Goal: Task Accomplishment & Management: Use online tool/utility

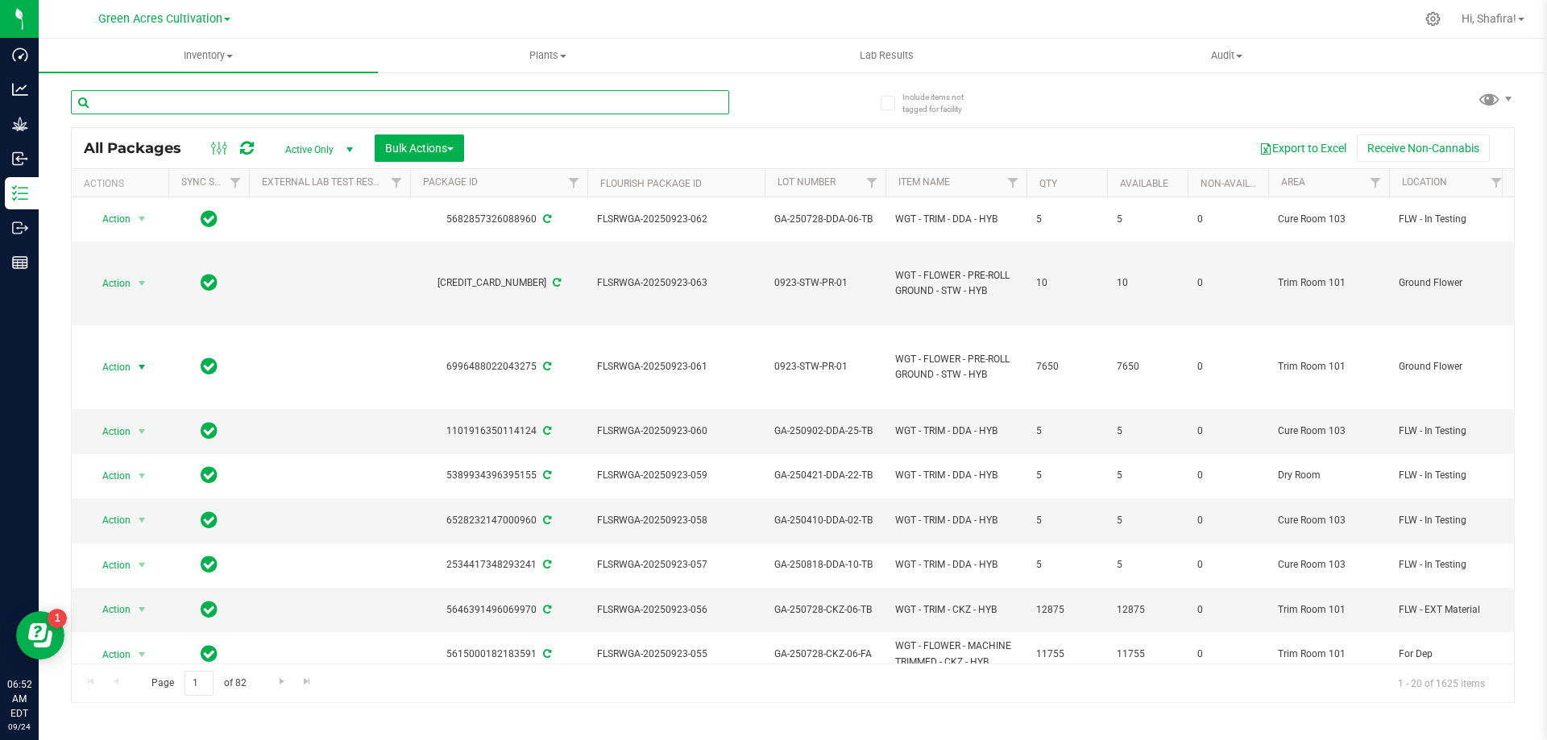
click at [300, 101] on input "text" at bounding box center [400, 102] width 658 height 24
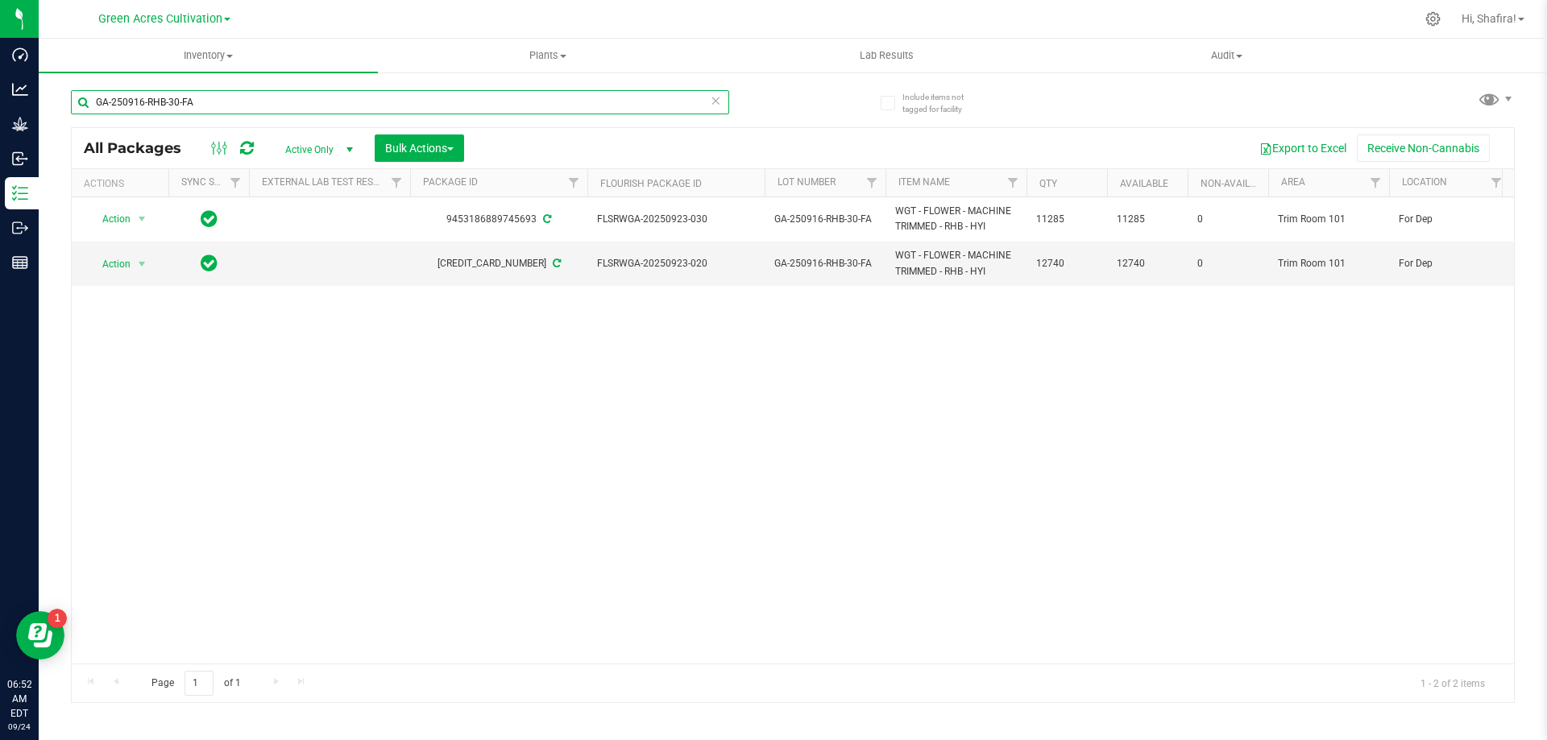
type input "GA-250916-RHB-30-FA"
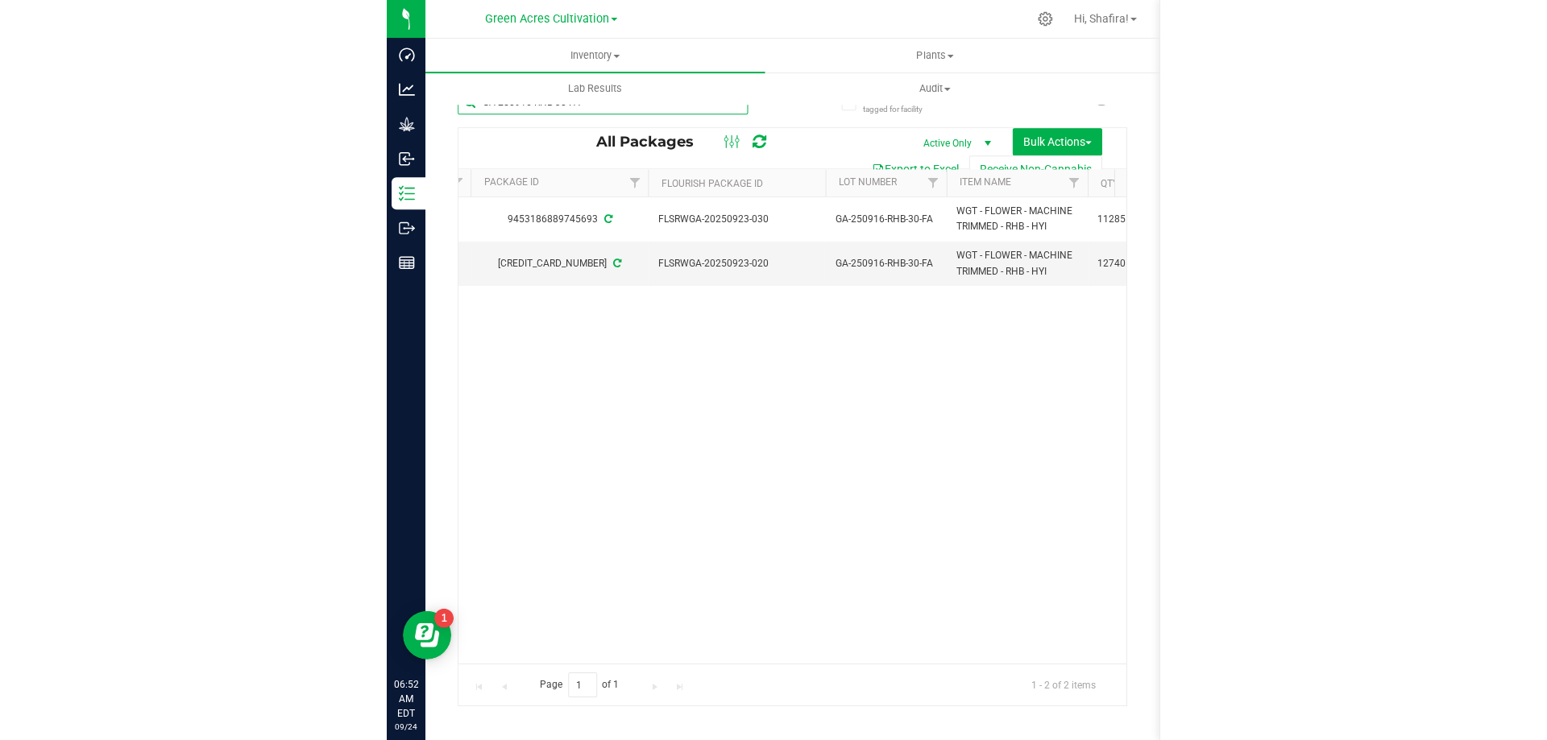
scroll to position [0, 347]
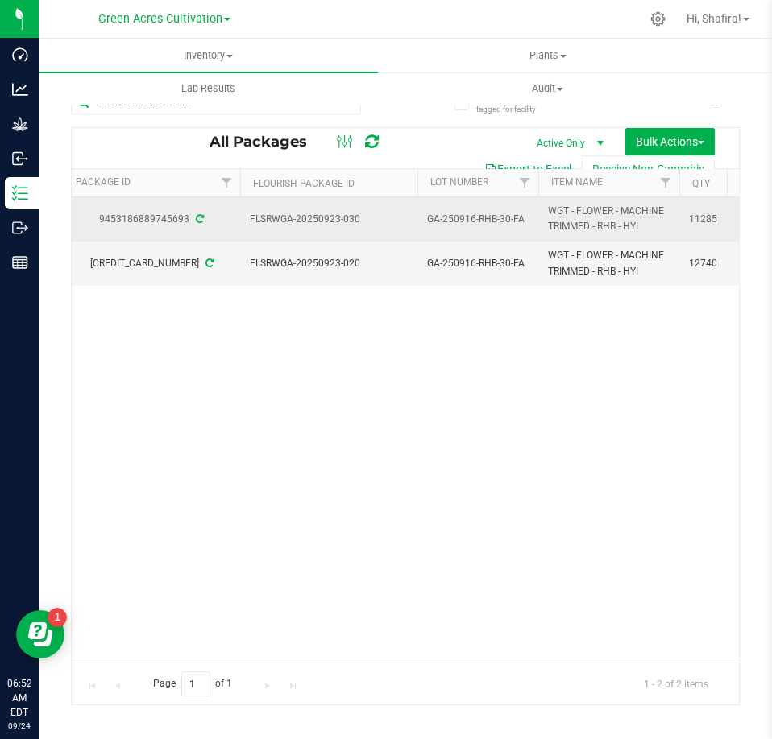
click at [330, 217] on span "FLSRWGA-20250923-030" at bounding box center [329, 219] width 158 height 15
copy tr "FLSRWGA-20250923-030"
click at [495, 223] on span "GA-250916-RHB-30-FA" at bounding box center [477, 219] width 101 height 15
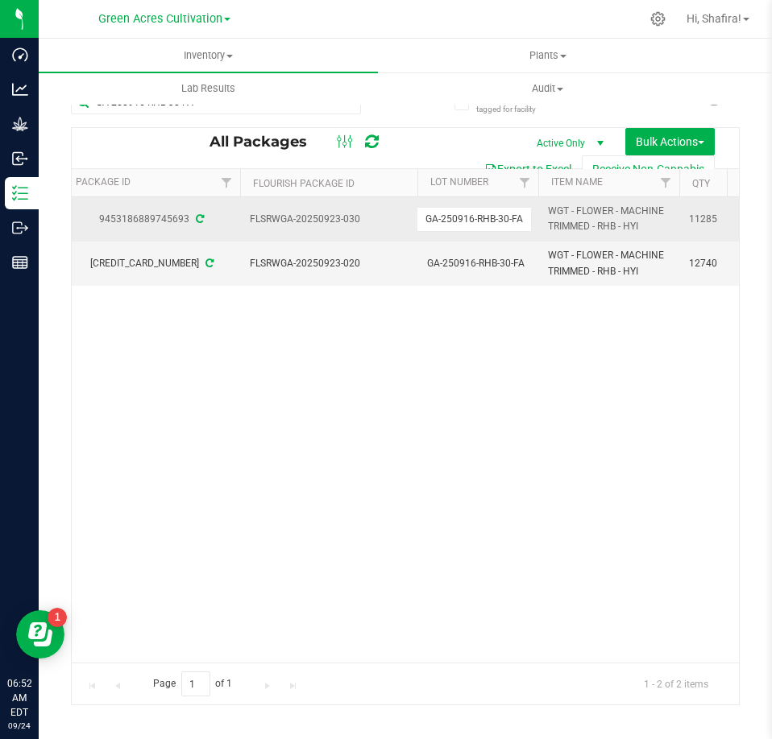
click at [495, 223] on input "GA-250916-RHB-30-FA" at bounding box center [473, 219] width 115 height 25
click at [338, 264] on span "FLSRWGA-20250923-020" at bounding box center [329, 263] width 158 height 15
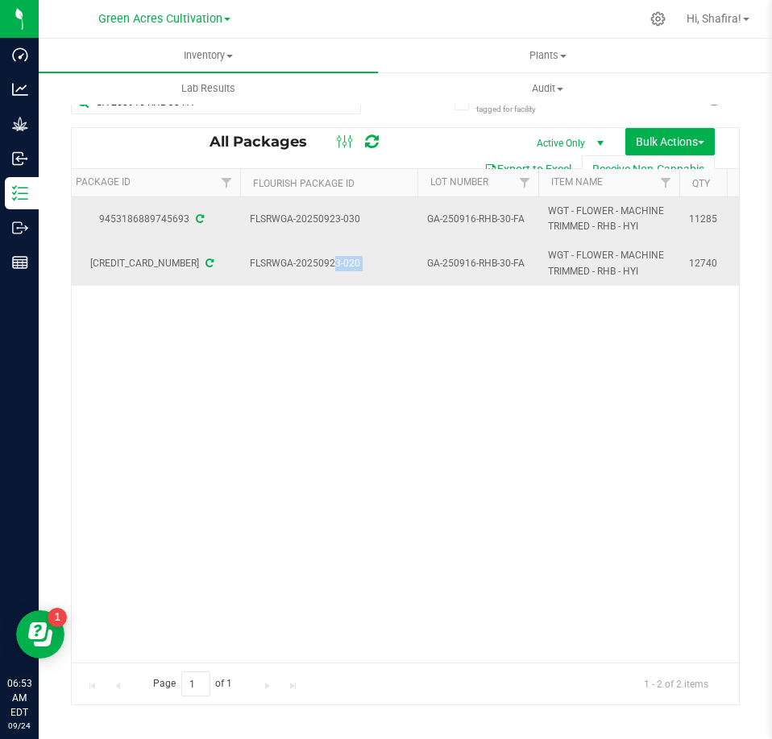
copy tr "FLSRWGA-20250923-020"
click at [586, 213] on span "WGT - FLOWER - MACHINE TRIMMED - RHB - HYI" at bounding box center [609, 219] width 122 height 31
copy tr "WGT - FLOWER - MACHINE TRIMMED - RHB - HYI"
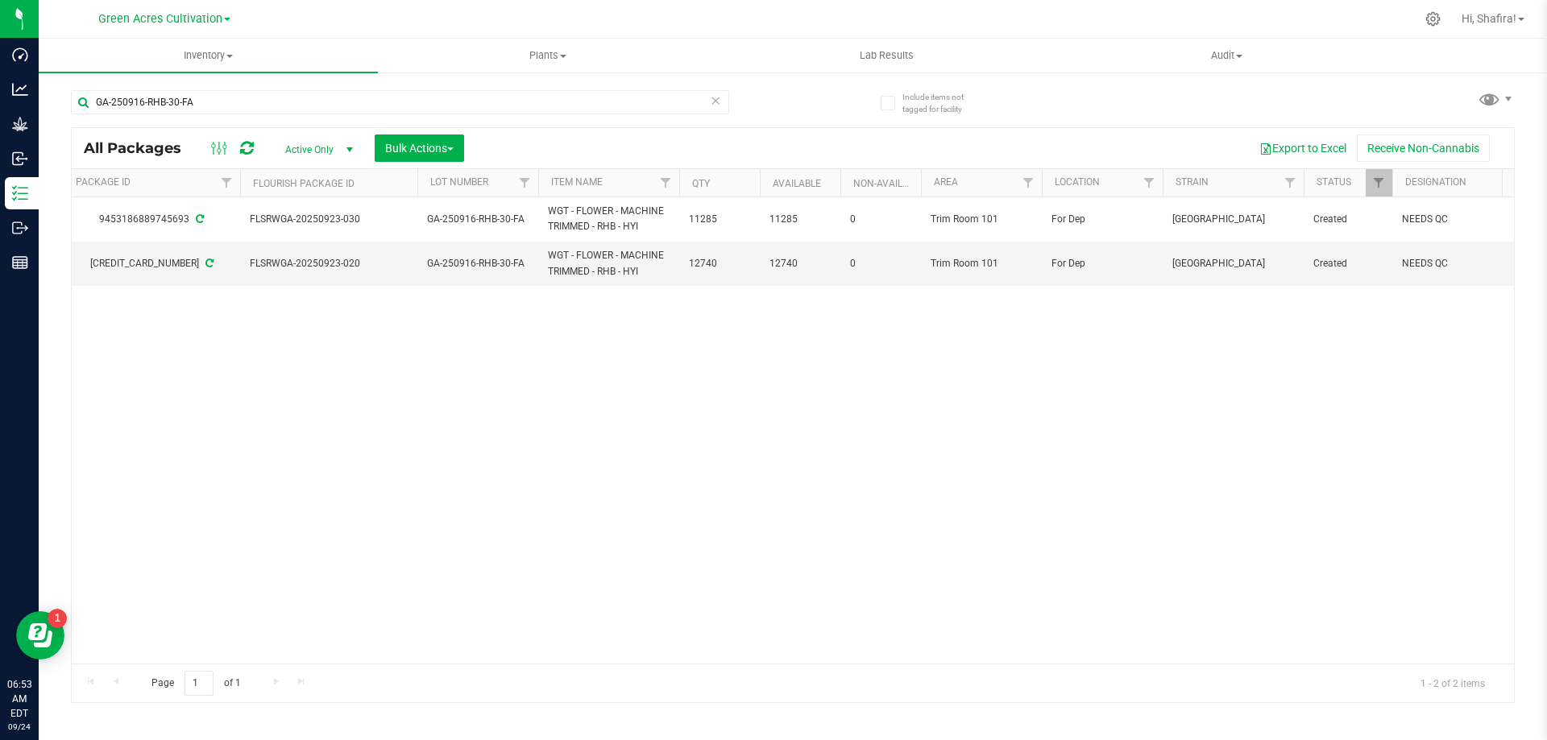
drag, startPoint x: 399, startPoint y: 649, endPoint x: 418, endPoint y: 429, distance: 220.7
click at [399, 646] on div "Action Action Adjust qty Create package Edit attributes Global inventory Locate…" at bounding box center [793, 430] width 1442 height 466
click at [401, 147] on span "Bulk Actions" at bounding box center [419, 148] width 68 height 13
click at [423, 277] on span "Locate packages" at bounding box center [424, 273] width 81 height 13
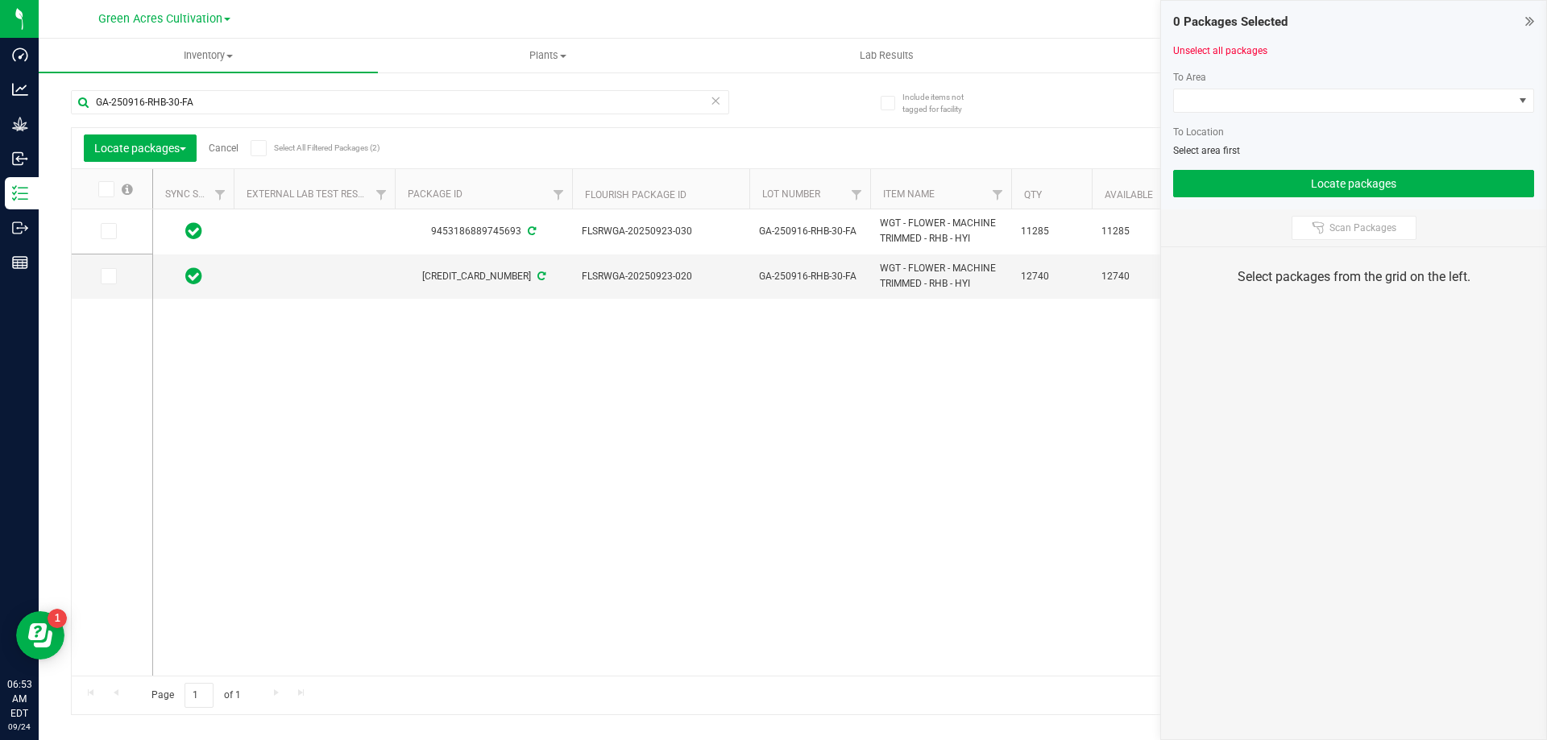
click at [103, 189] on icon at bounding box center [105, 189] width 10 height 0
click at [0, 0] on input "checkbox" at bounding box center [0, 0] width 0 height 0
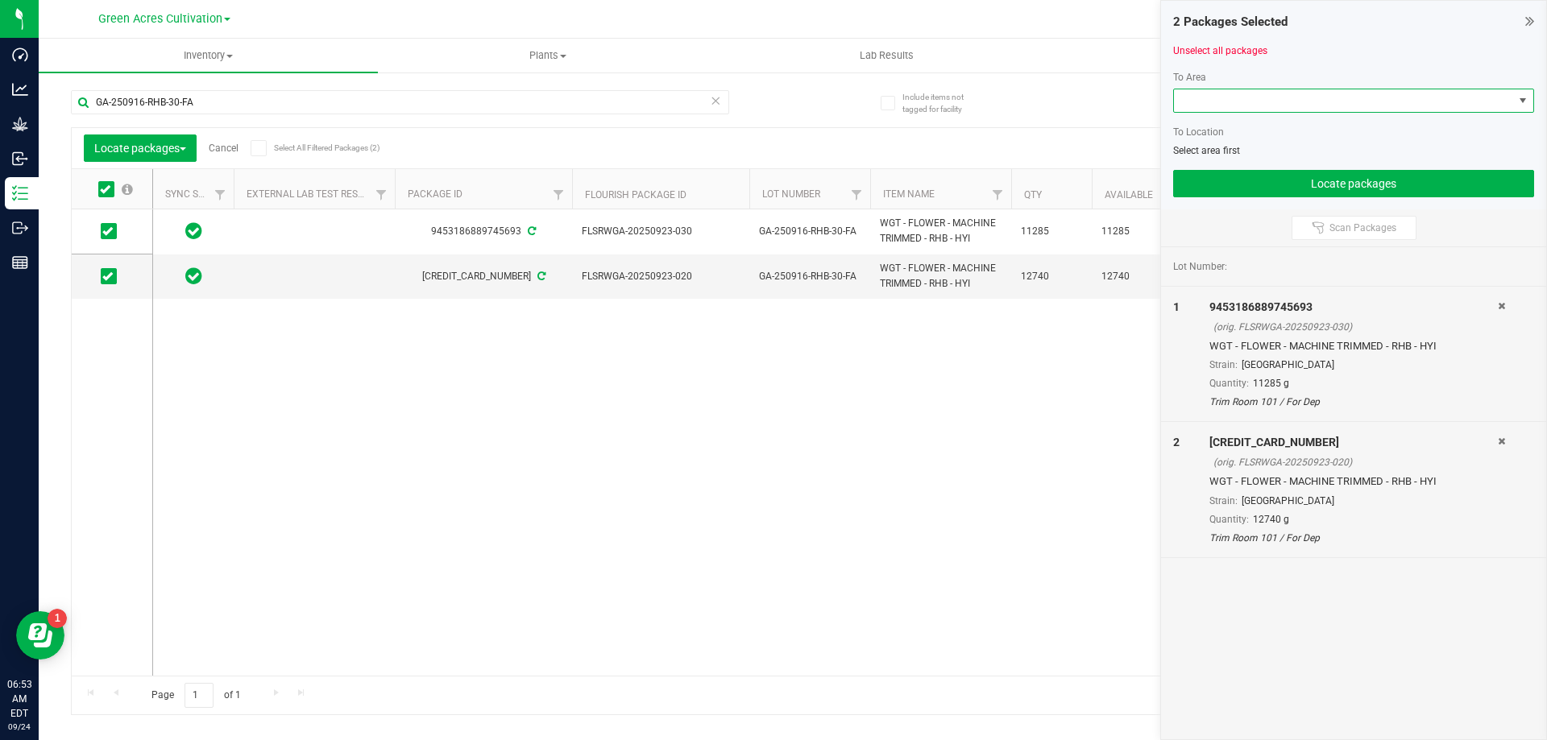
click at [1256, 104] on span at bounding box center [1343, 100] width 339 height 23
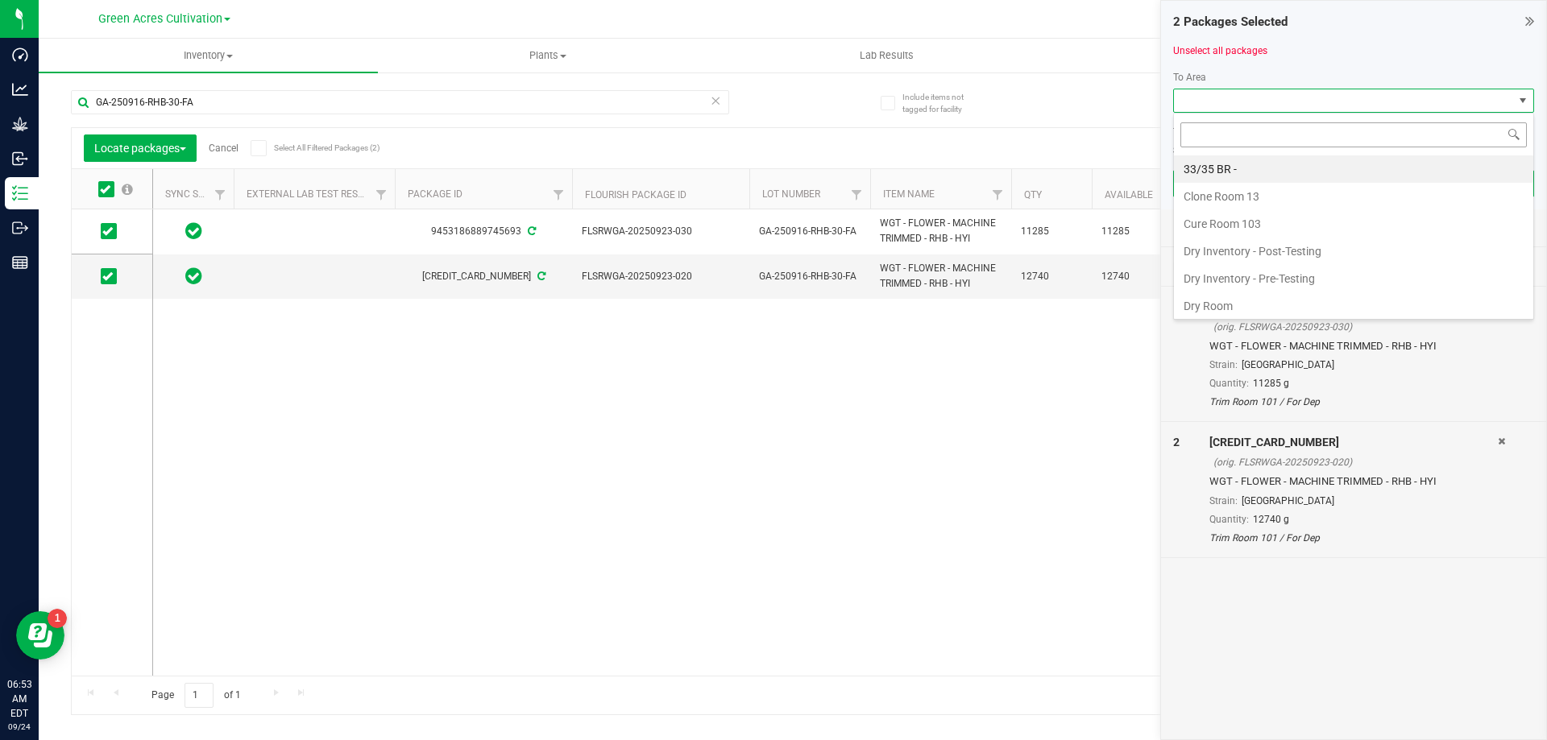
scroll to position [24, 361]
click at [1239, 306] on li "Dry Room" at bounding box center [1353, 305] width 359 height 27
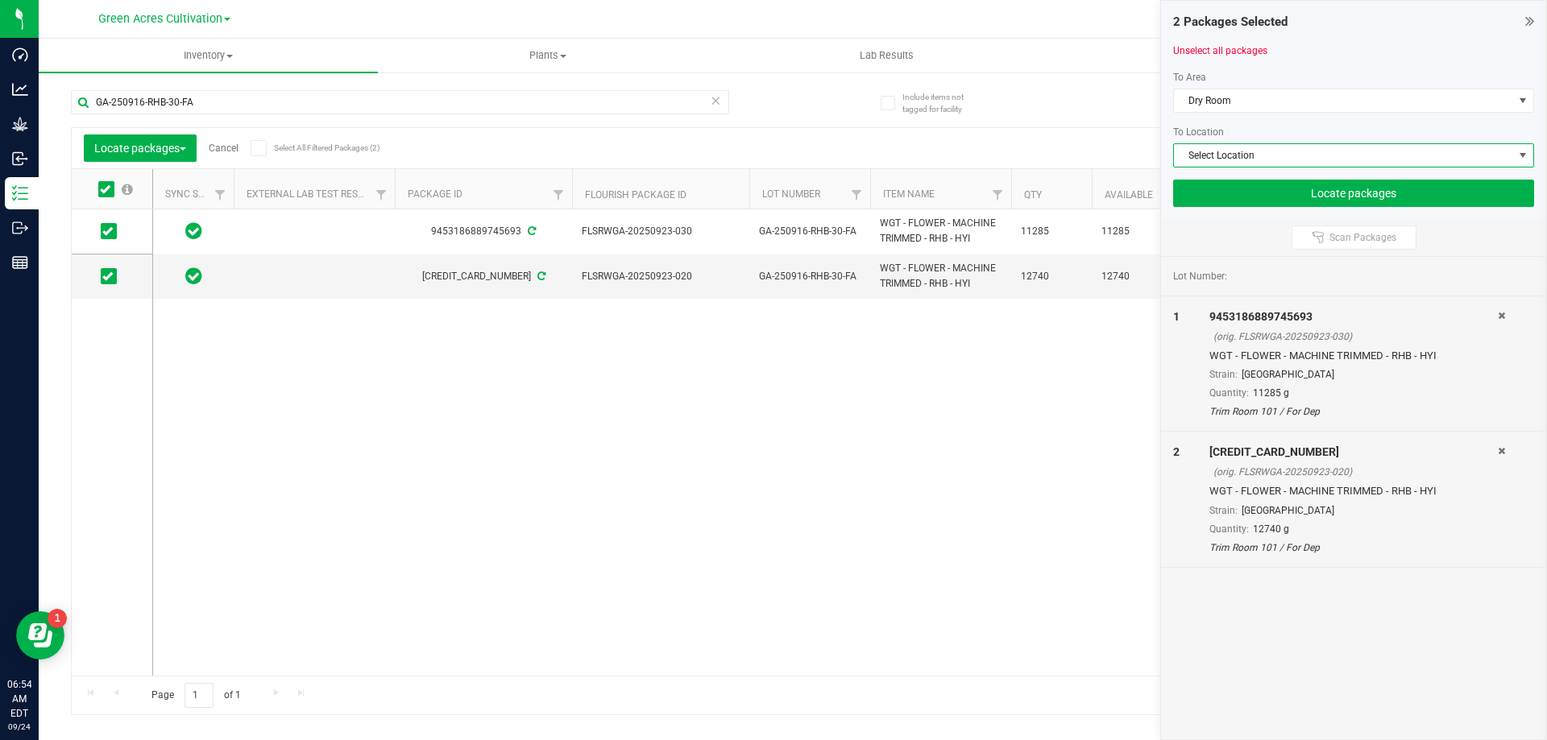
click at [1245, 150] on span "Select Location" at bounding box center [1343, 155] width 339 height 23
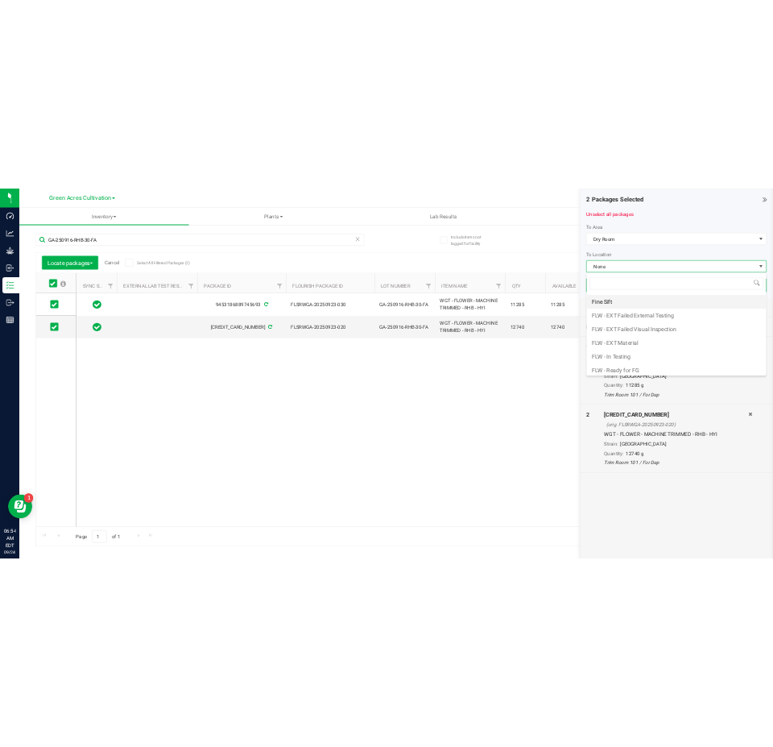
scroll to position [222, 0]
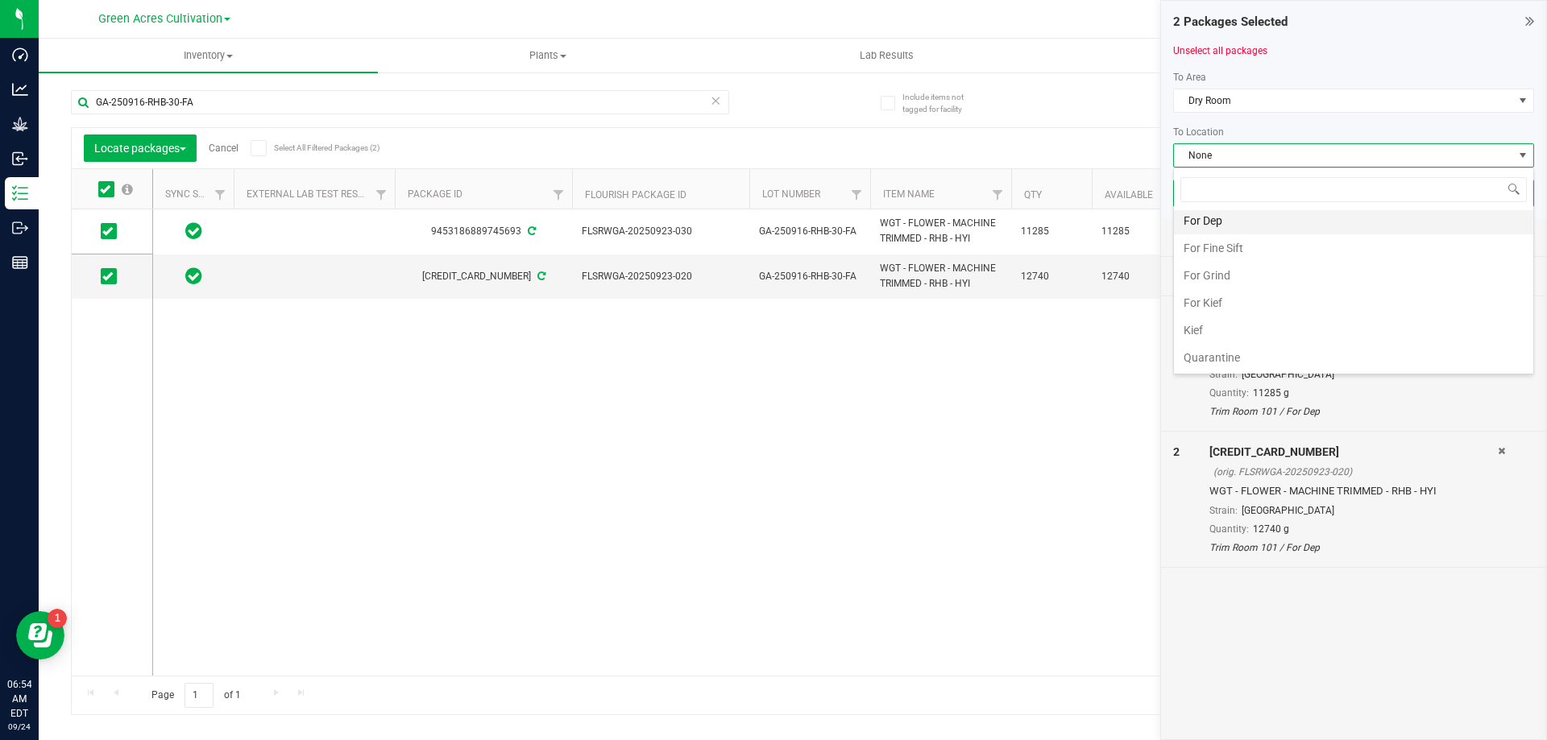
click at [1224, 220] on li "For Dep" at bounding box center [1353, 220] width 359 height 27
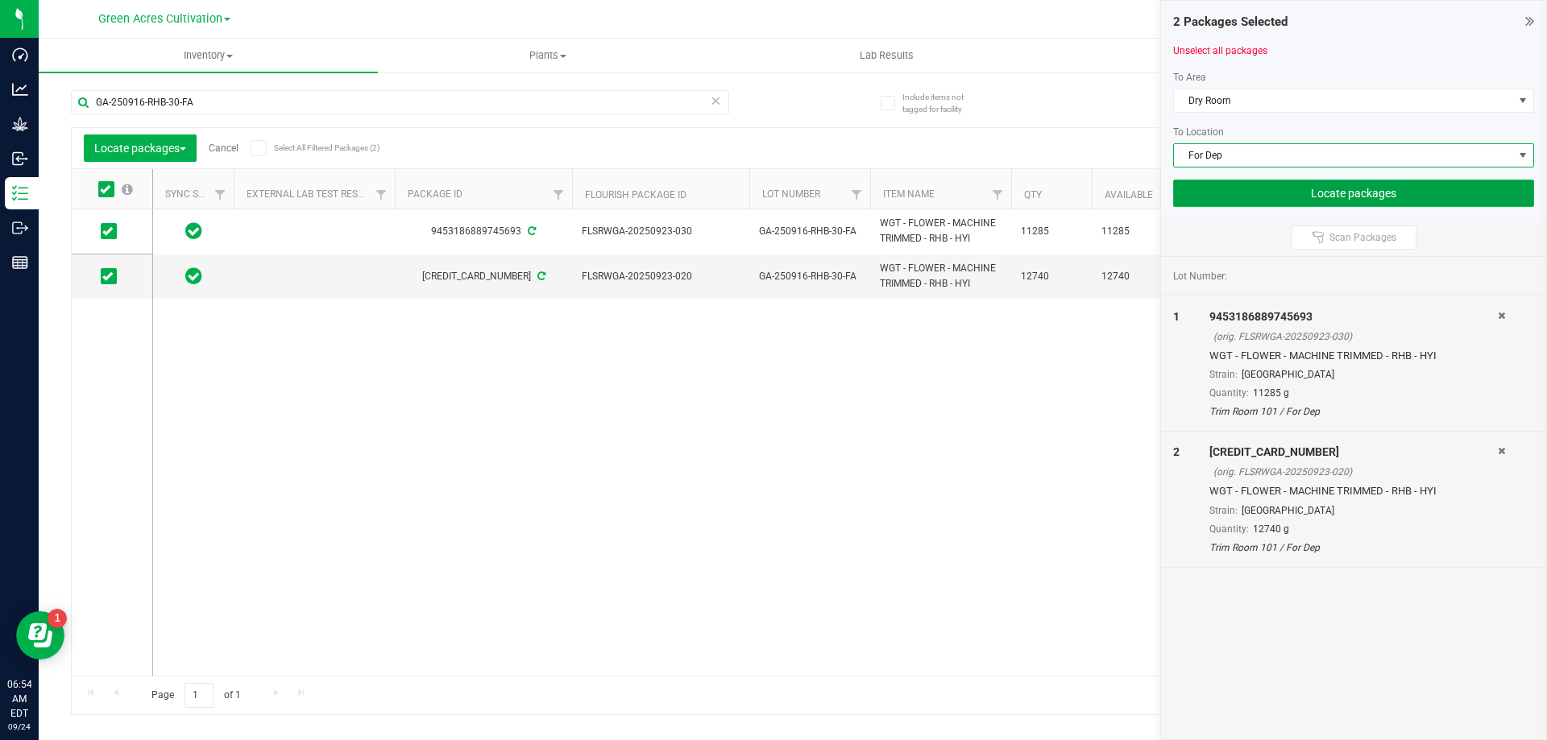
click at [1251, 200] on button "Locate packages" at bounding box center [1353, 193] width 361 height 27
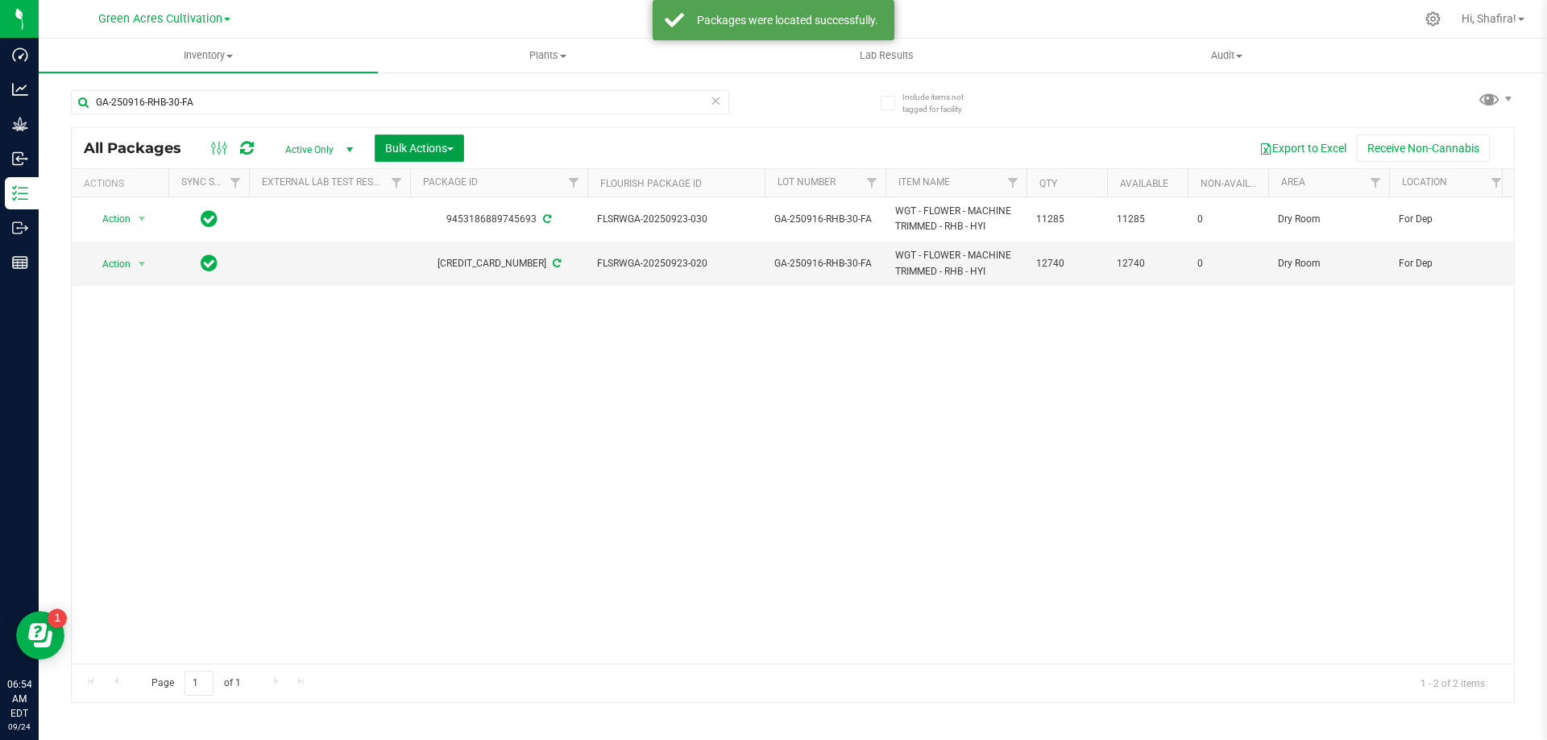
click at [410, 147] on span "Bulk Actions" at bounding box center [419, 148] width 68 height 13
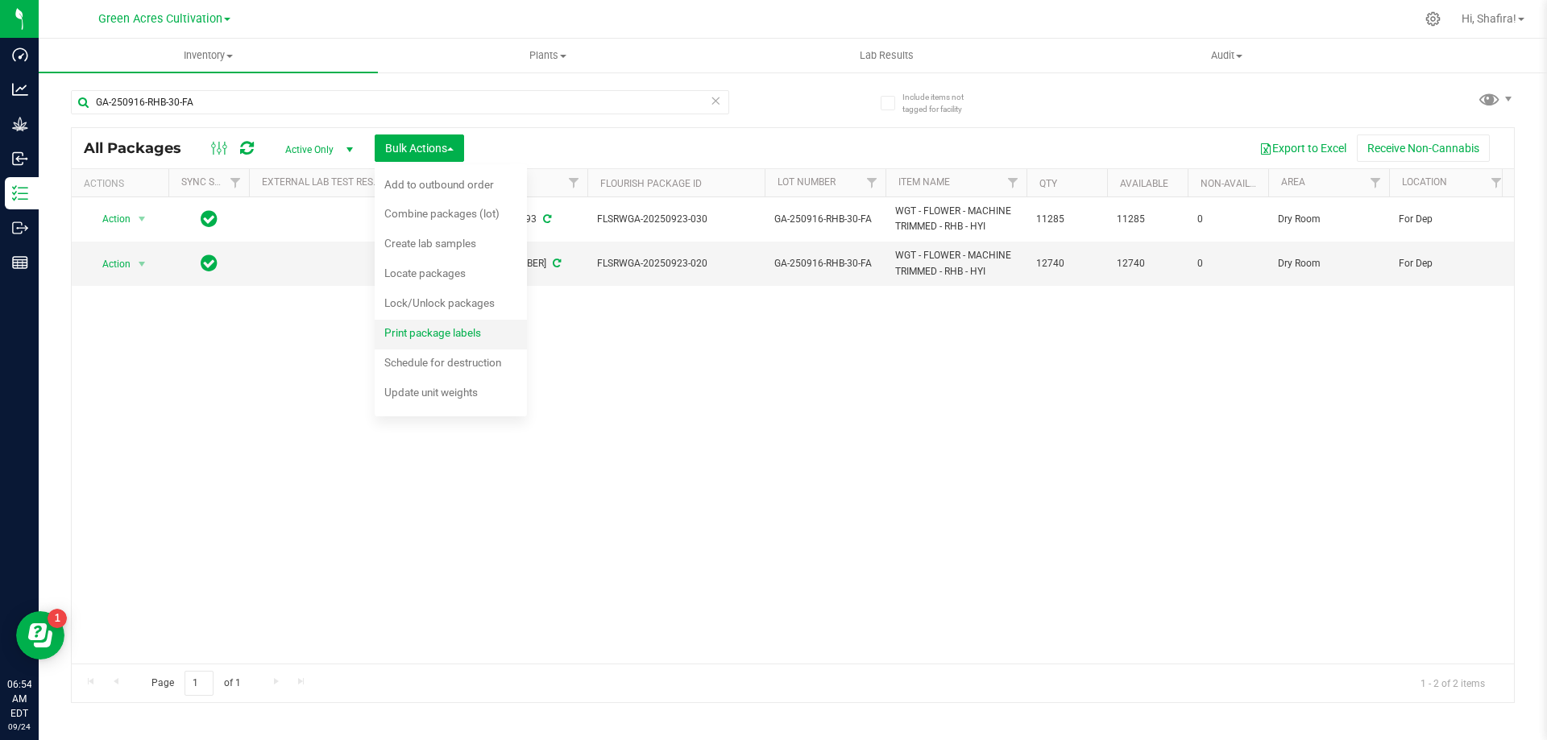
click at [416, 327] on span "Print package labels" at bounding box center [432, 332] width 97 height 13
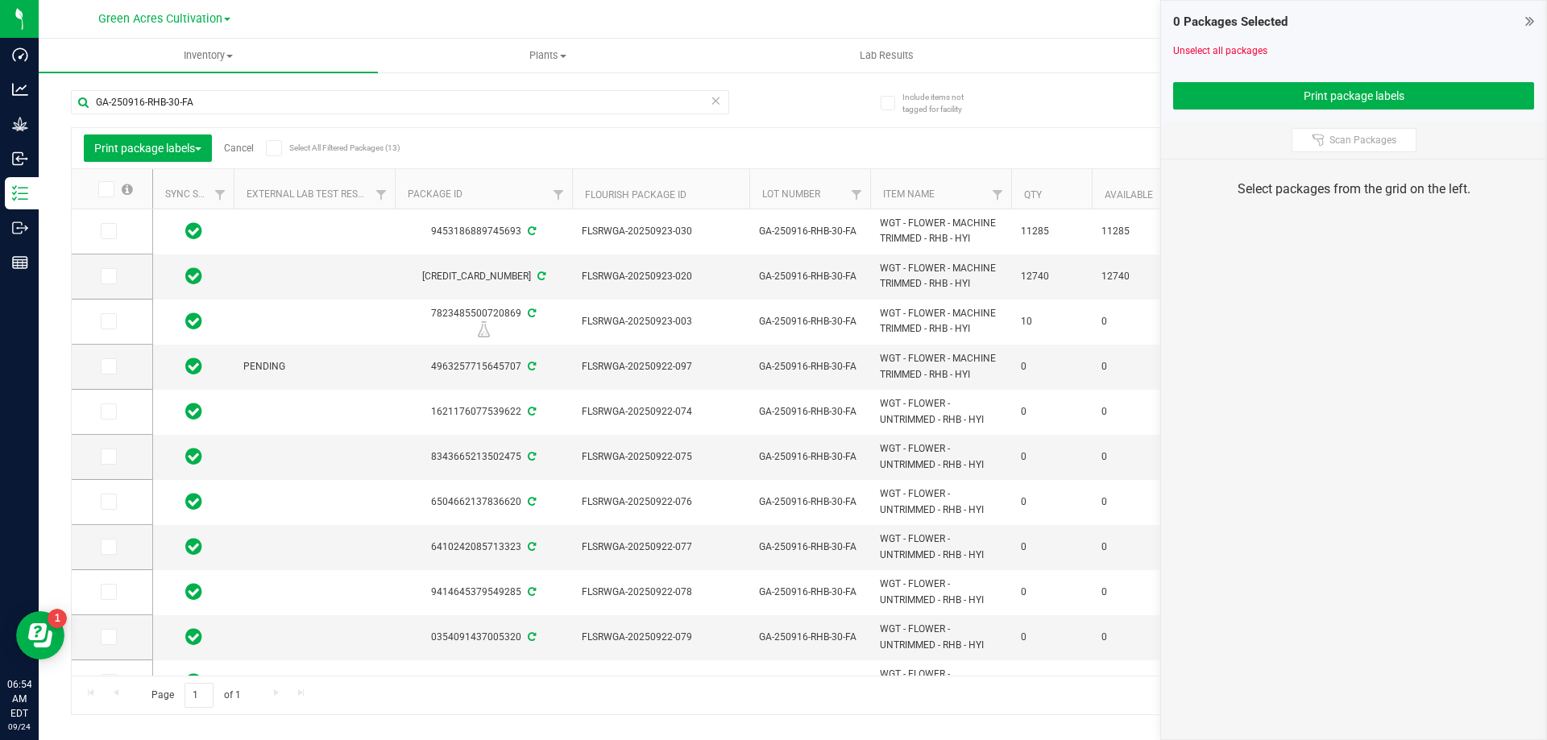
click at [110, 231] on icon at bounding box center [107, 231] width 10 height 0
click at [0, 0] on input "checkbox" at bounding box center [0, 0] width 0 height 0
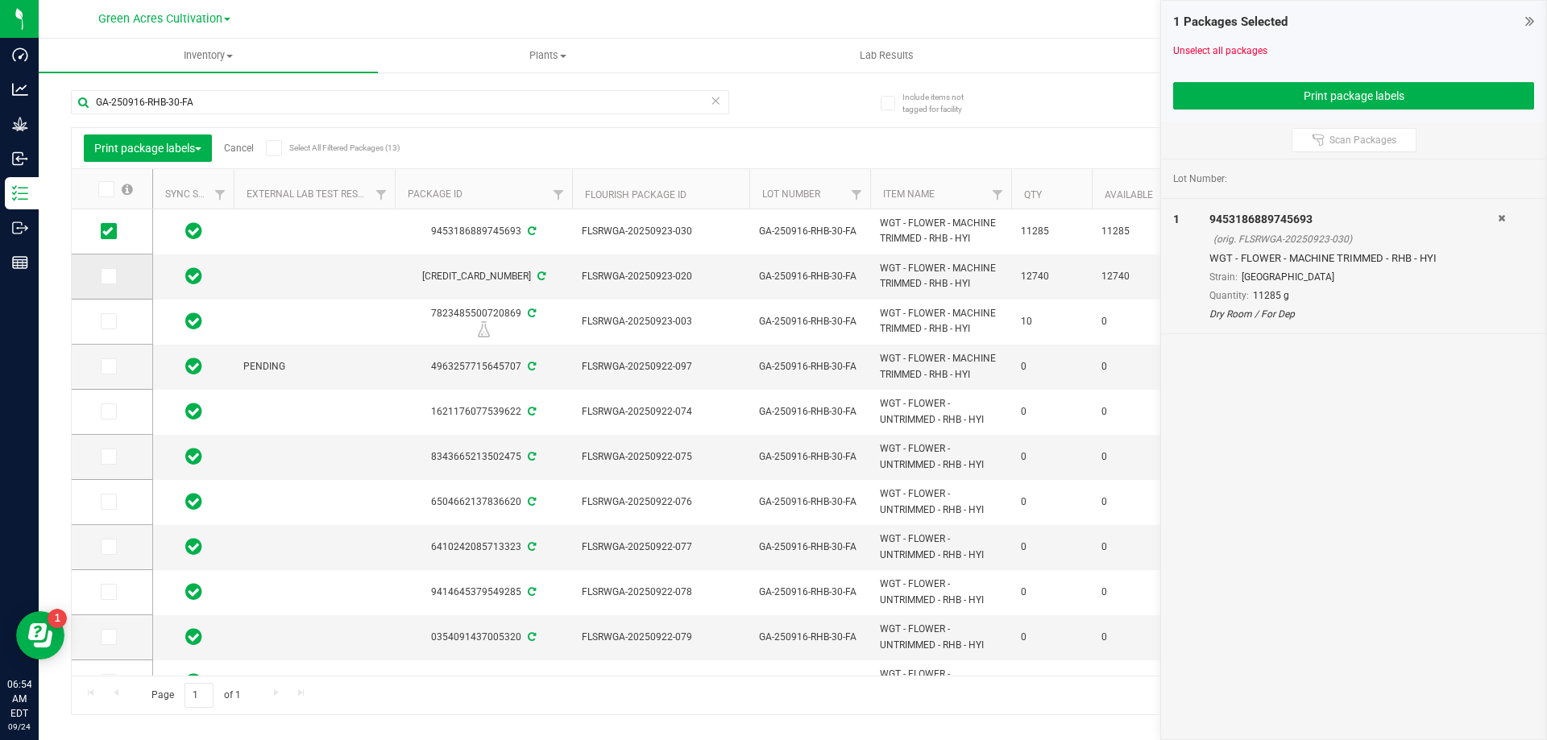
click at [114, 271] on span at bounding box center [109, 276] width 16 height 16
click at [0, 0] on input "checkbox" at bounding box center [0, 0] width 0 height 0
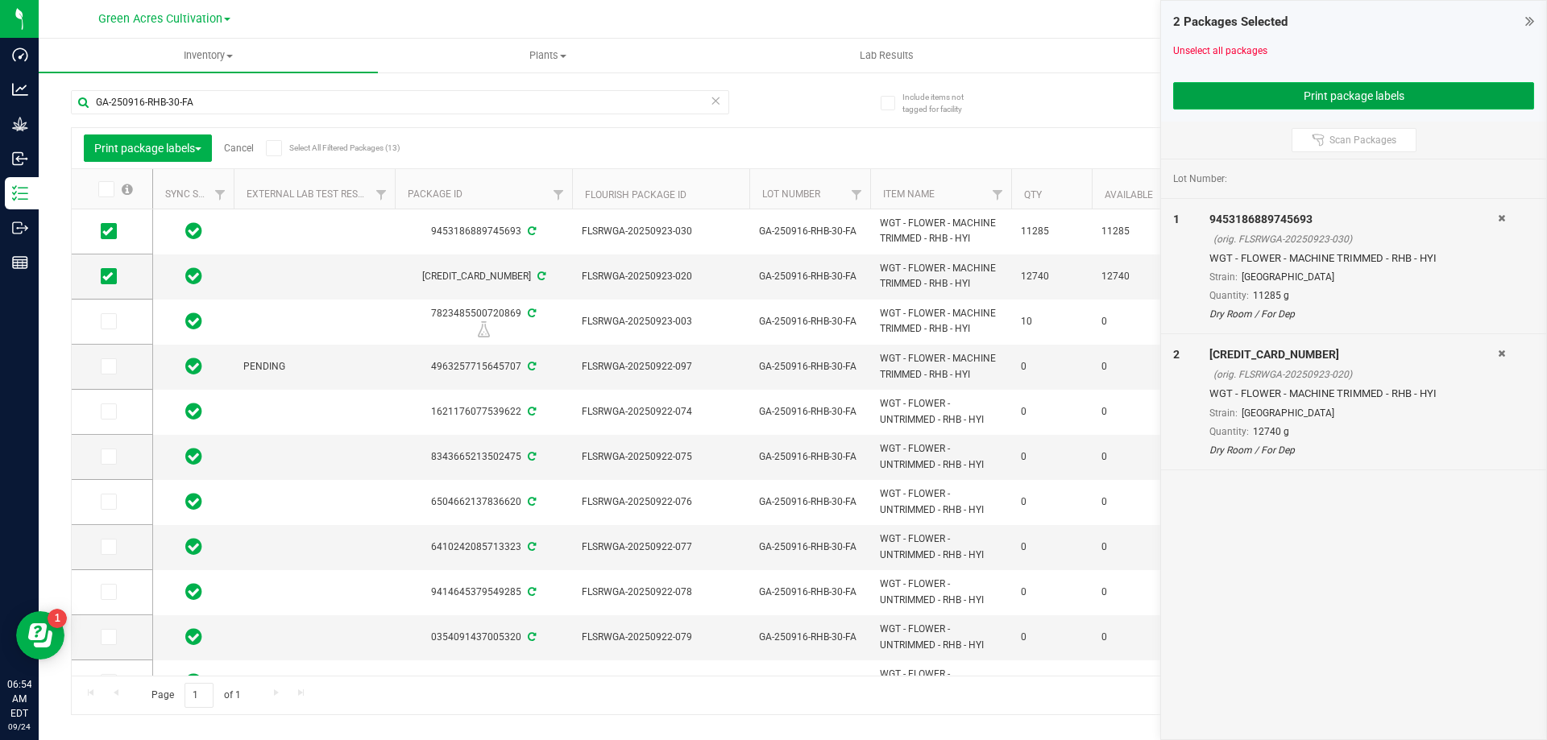
click at [1186, 92] on button "Print package labels" at bounding box center [1353, 95] width 361 height 27
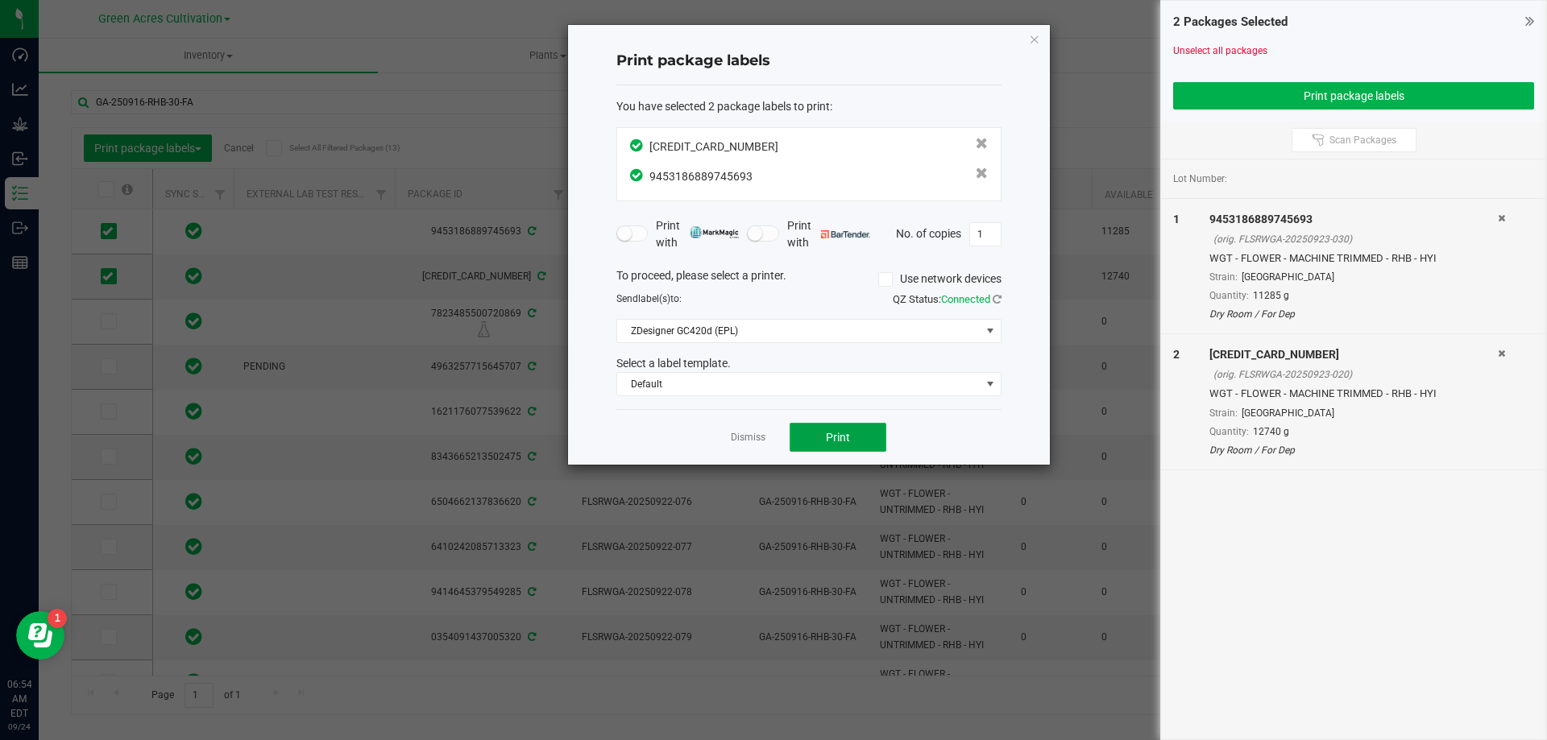
click at [834, 451] on button "Print" at bounding box center [837, 437] width 97 height 29
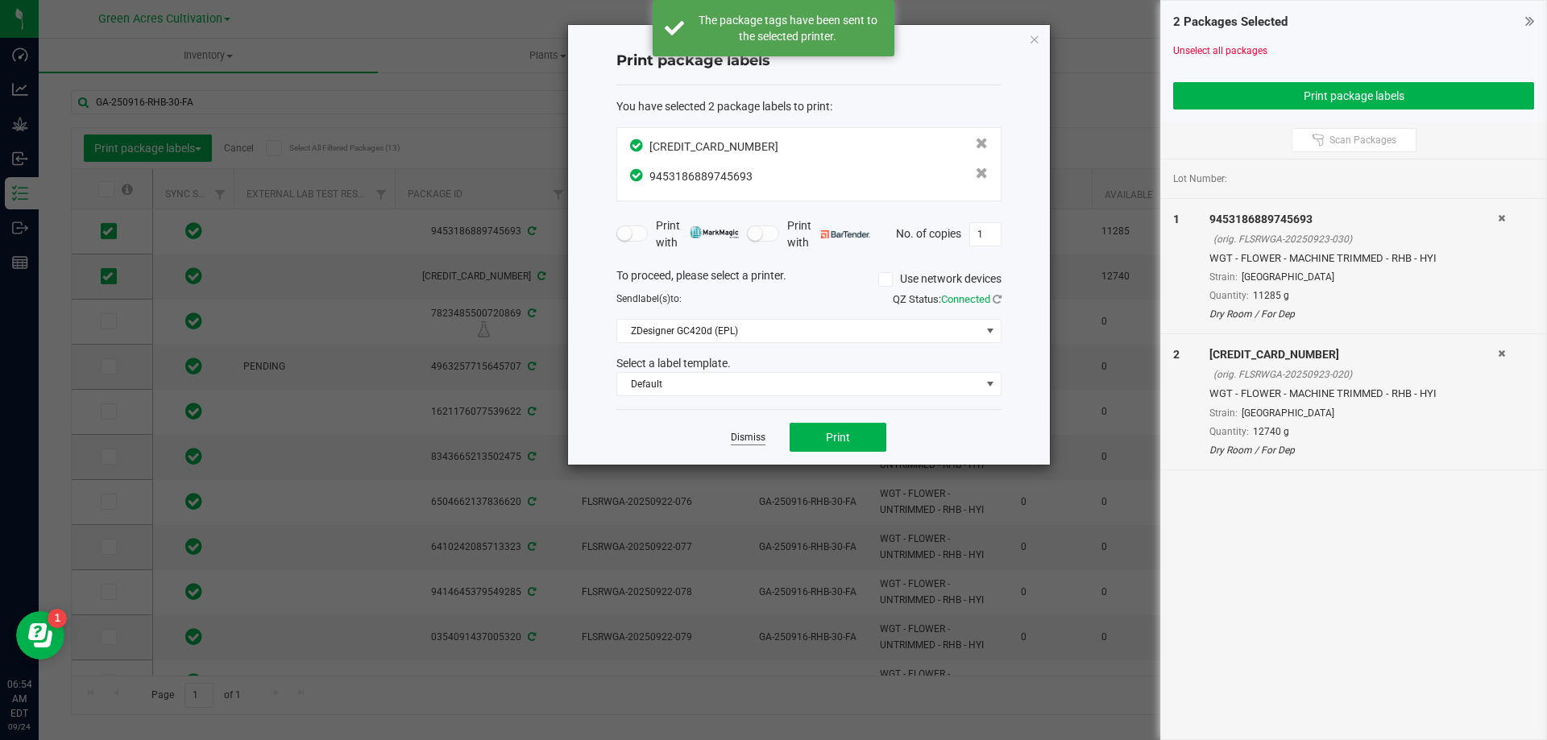
click at [735, 437] on link "Dismiss" at bounding box center [748, 438] width 35 height 14
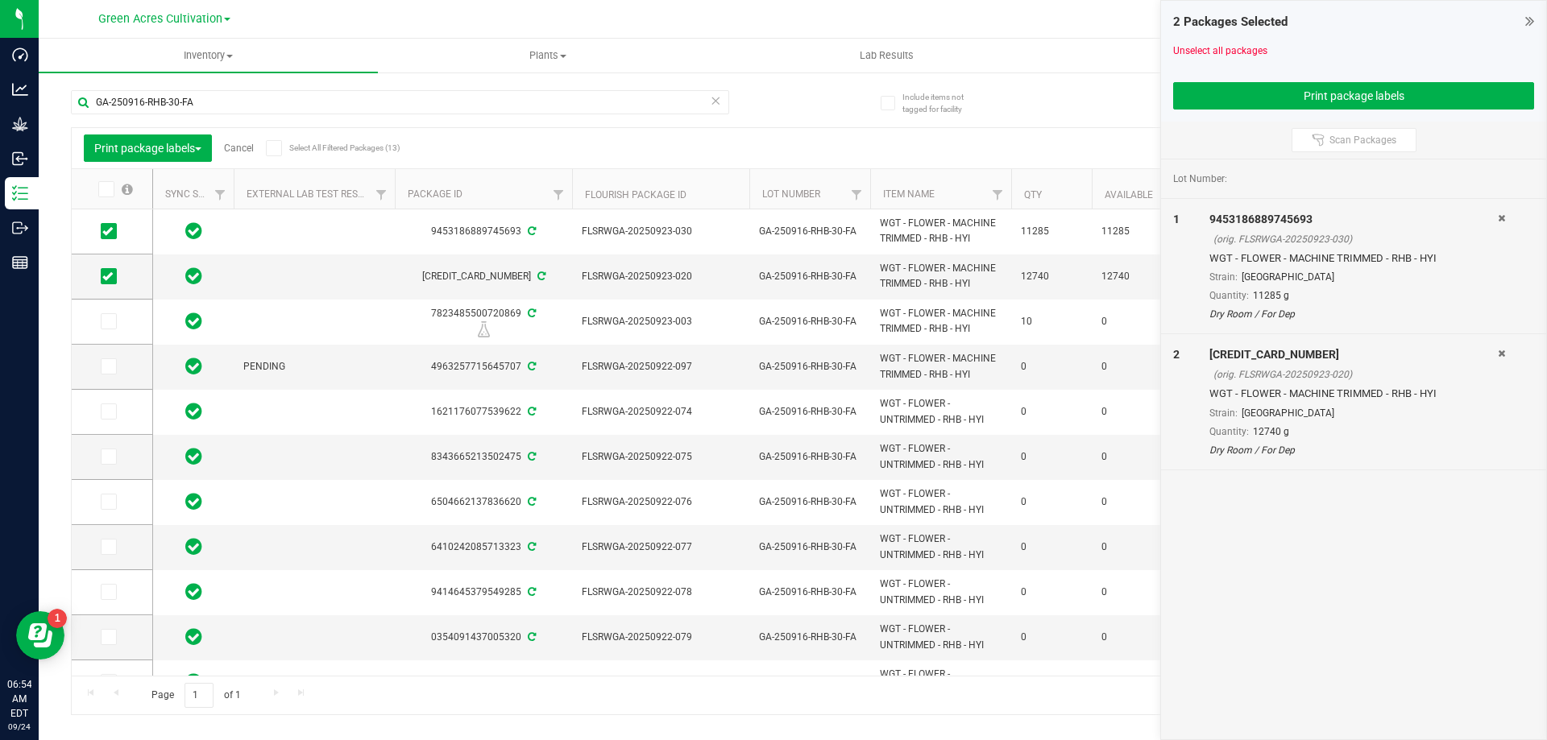
click at [248, 151] on link "Cancel" at bounding box center [239, 148] width 30 height 11
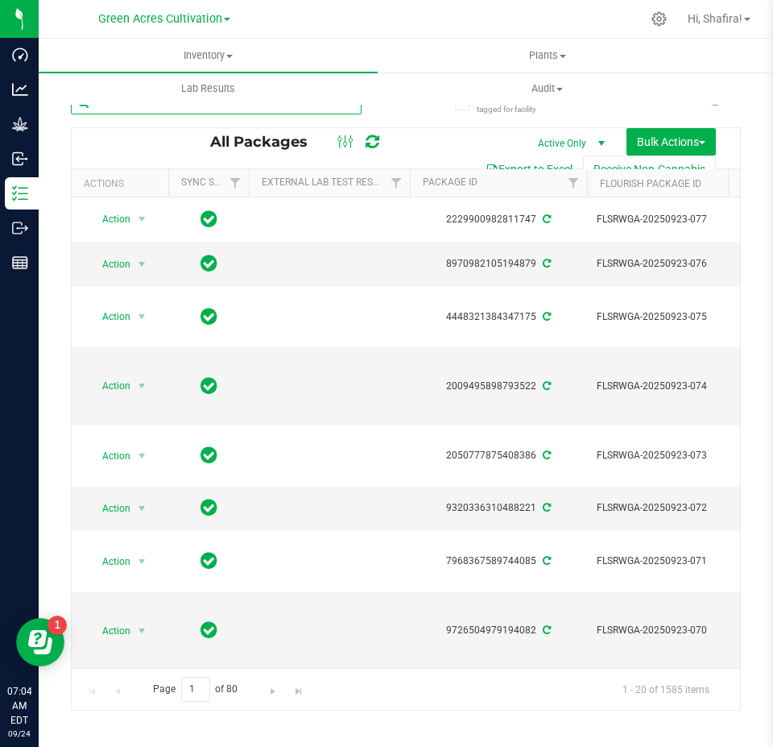
click at [253, 109] on input "text" at bounding box center [216, 102] width 291 height 24
paste input "0923-T17-PR-01"
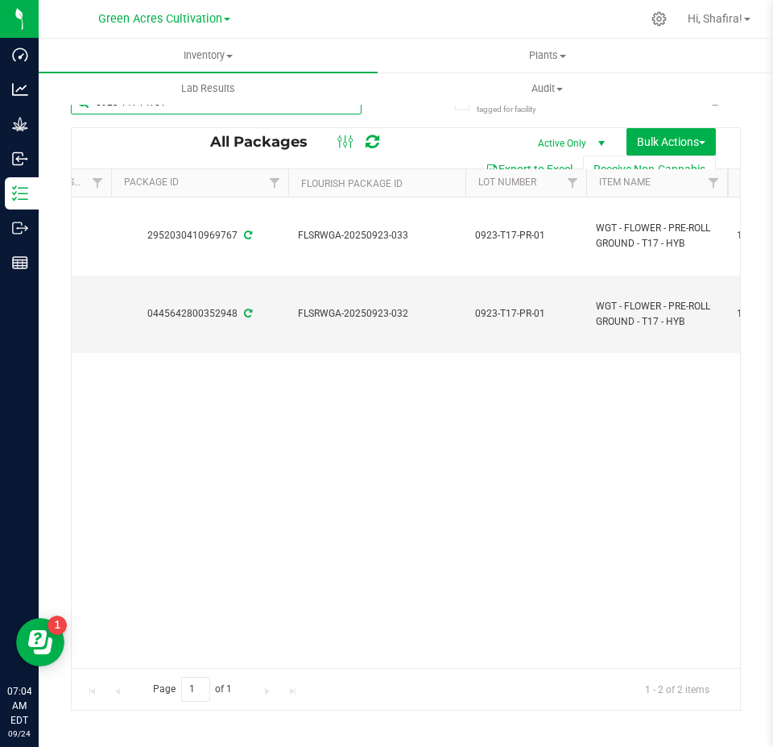
scroll to position [0, 383]
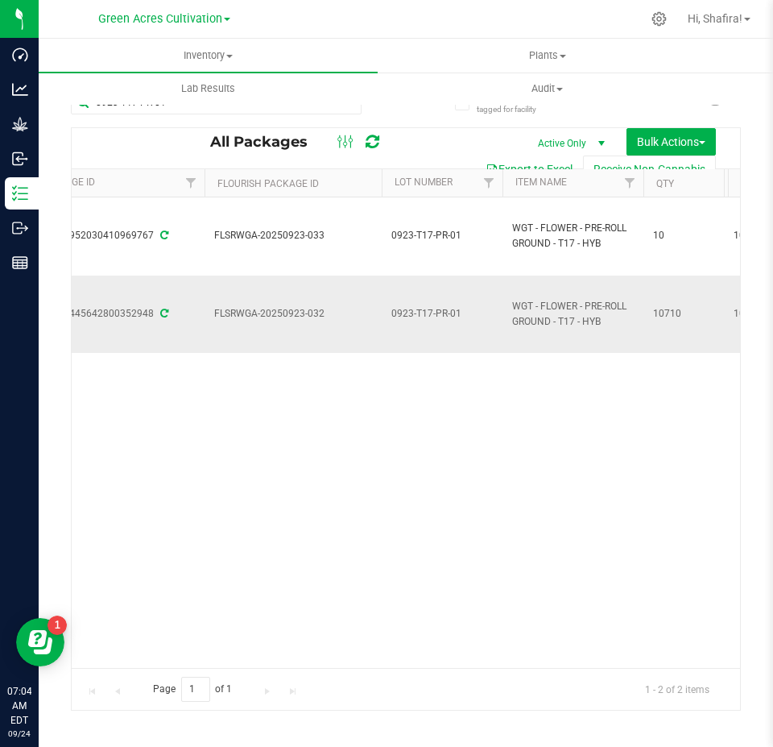
click at [231, 315] on span "FLSRWGA-20250923-032" at bounding box center [293, 313] width 158 height 15
copy tr "FLSRWGA-20250923-032"
click at [193, 112] on input "0923-T17-PR-01" at bounding box center [216, 102] width 291 height 24
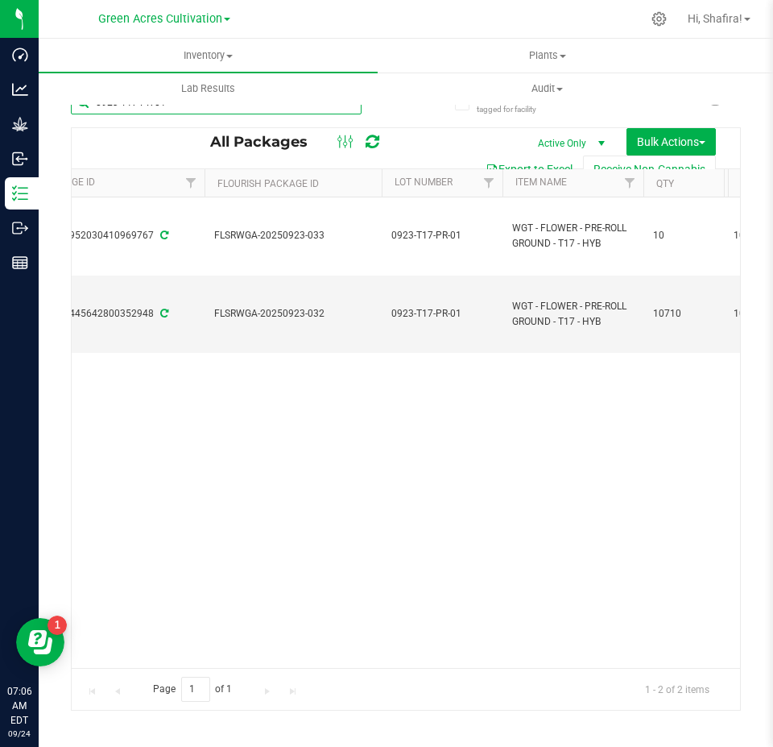
click at [193, 112] on input "0923-T17-PR-01" at bounding box center [216, 102] width 291 height 24
paste input "STW"
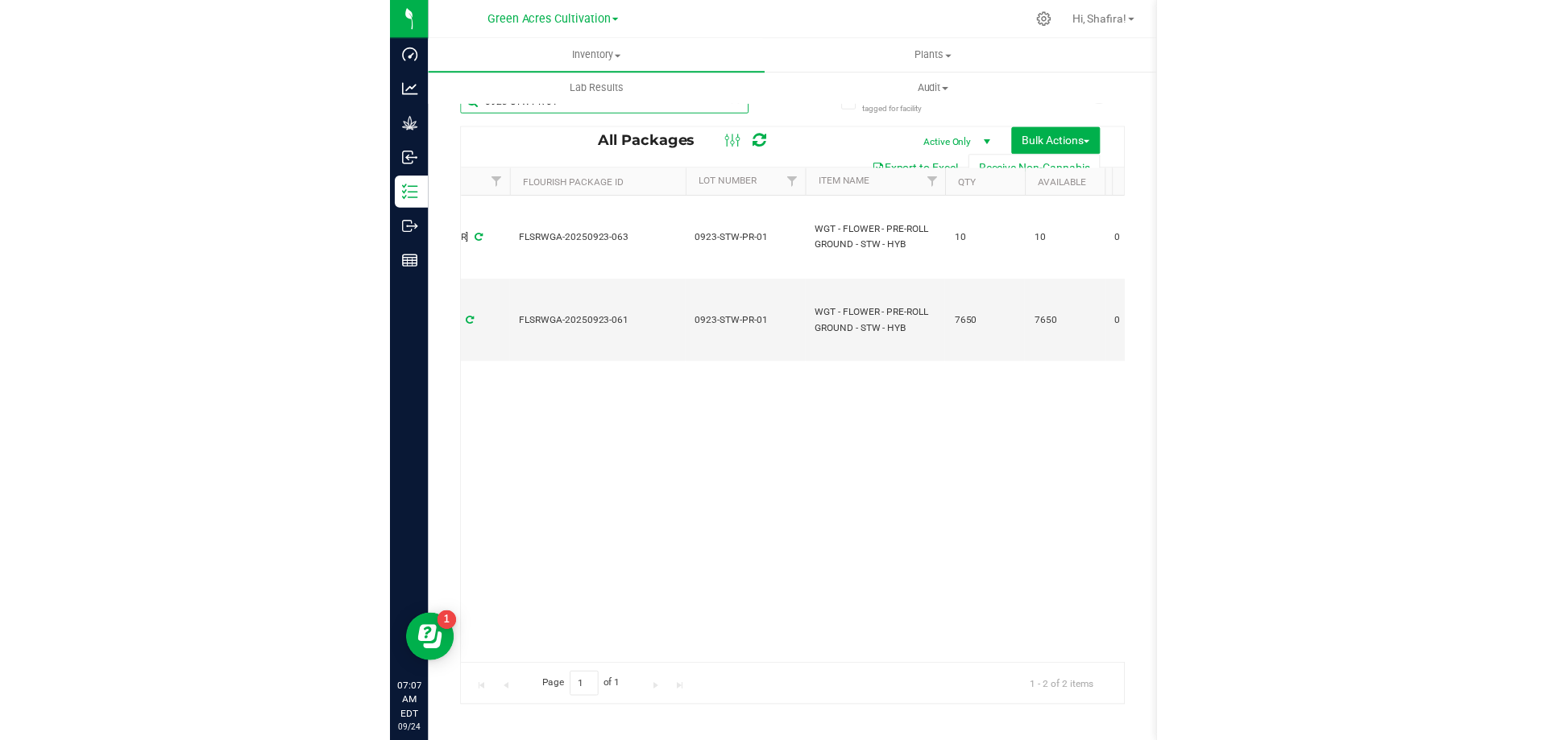
scroll to position [0, 472]
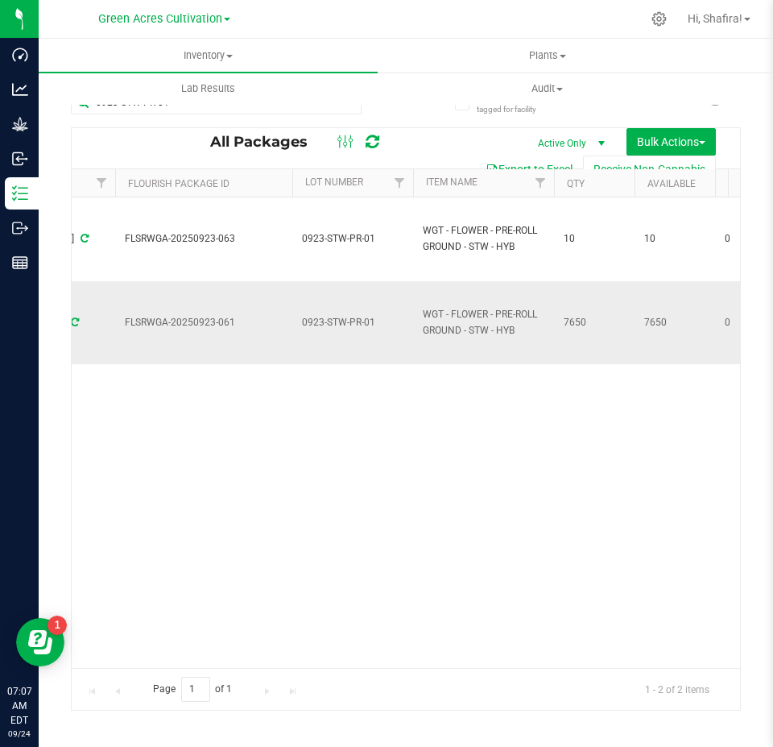
click at [176, 327] on span "FLSRWGA-20250923-061" at bounding box center [204, 322] width 158 height 15
copy tr "FLSRWGA-20250923-061"
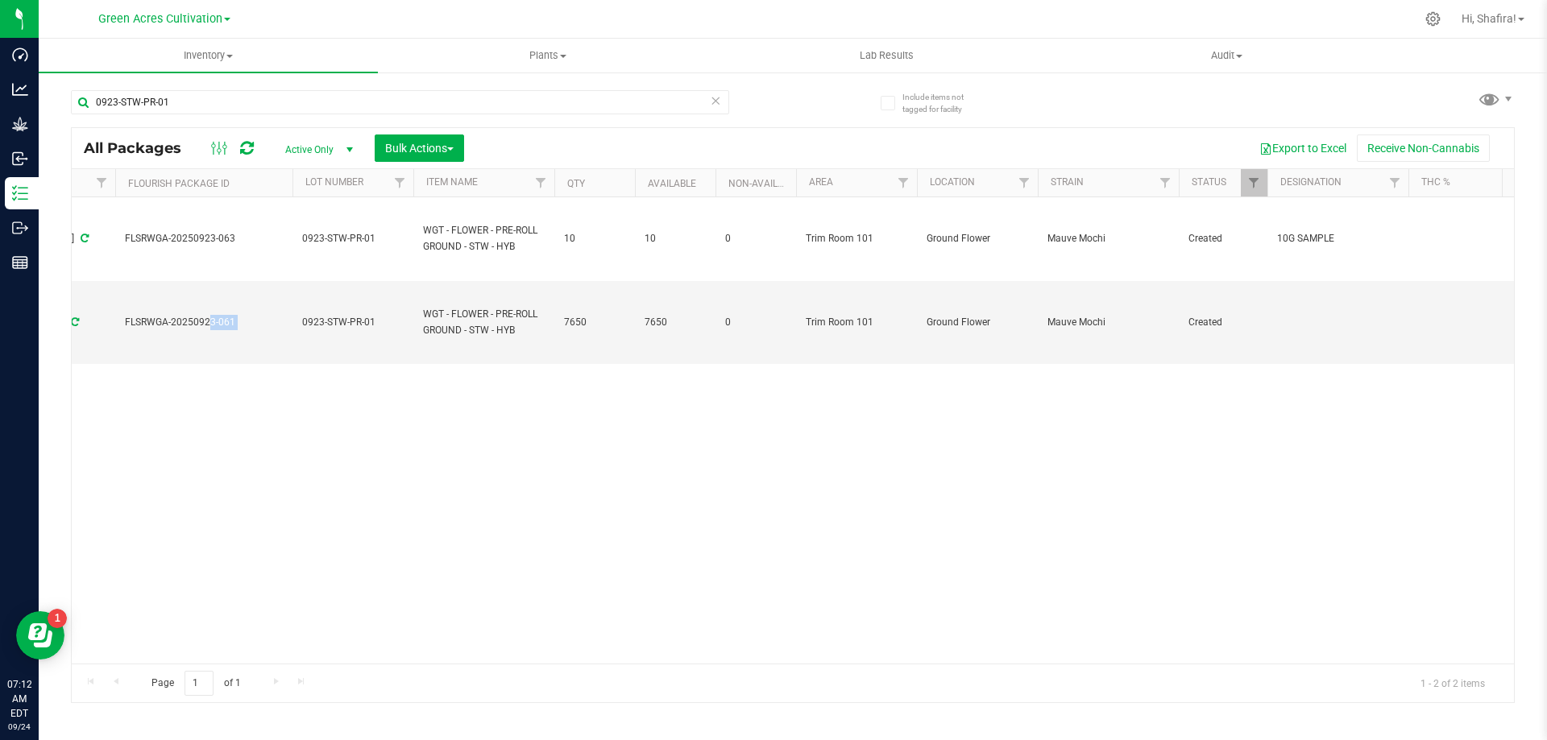
scroll to position [0, 0]
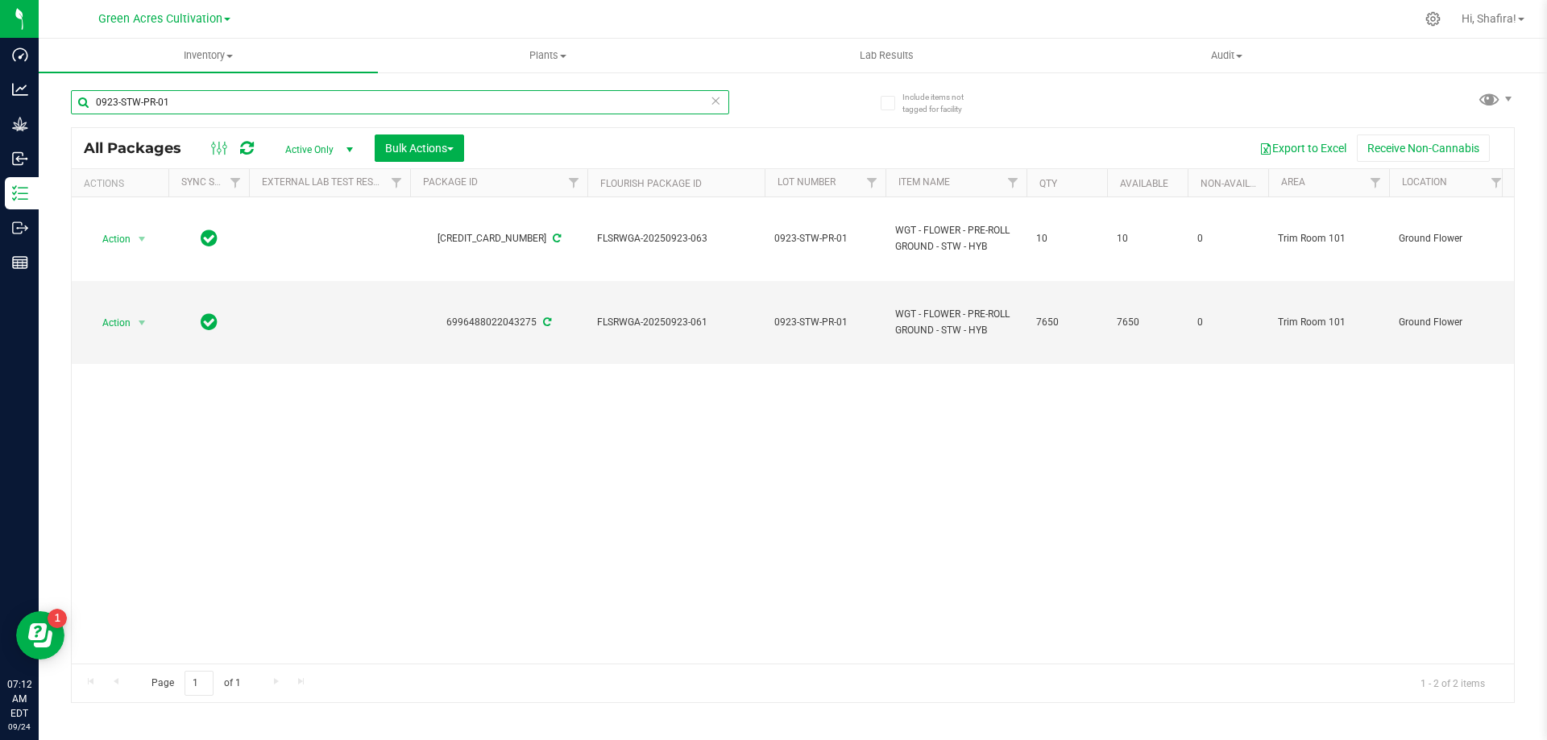
click at [220, 101] on input "0923-STW-PR-01" at bounding box center [400, 102] width 658 height 24
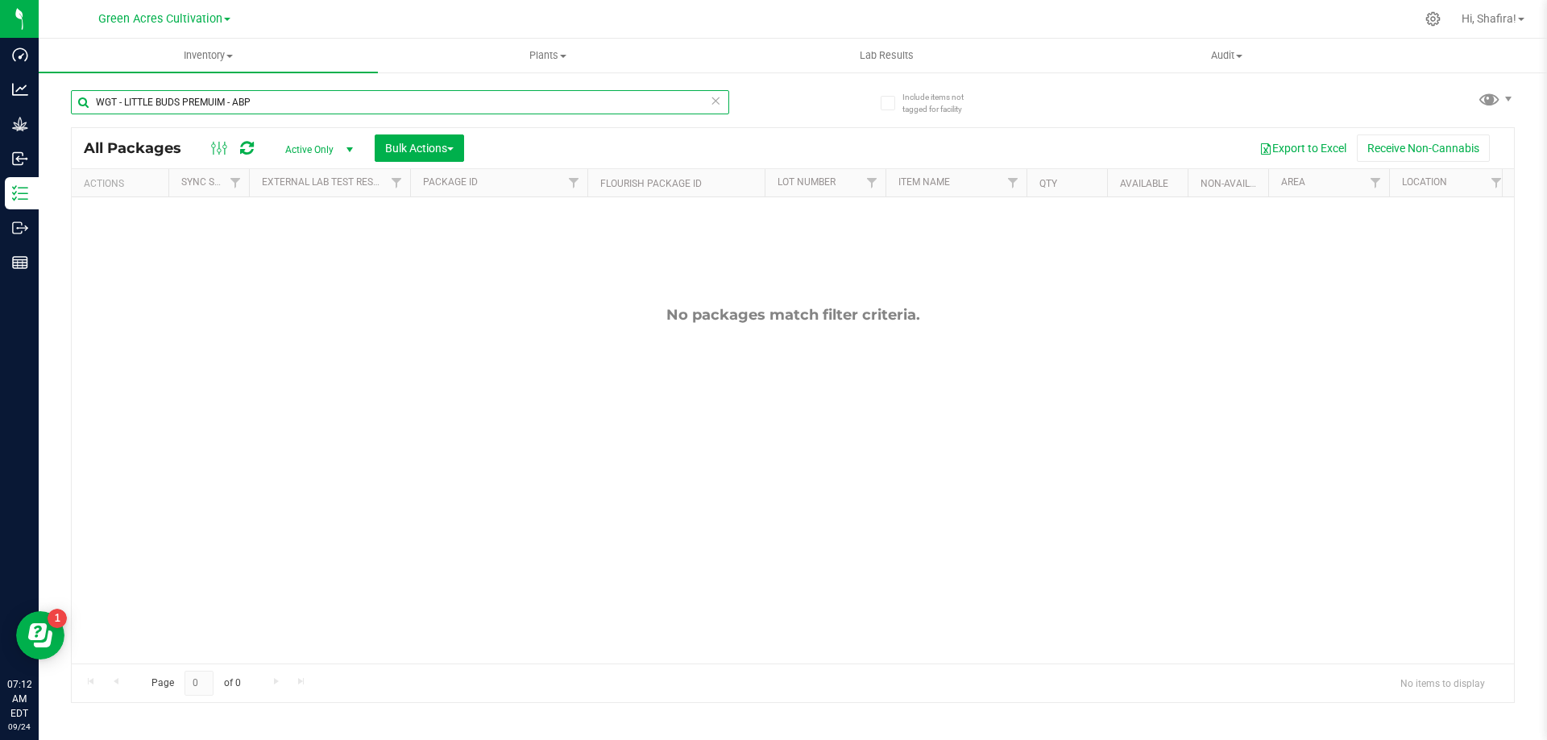
click at [220, 98] on input "WGT - LITTLE BUDS PREMUIM - ABP" at bounding box center [400, 102] width 658 height 24
click at [213, 103] on input "WGT - LITTLE BUDS PREMOIUM - ABP" at bounding box center [400, 102] width 658 height 24
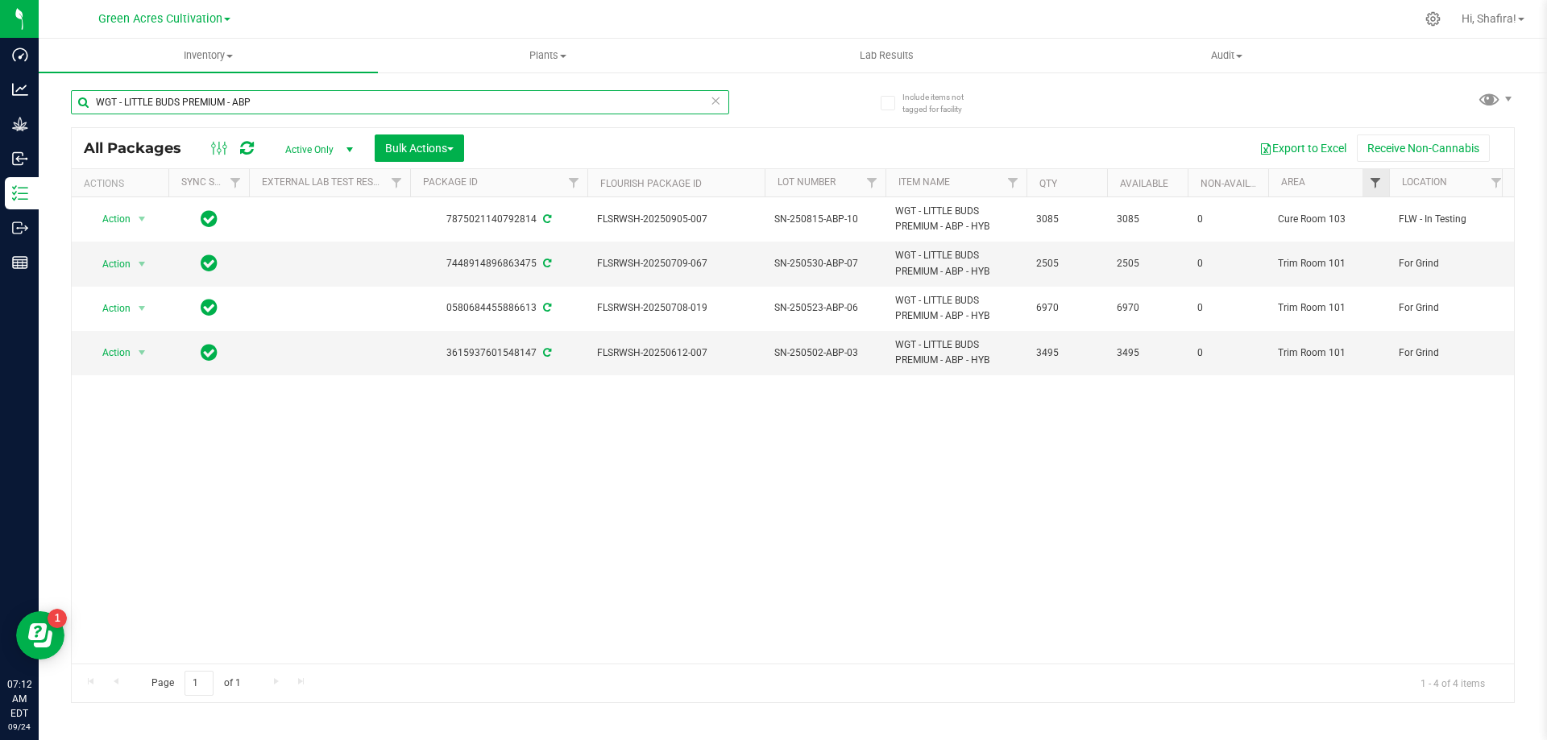
type input "WGT - LITTLE BUDS PREMIUM - ABP"
click at [1373, 186] on span "Filter" at bounding box center [1374, 182] width 13 height 13
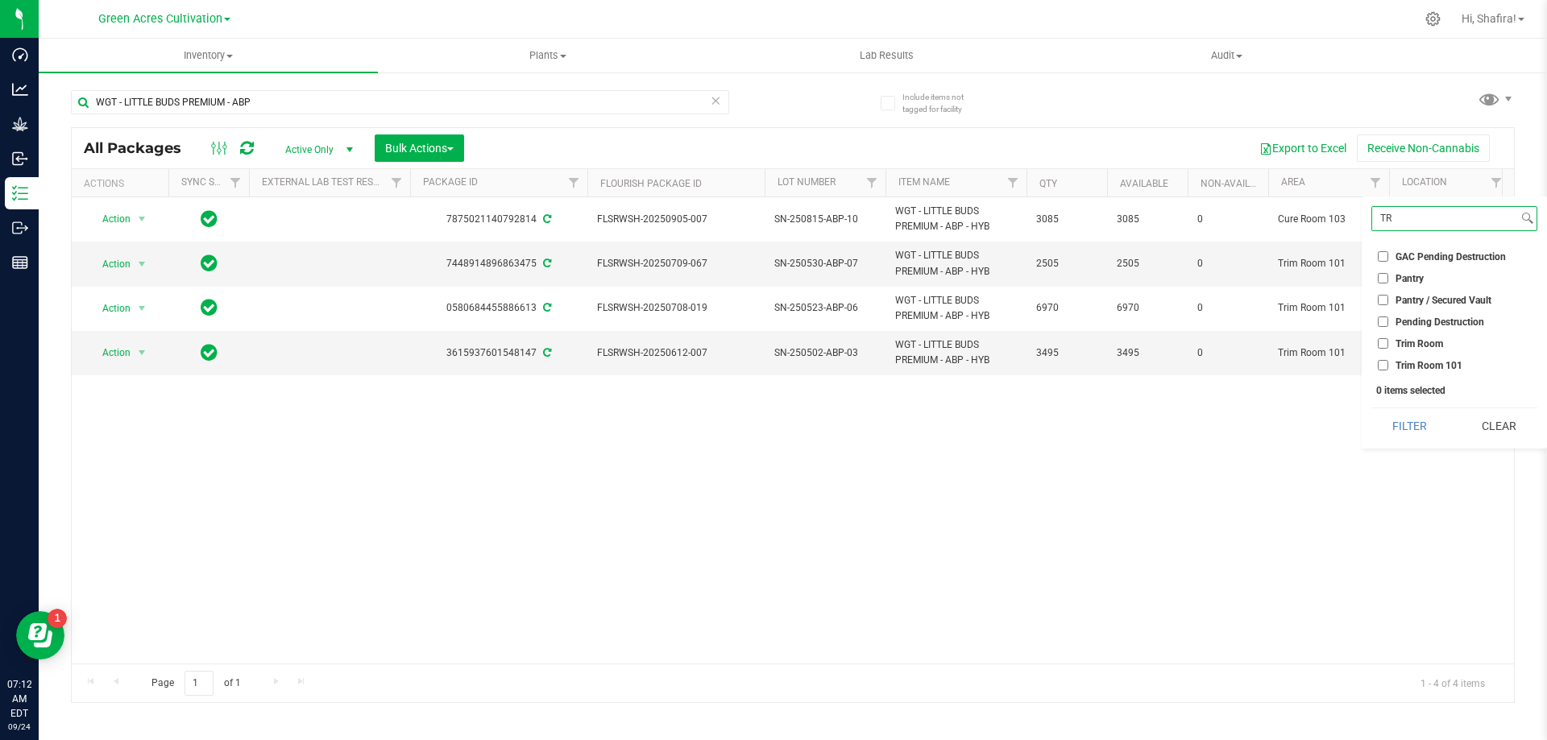
type input "TR"
click at [1382, 370] on input "Trim Room 101" at bounding box center [1382, 365] width 10 height 10
checkbox input "true"
click at [1401, 420] on button "Filter" at bounding box center [1409, 425] width 77 height 35
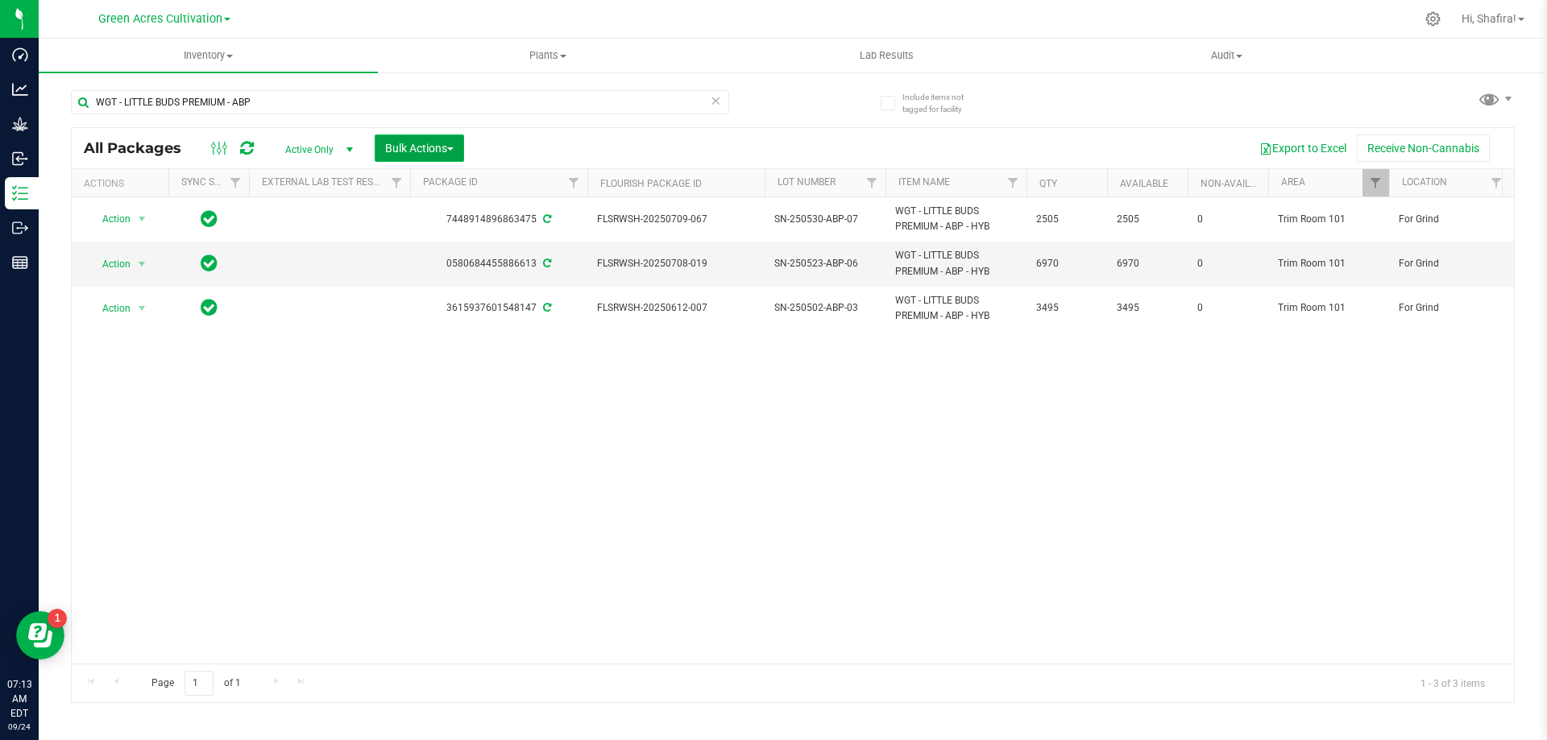
click at [397, 154] on span "Bulk Actions" at bounding box center [419, 148] width 68 height 13
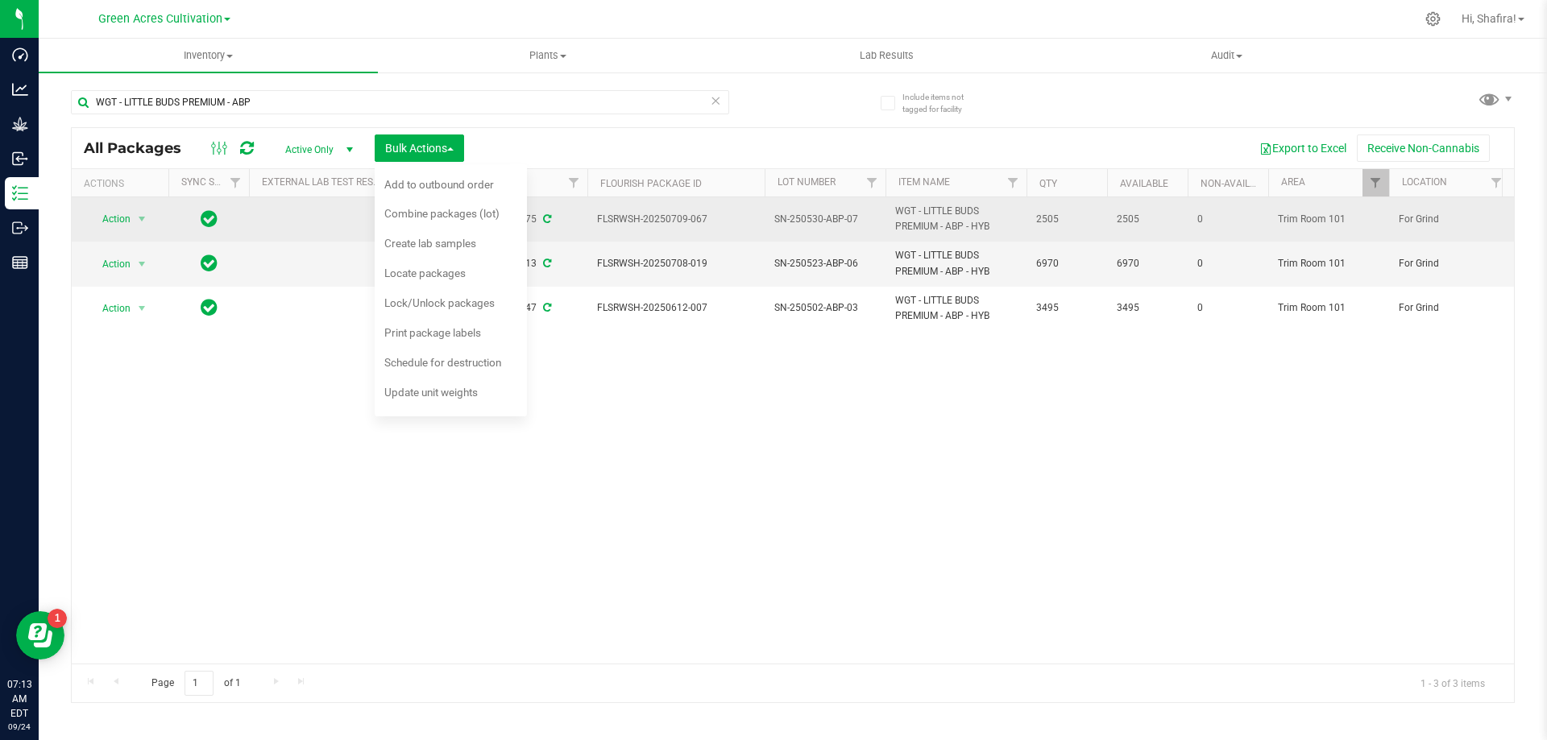
click at [807, 222] on span "SN-250530-ABP-07" at bounding box center [824, 219] width 101 height 15
click at [807, 222] on input "SN-250530-ABP-07" at bounding box center [821, 219] width 115 height 25
type input "0924-ABP-PR-01"
click at [800, 219] on input "0924-ABP-PR-01" at bounding box center [821, 219] width 115 height 25
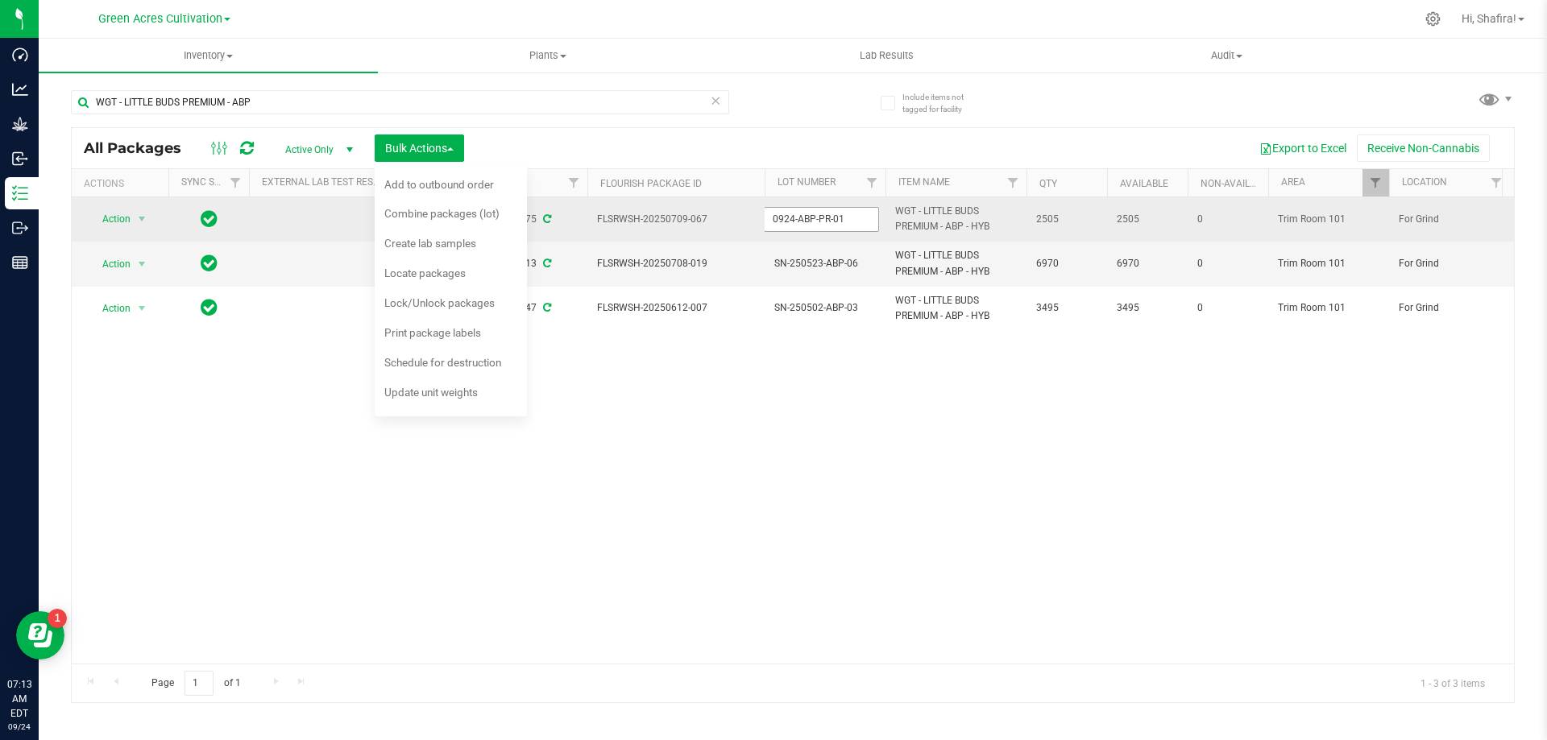
click at [800, 219] on input "0924-ABP-PR-01" at bounding box center [821, 219] width 115 height 25
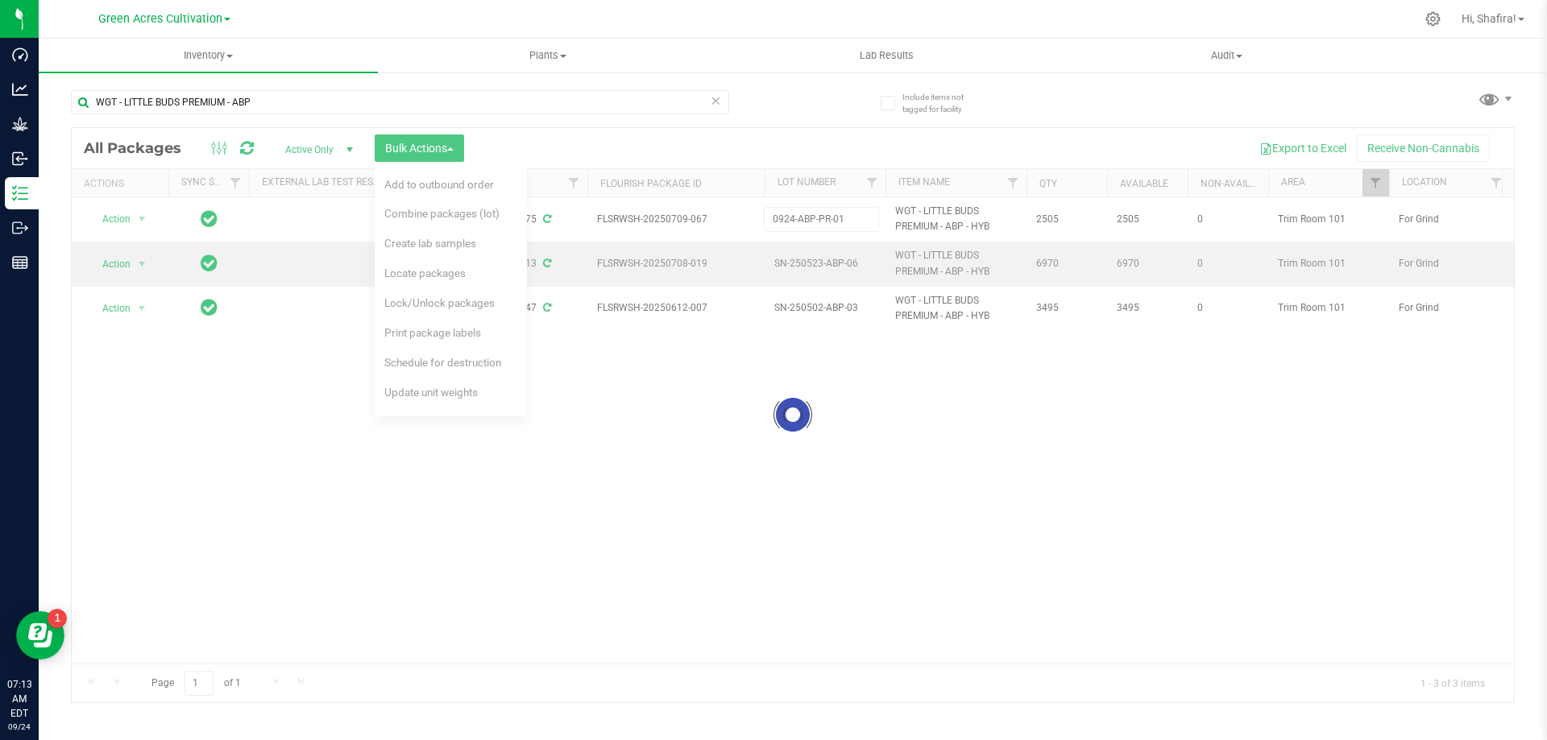
click at [830, 264] on div "Loading... All Packages Active Only Active Only Lab Samples Locked All External…" at bounding box center [792, 415] width 1443 height 576
click at [830, 264] on div at bounding box center [793, 415] width 1442 height 574
click at [830, 264] on span "SN-250523-ABP-06" at bounding box center [824, 263] width 101 height 15
type input "0924-ABP-PR-01"
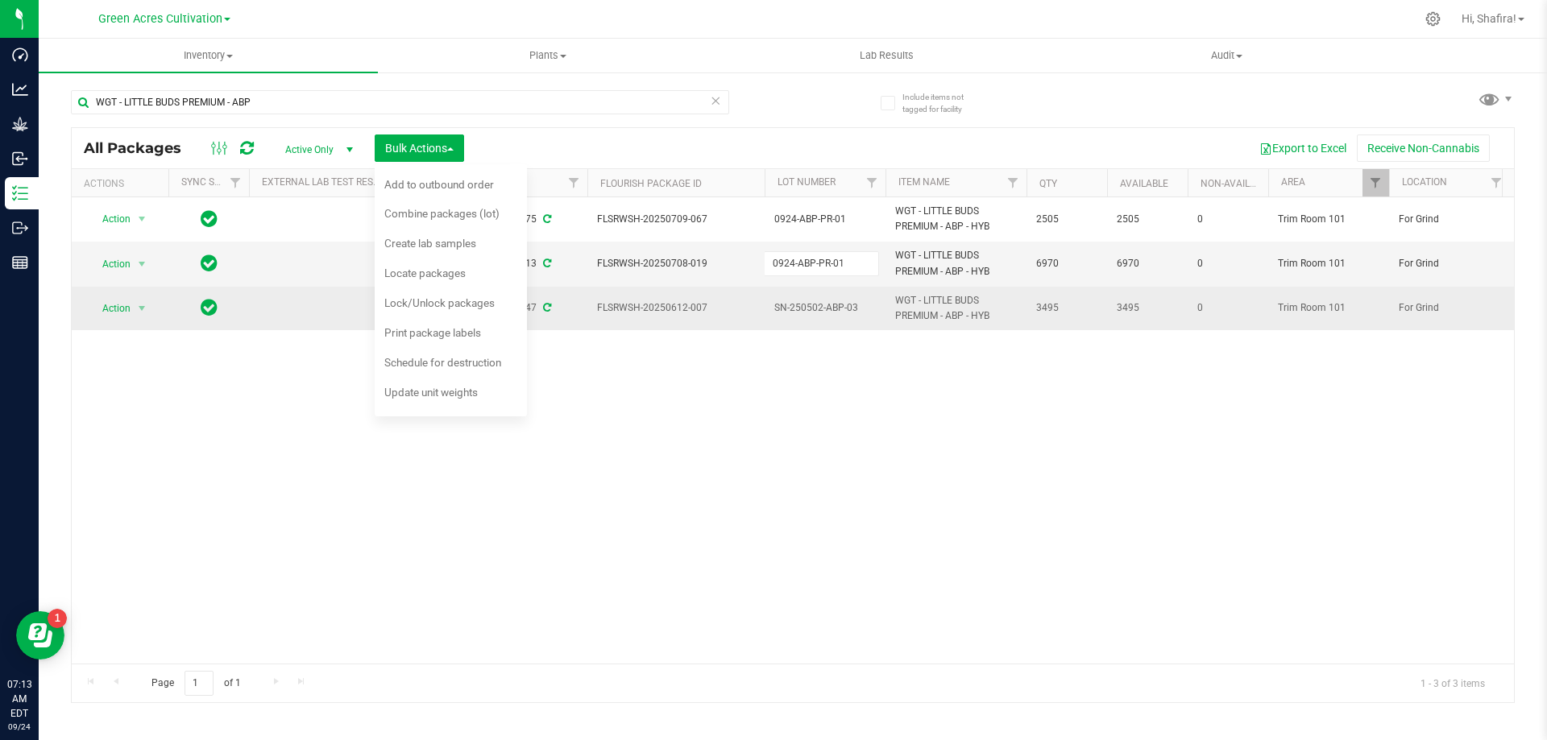
click at [820, 313] on div "All Packages Active Only Active Only Lab Samples Locked All External Internal B…" at bounding box center [792, 415] width 1443 height 576
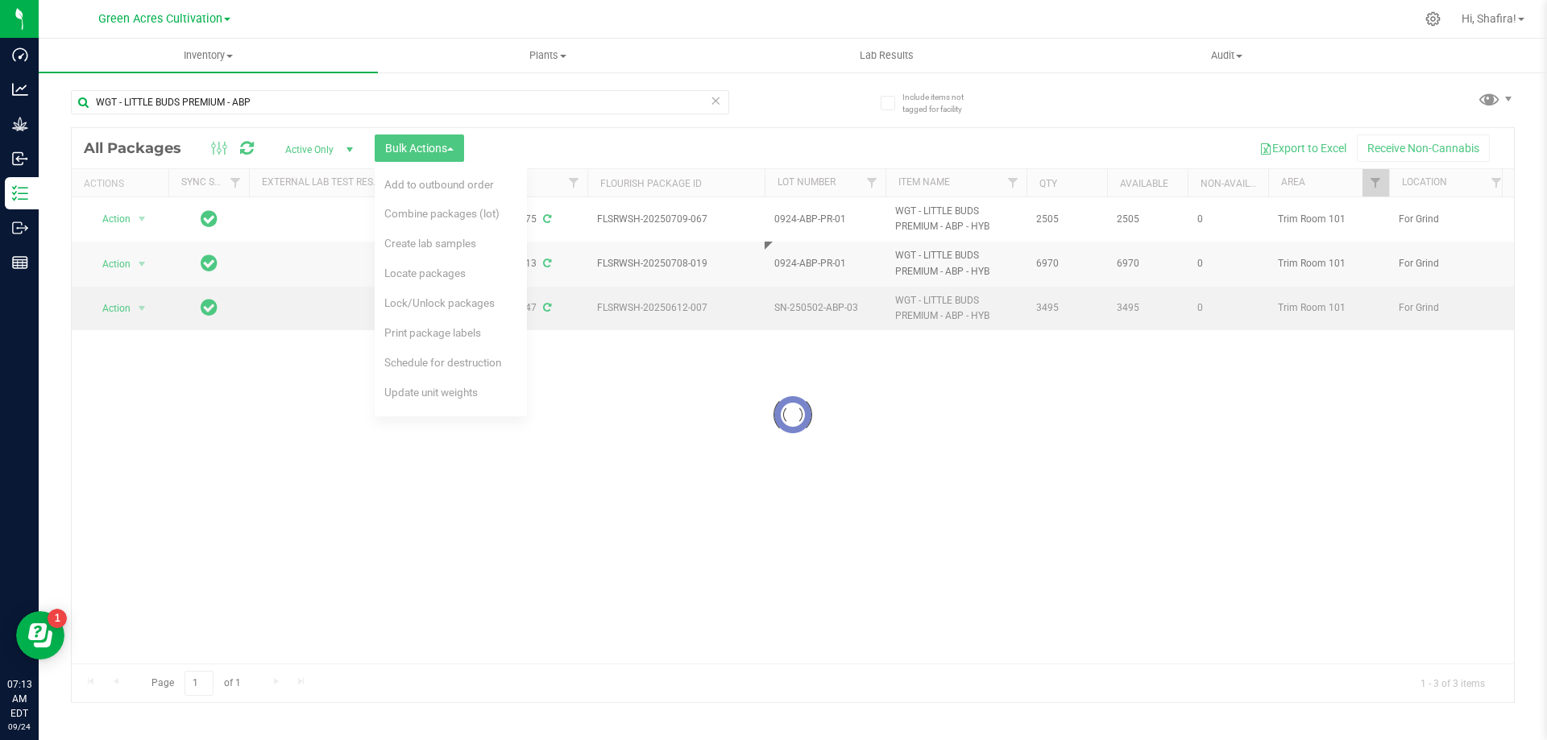
click at [820, 313] on div at bounding box center [793, 415] width 1442 height 574
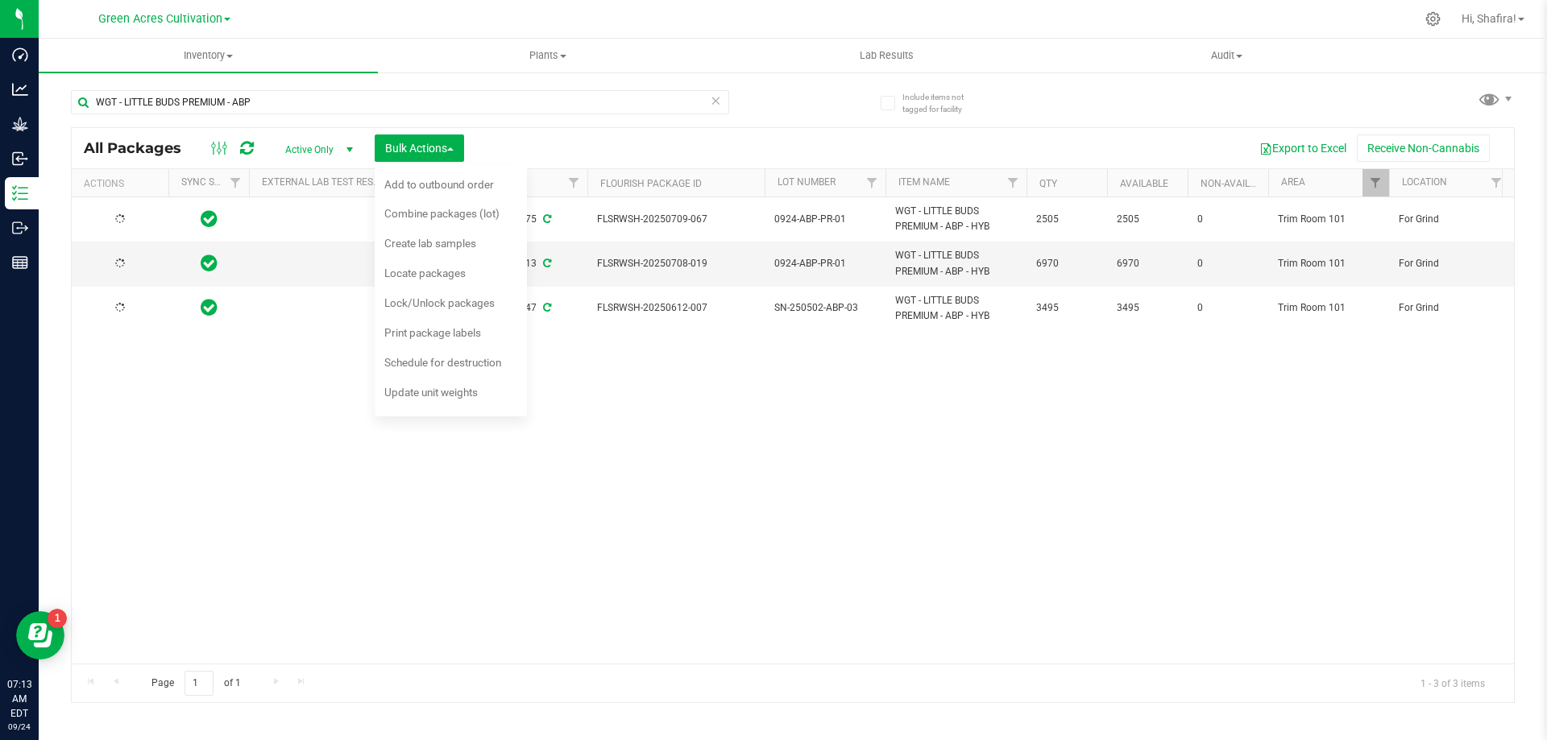
click at [820, 313] on span "SN-250502-ABP-03" at bounding box center [824, 307] width 101 height 15
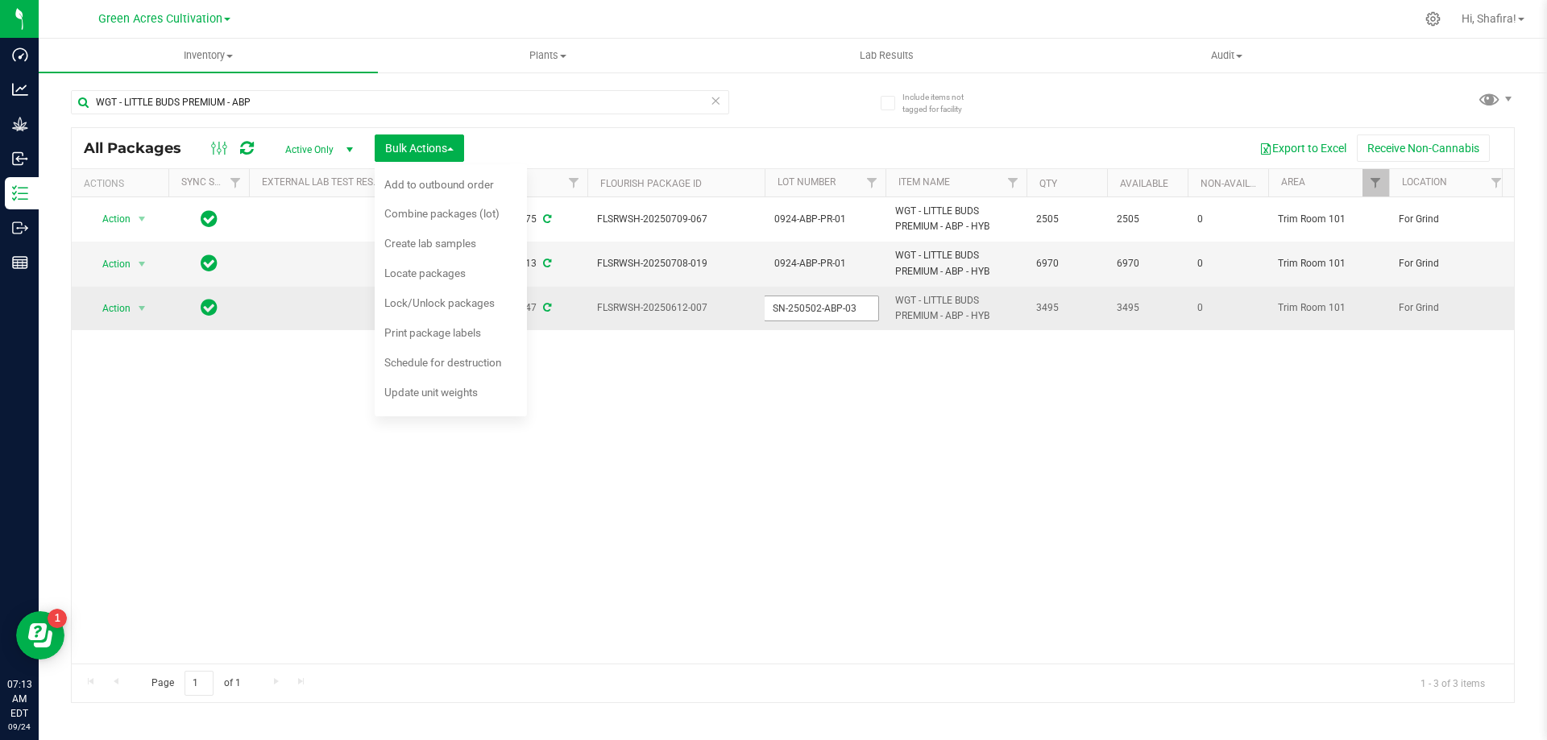
click at [820, 313] on input "SN-250502-ABP-03" at bounding box center [821, 308] width 115 height 25
type input "0924-ABP-PR-01"
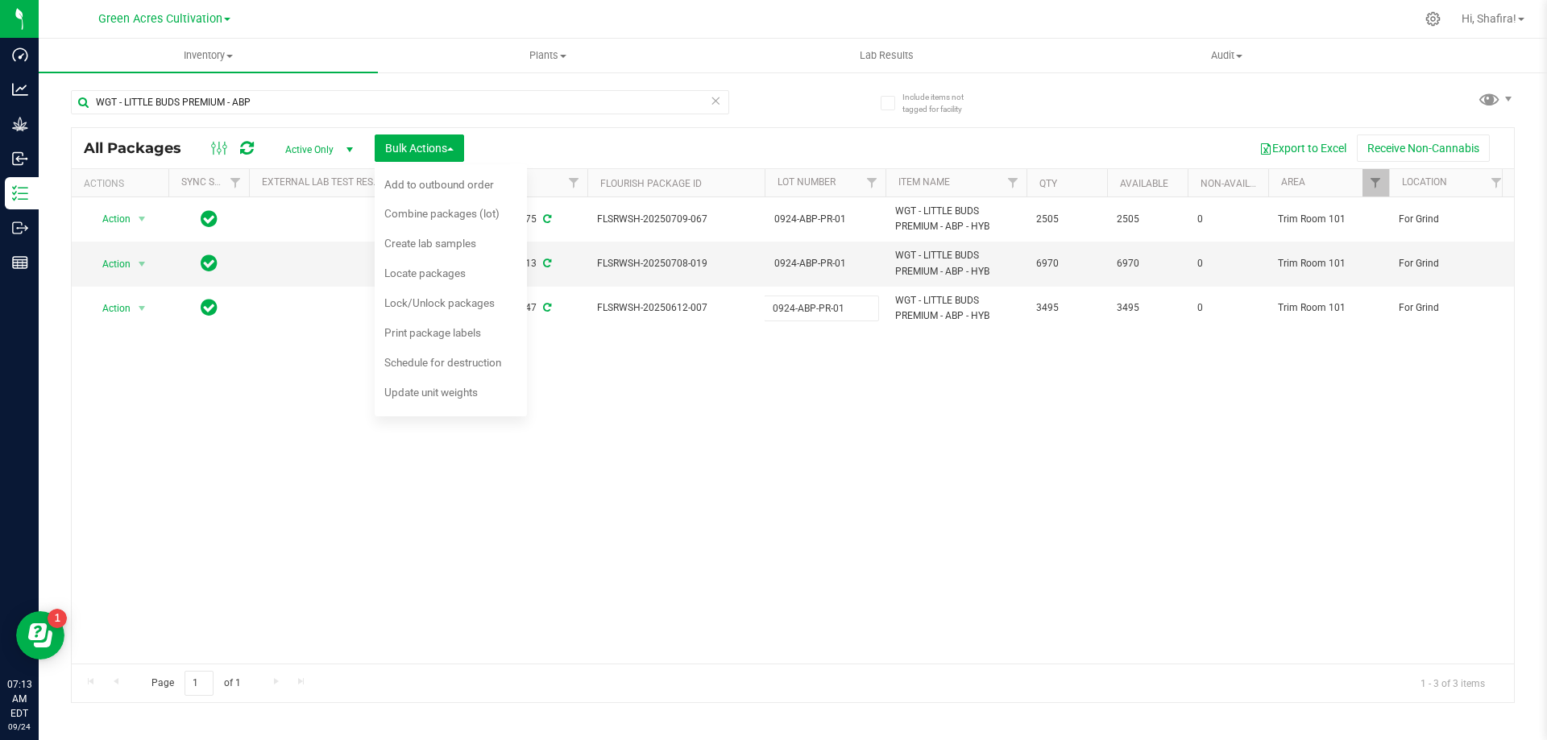
click at [792, 405] on div "All Packages Active Only Active Only Lab Samples Locked All External Internal B…" at bounding box center [792, 415] width 1443 height 576
click at [470, 229] on li "Combine packages (lot)" at bounding box center [451, 216] width 152 height 30
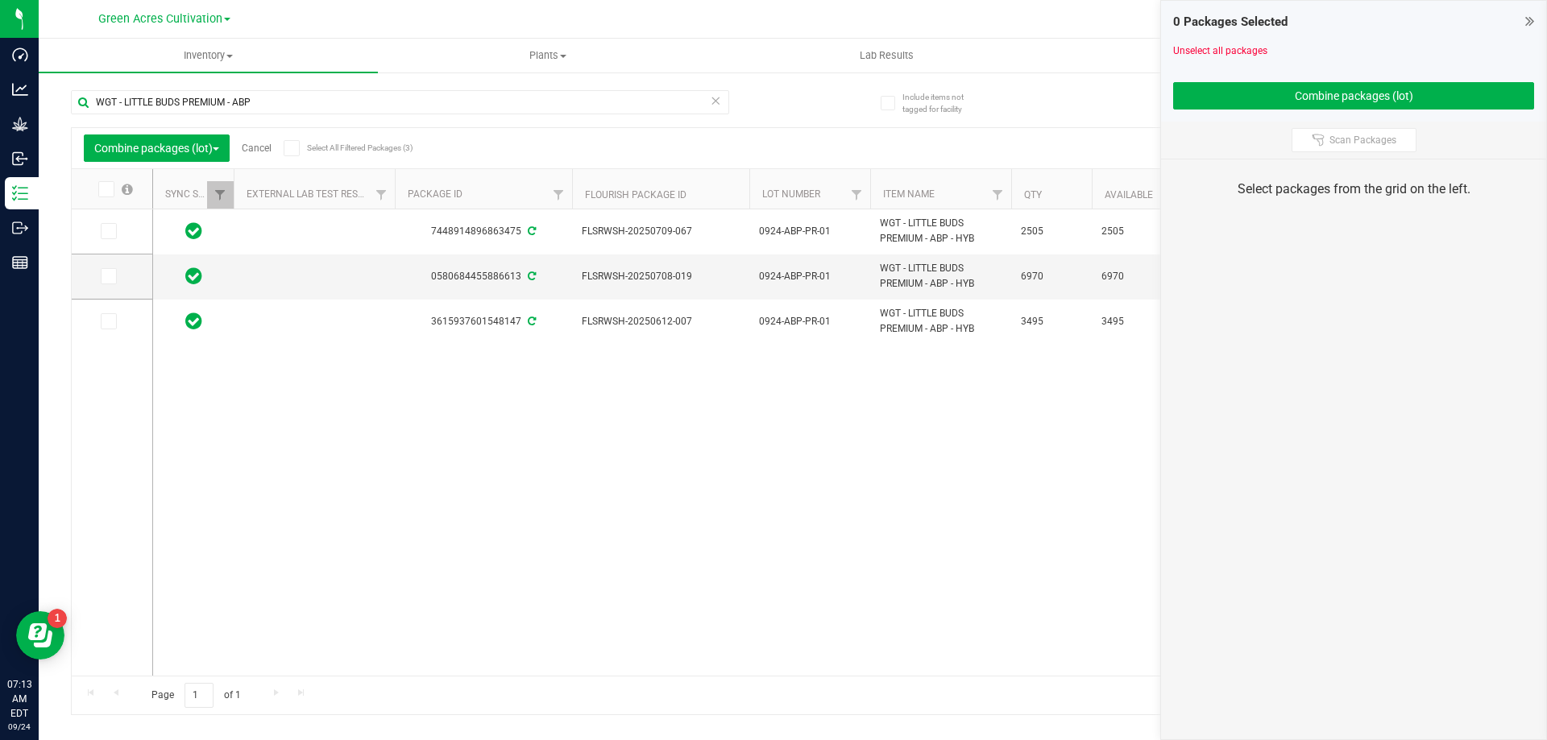
click at [114, 193] on label at bounding box center [115, 189] width 62 height 16
click at [0, 0] on input "checkbox" at bounding box center [0, 0] width 0 height 0
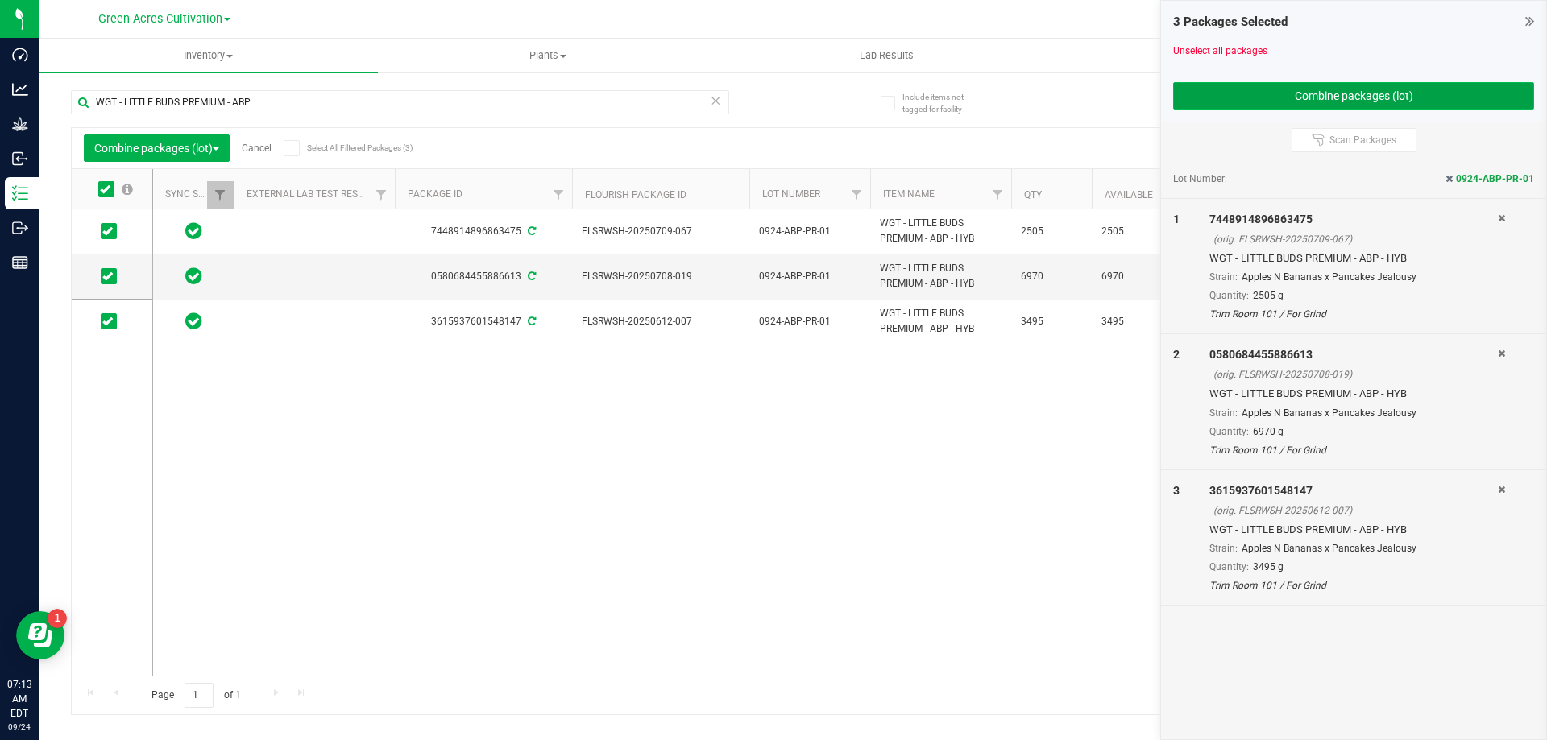
click at [1394, 104] on button "Combine packages (lot)" at bounding box center [1353, 95] width 361 height 27
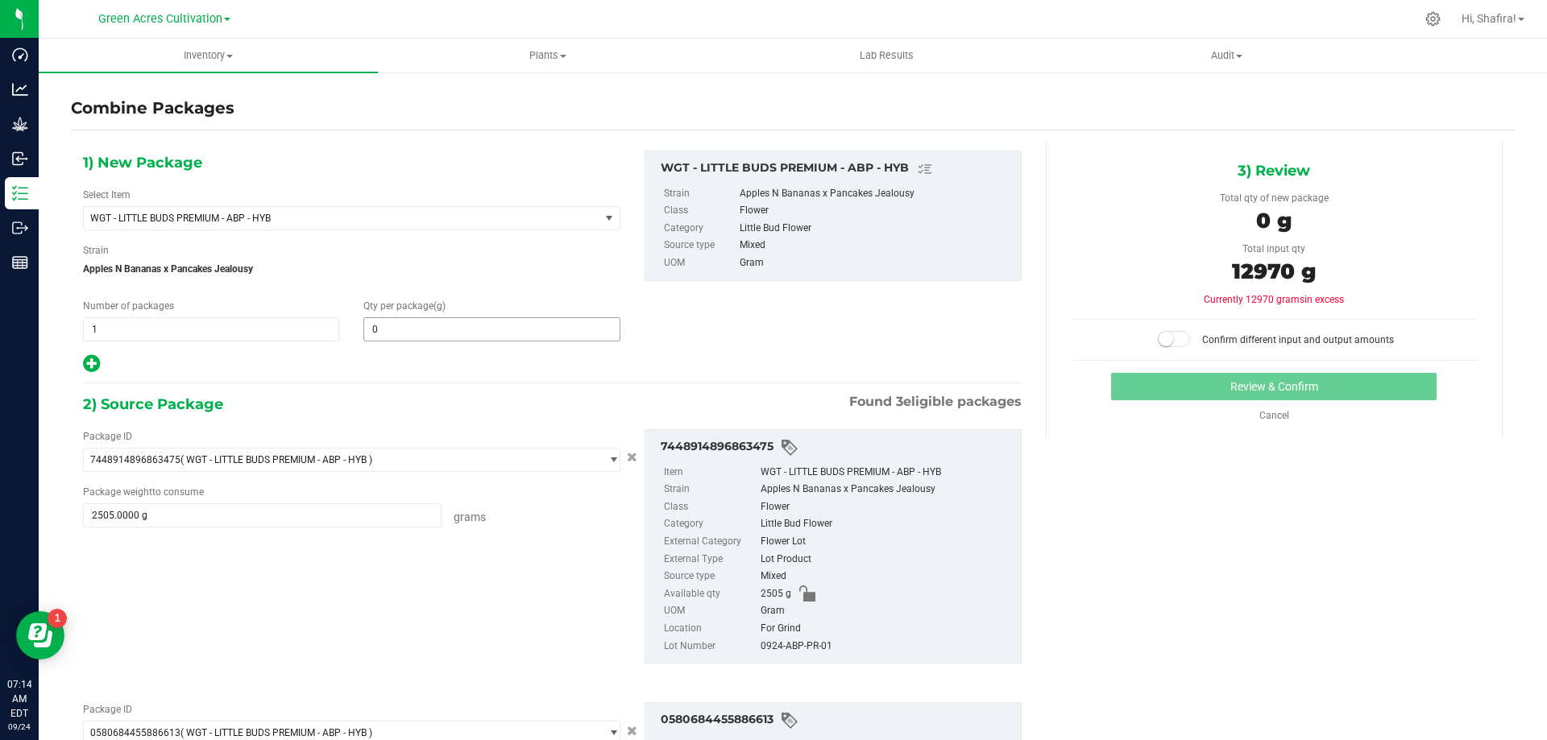
click at [429, 341] on span "0 0" at bounding box center [491, 329] width 256 height 24
click at [430, 329] on span at bounding box center [491, 329] width 256 height 24
type input "12970"
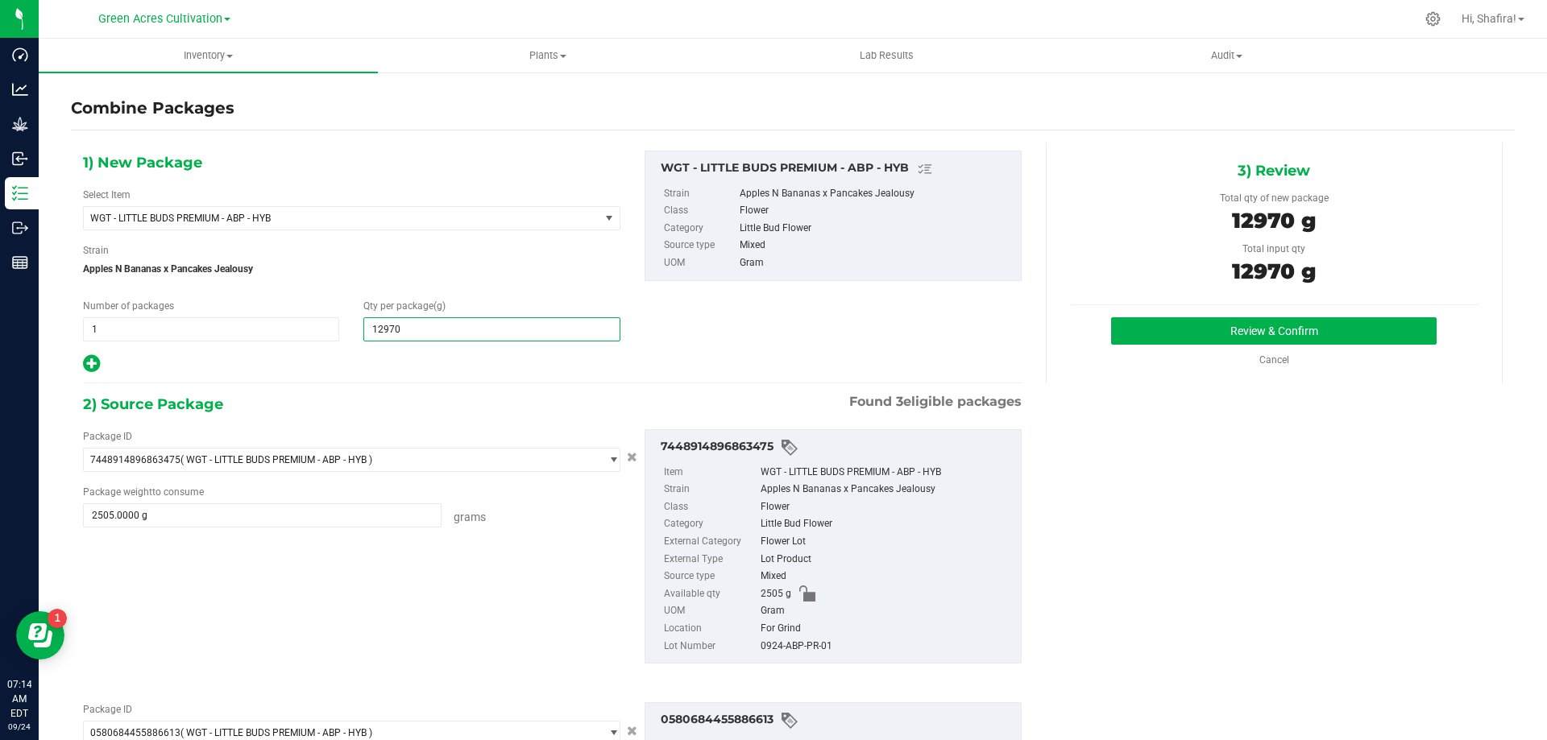
type input "12,970"
click at [788, 649] on div "0924-ABP-PR-01" at bounding box center [886, 647] width 252 height 18
copy div "0924-ABP-PR-01"
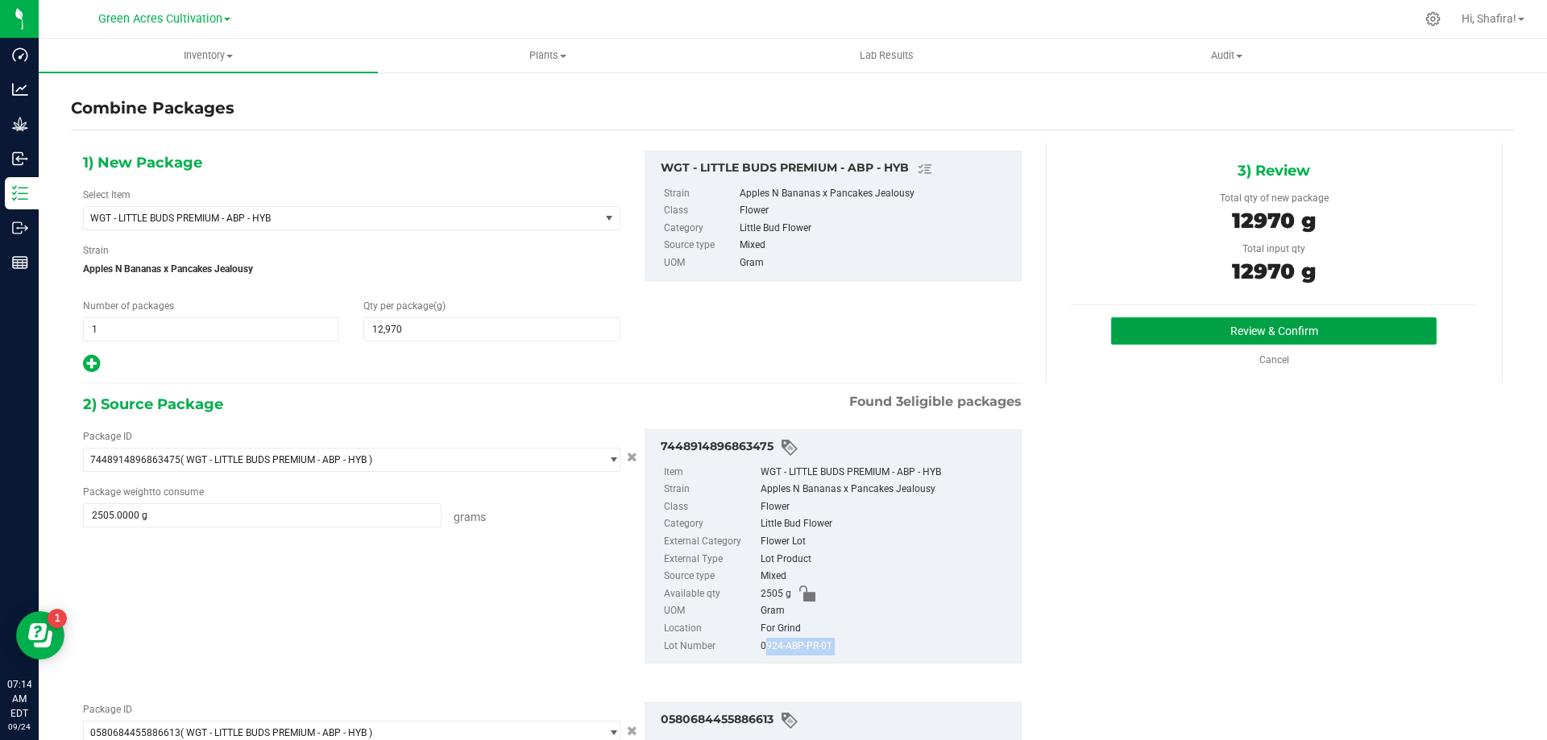
click at [1195, 338] on button "Review & Confirm" at bounding box center [1273, 330] width 325 height 27
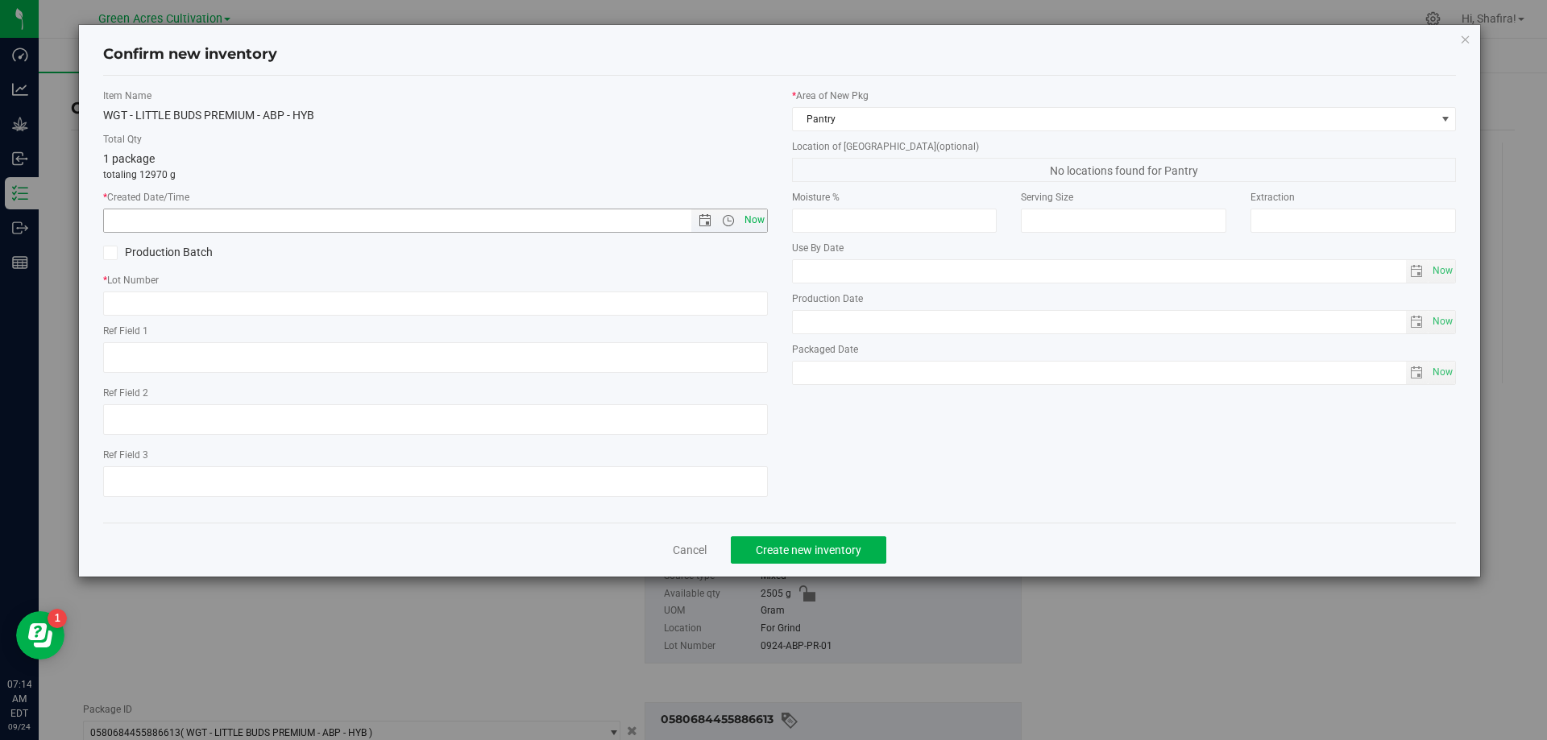
click at [754, 225] on span "Now" at bounding box center [753, 220] width 27 height 23
type input "[DATE] 7:14 AM"
paste input "0924-ABP-PR-01"
type input "0924-ABP-PR-01"
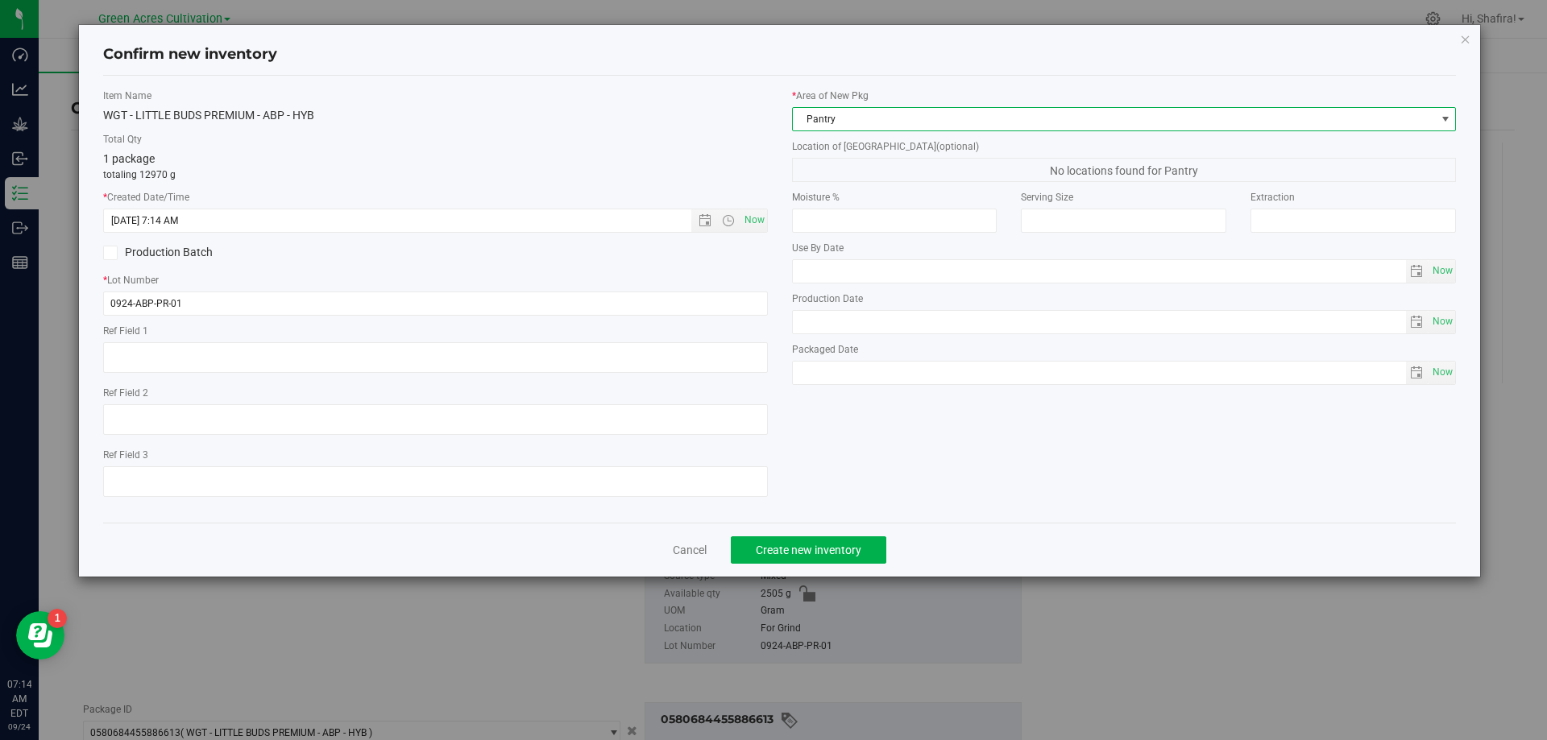
click at [883, 124] on span "Pantry" at bounding box center [1114, 119] width 643 height 23
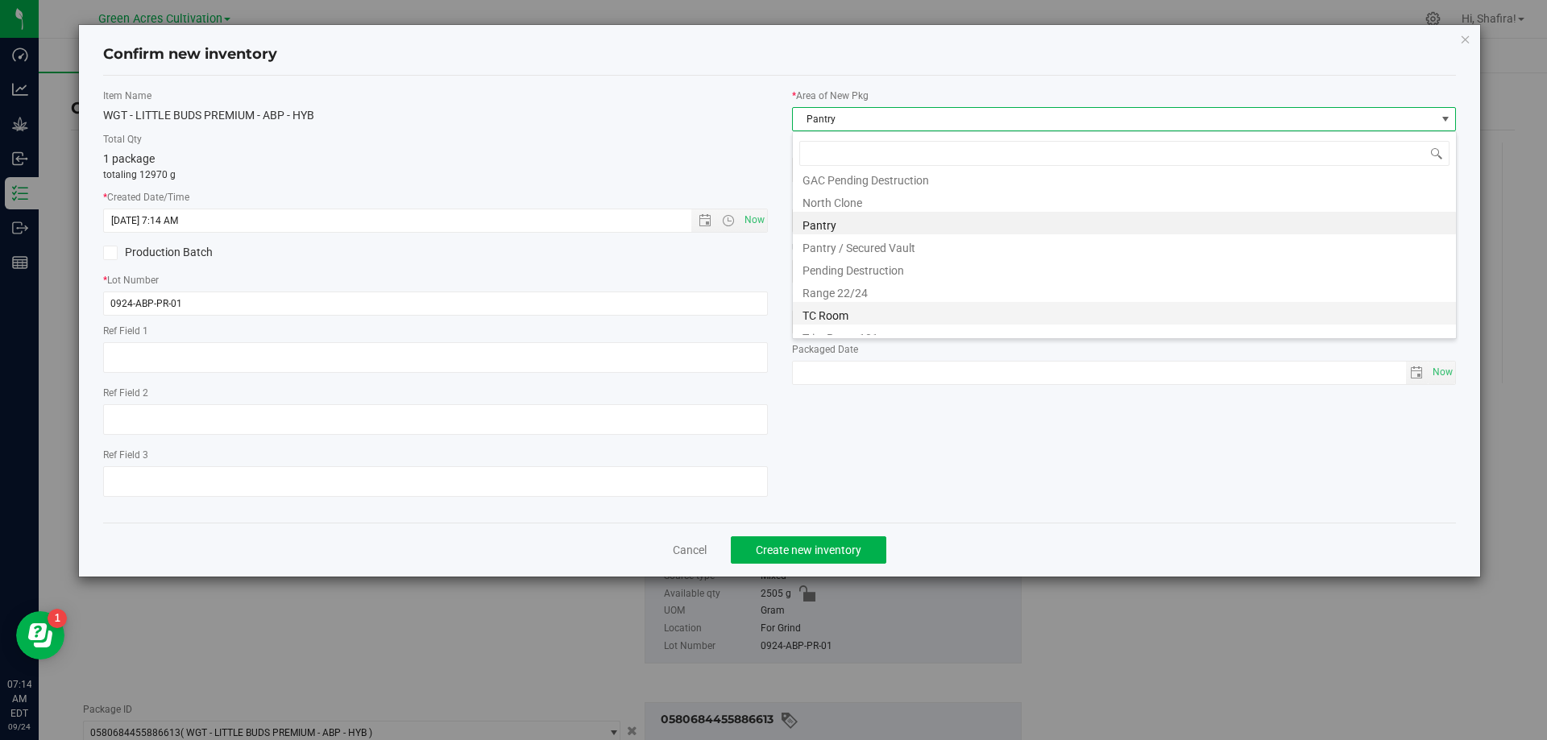
scroll to position [245, 0]
drag, startPoint x: 841, startPoint y: 328, endPoint x: 841, endPoint y: 220, distance: 107.9
click at [839, 328] on li "Trim Room 101" at bounding box center [1124, 324] width 663 height 23
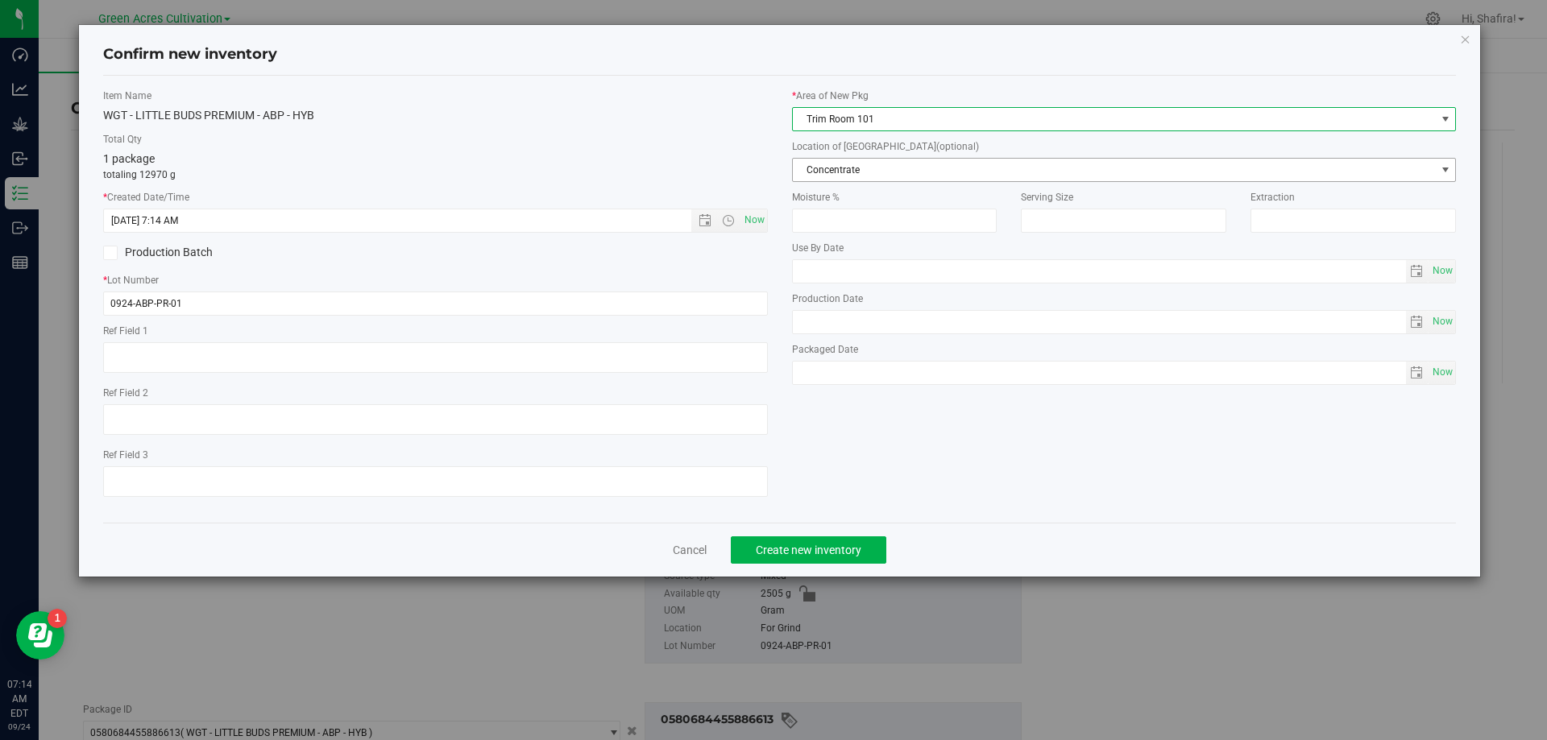
click at [838, 176] on span "Concentrate" at bounding box center [1114, 170] width 643 height 23
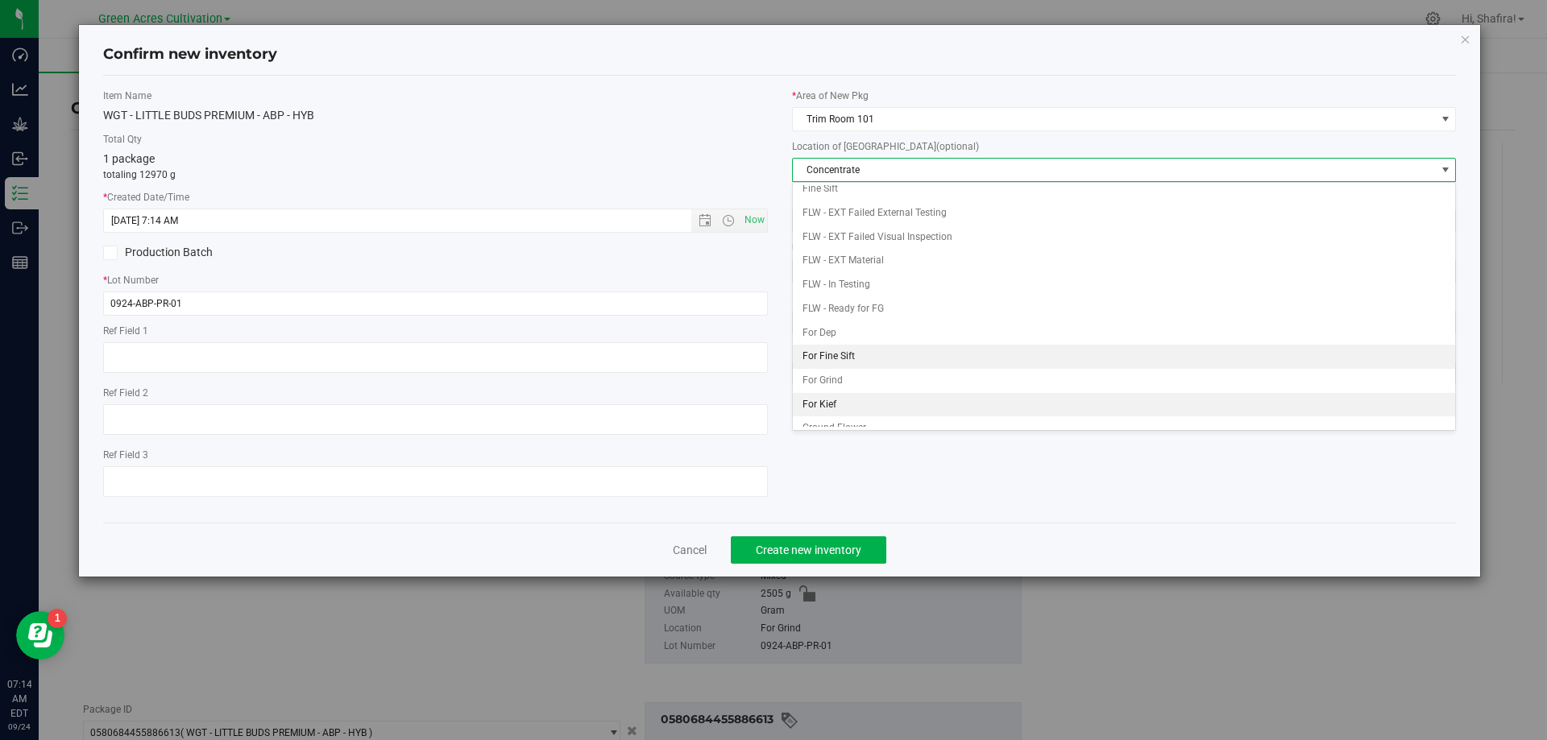
scroll to position [165, 0]
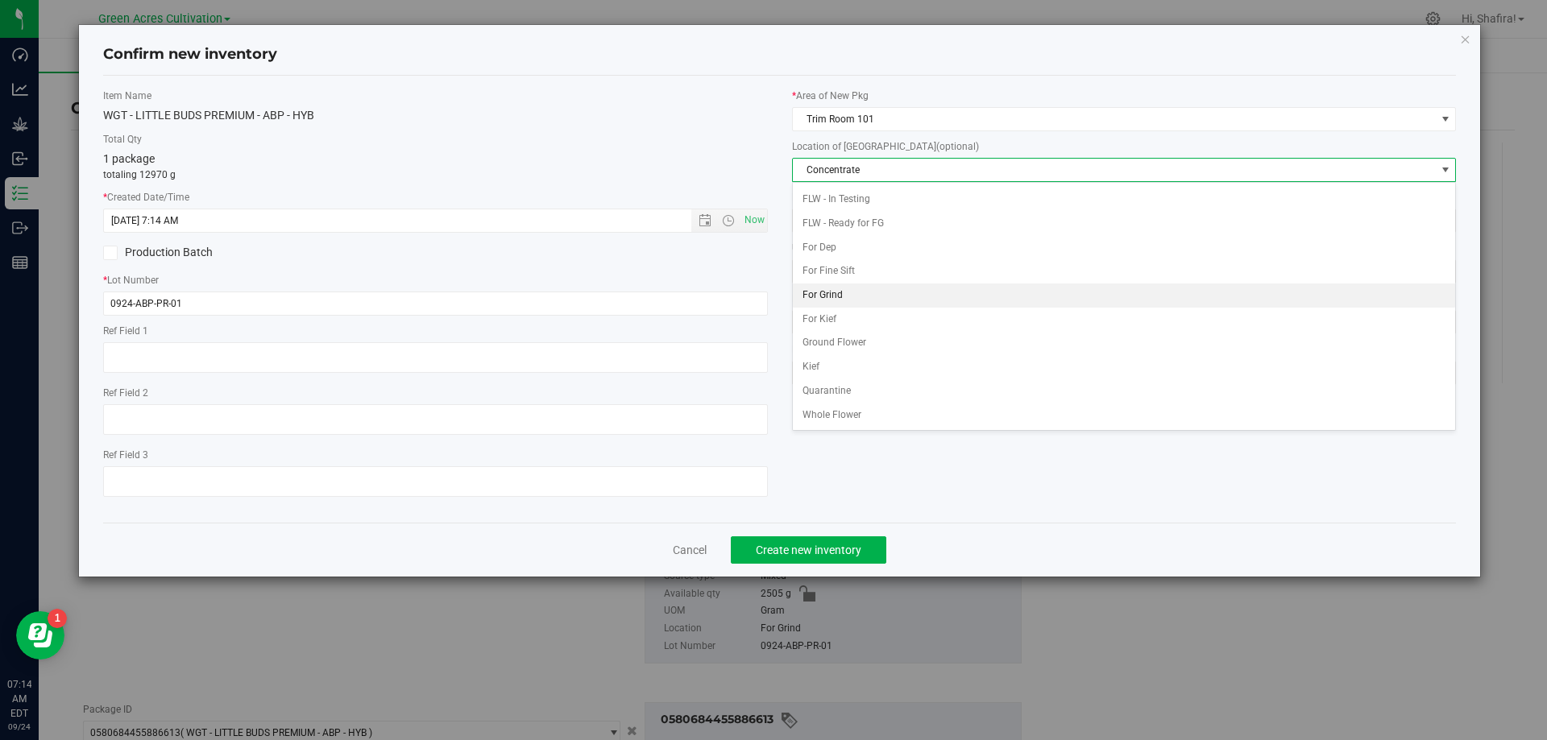
click at [834, 297] on li "For Grind" at bounding box center [1124, 296] width 663 height 24
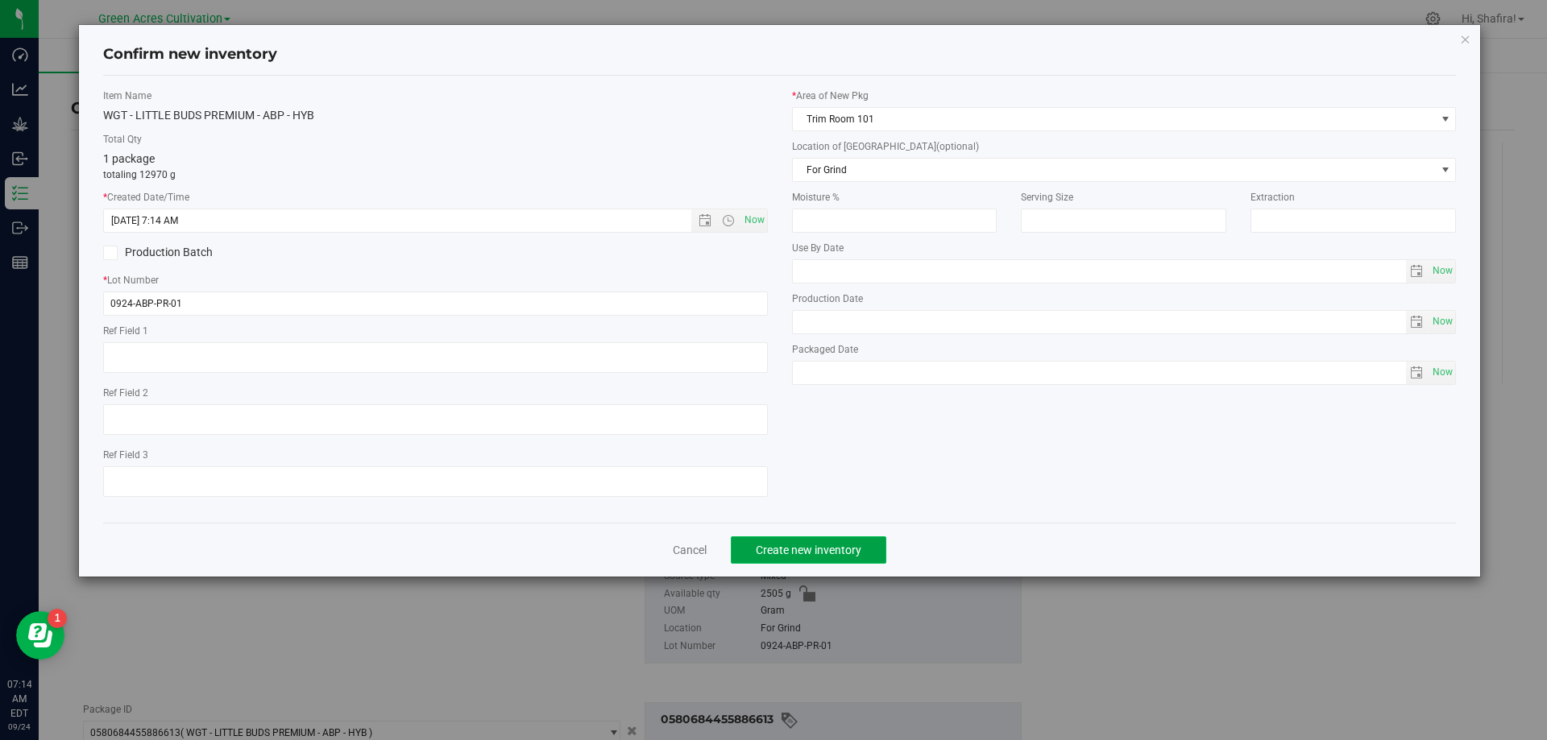
click at [803, 555] on span "Create new inventory" at bounding box center [809, 550] width 106 height 13
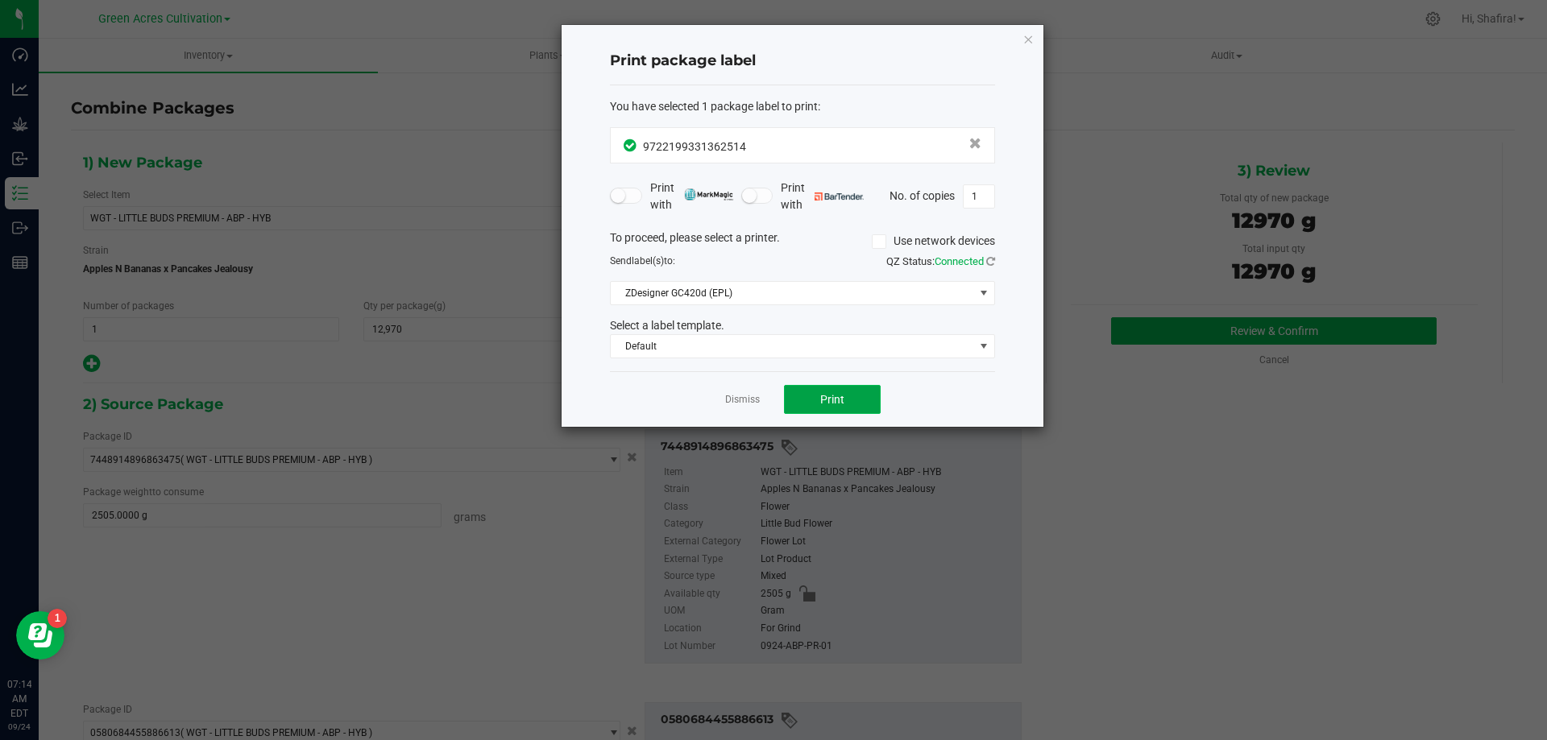
click at [867, 402] on button "Print" at bounding box center [832, 399] width 97 height 29
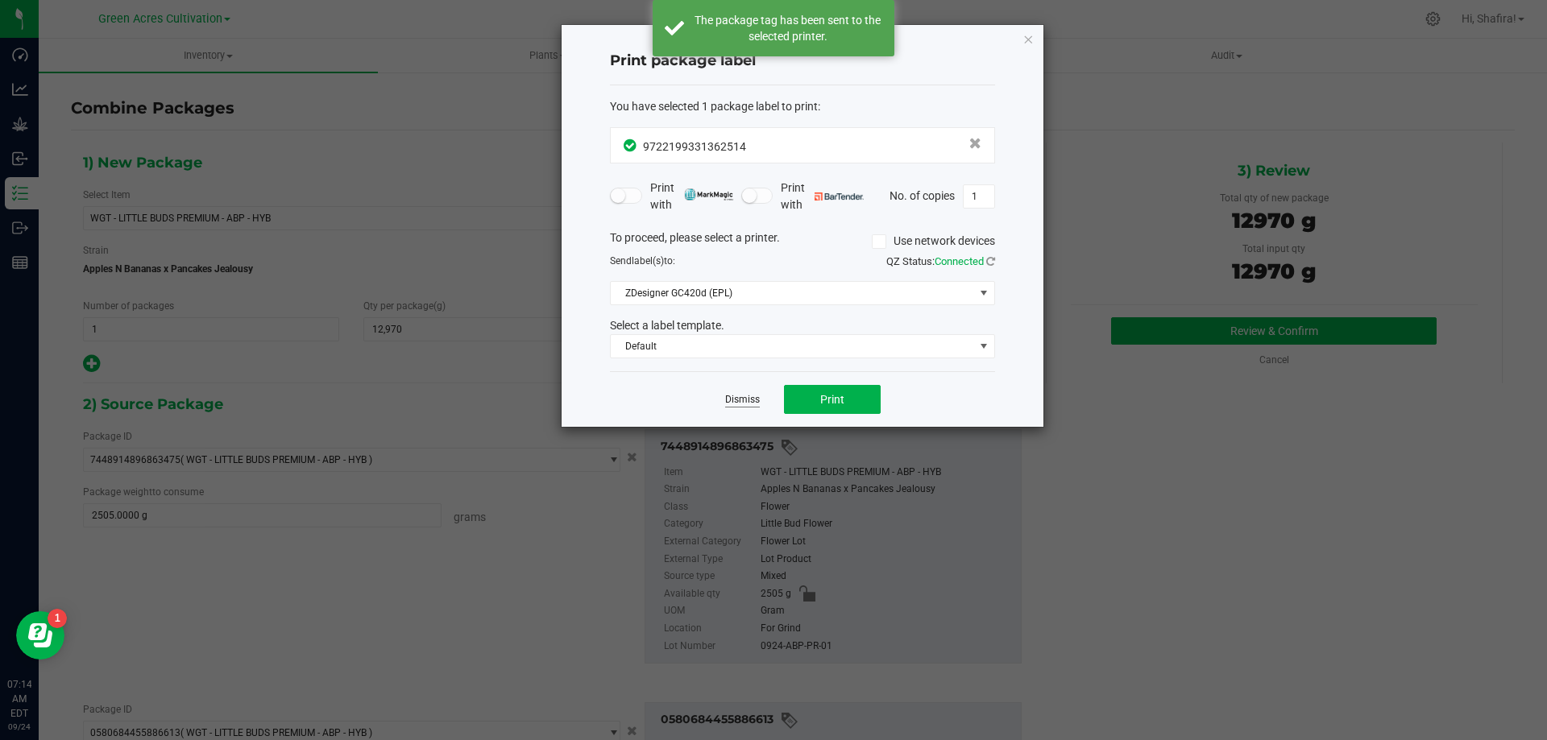
click at [752, 402] on link "Dismiss" at bounding box center [742, 400] width 35 height 14
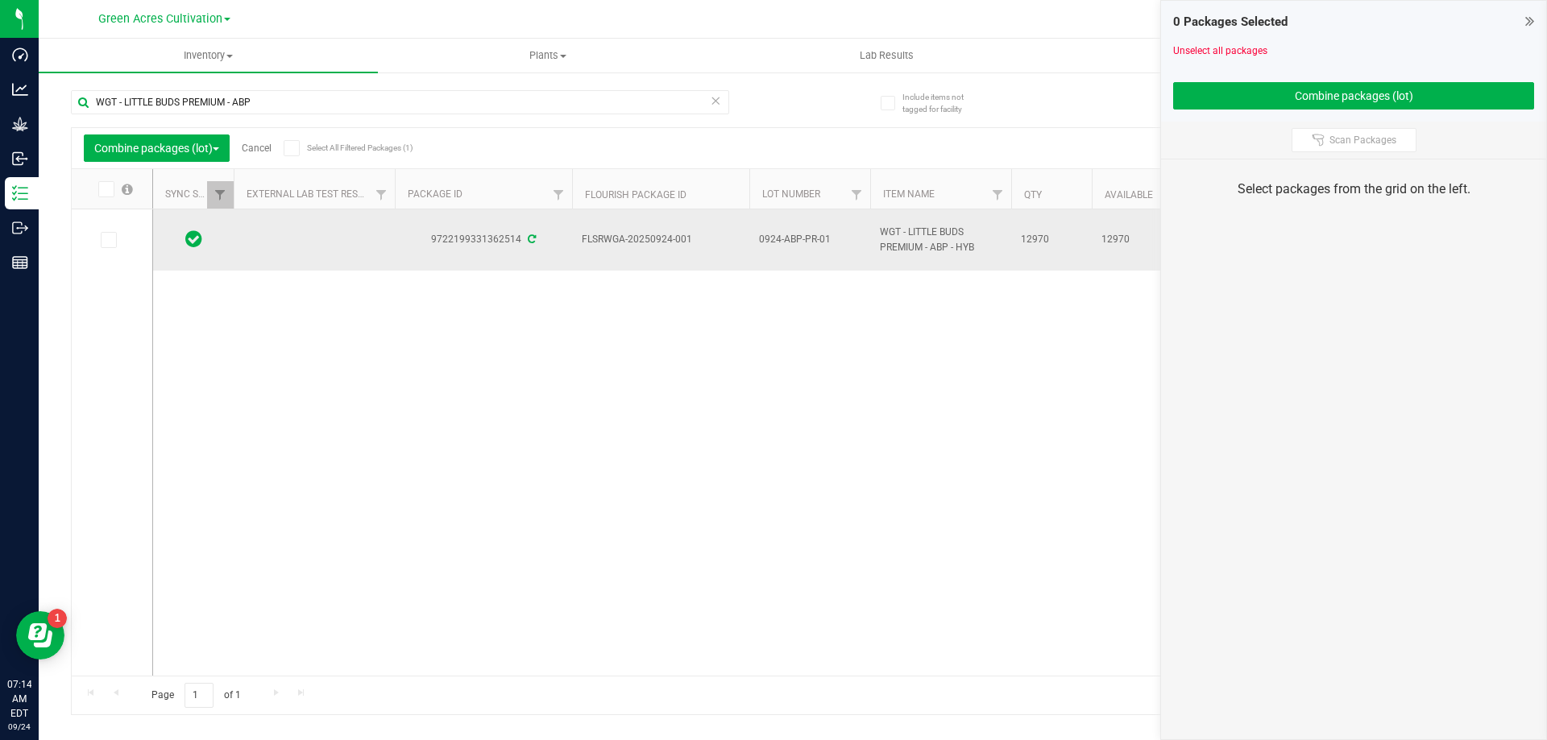
click at [648, 242] on span "FLSRWGA-20250924-001" at bounding box center [661, 239] width 158 height 15
copy tr "FLSRWGA-20250924-001"
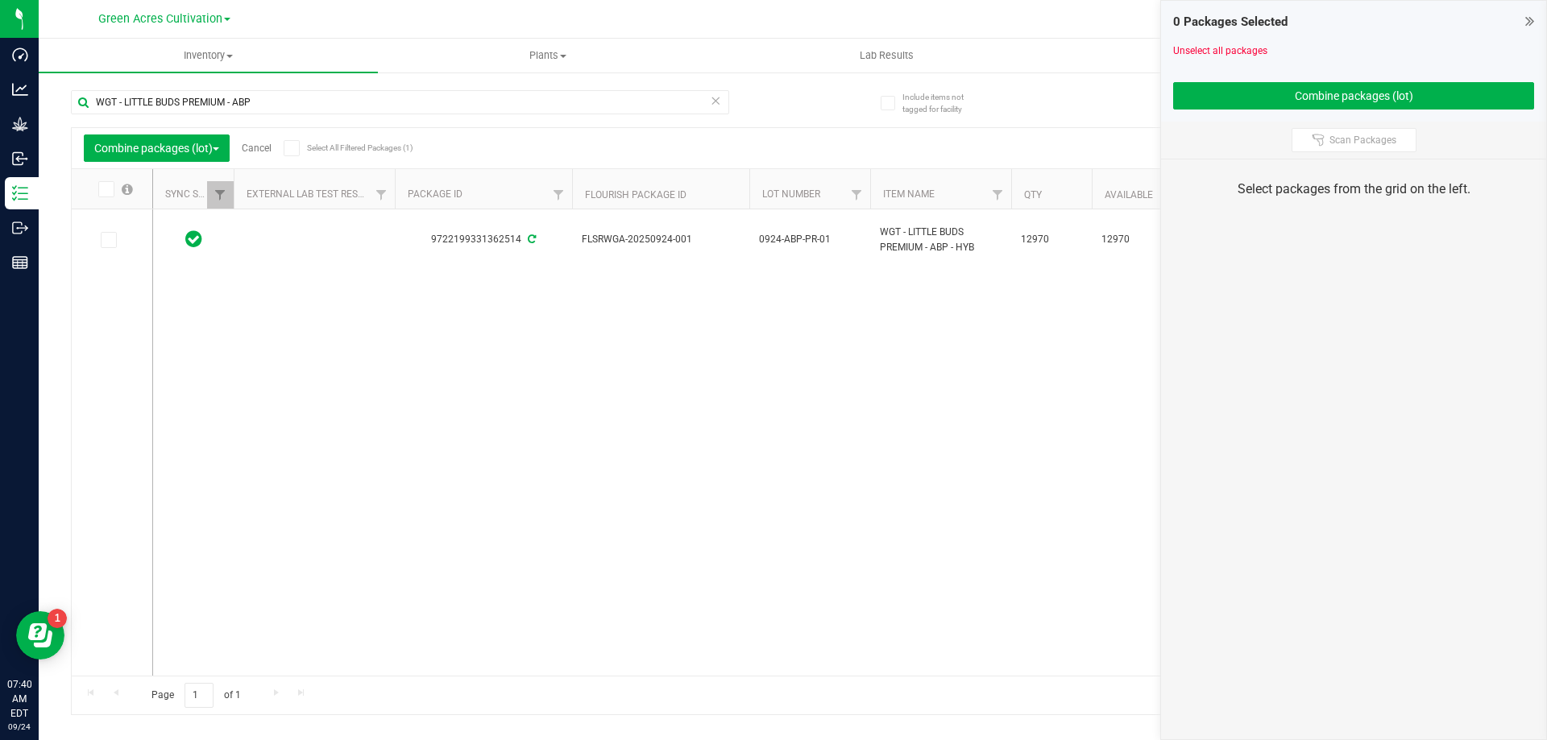
click at [263, 151] on link "Cancel" at bounding box center [257, 148] width 30 height 11
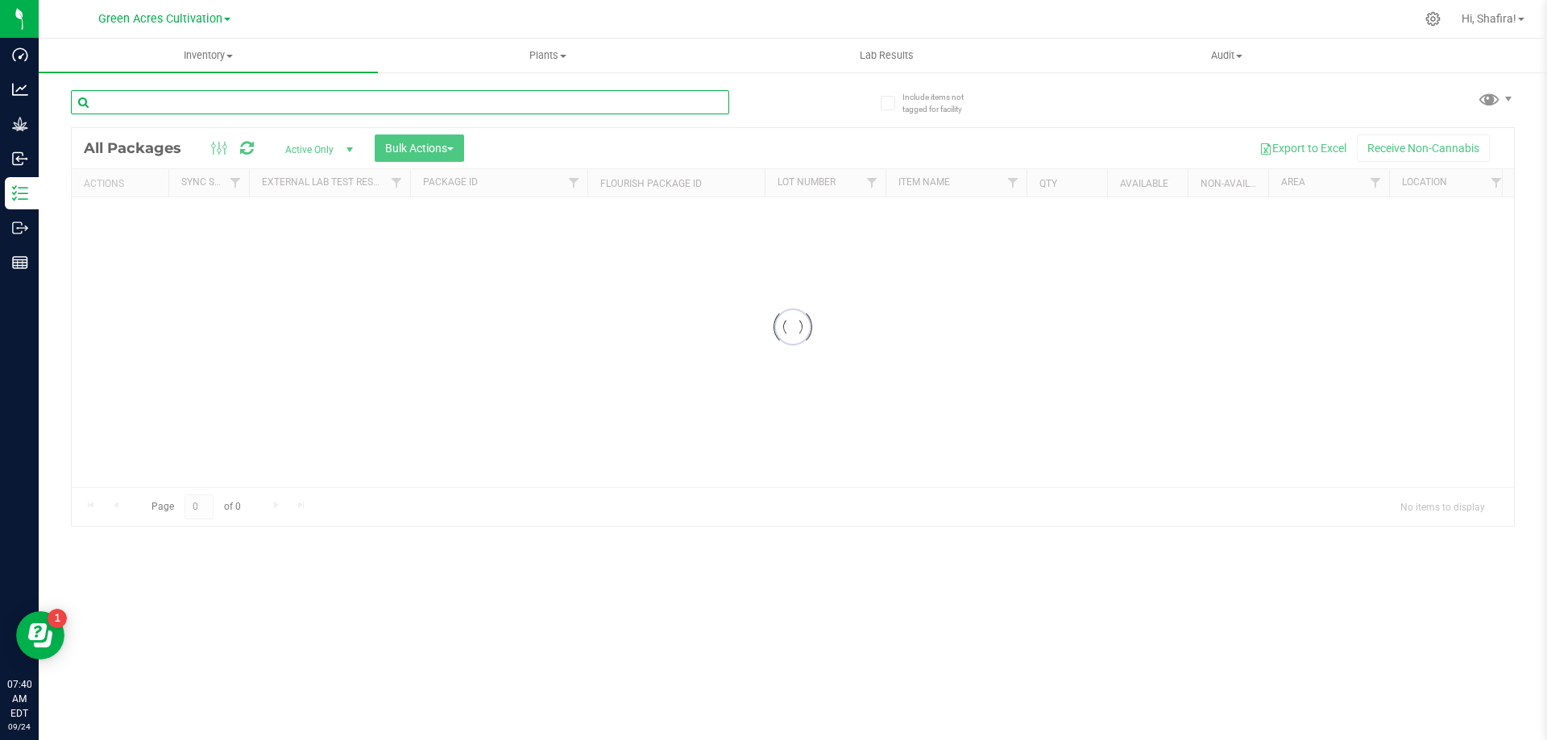
click at [261, 107] on input "text" at bounding box center [400, 102] width 658 height 24
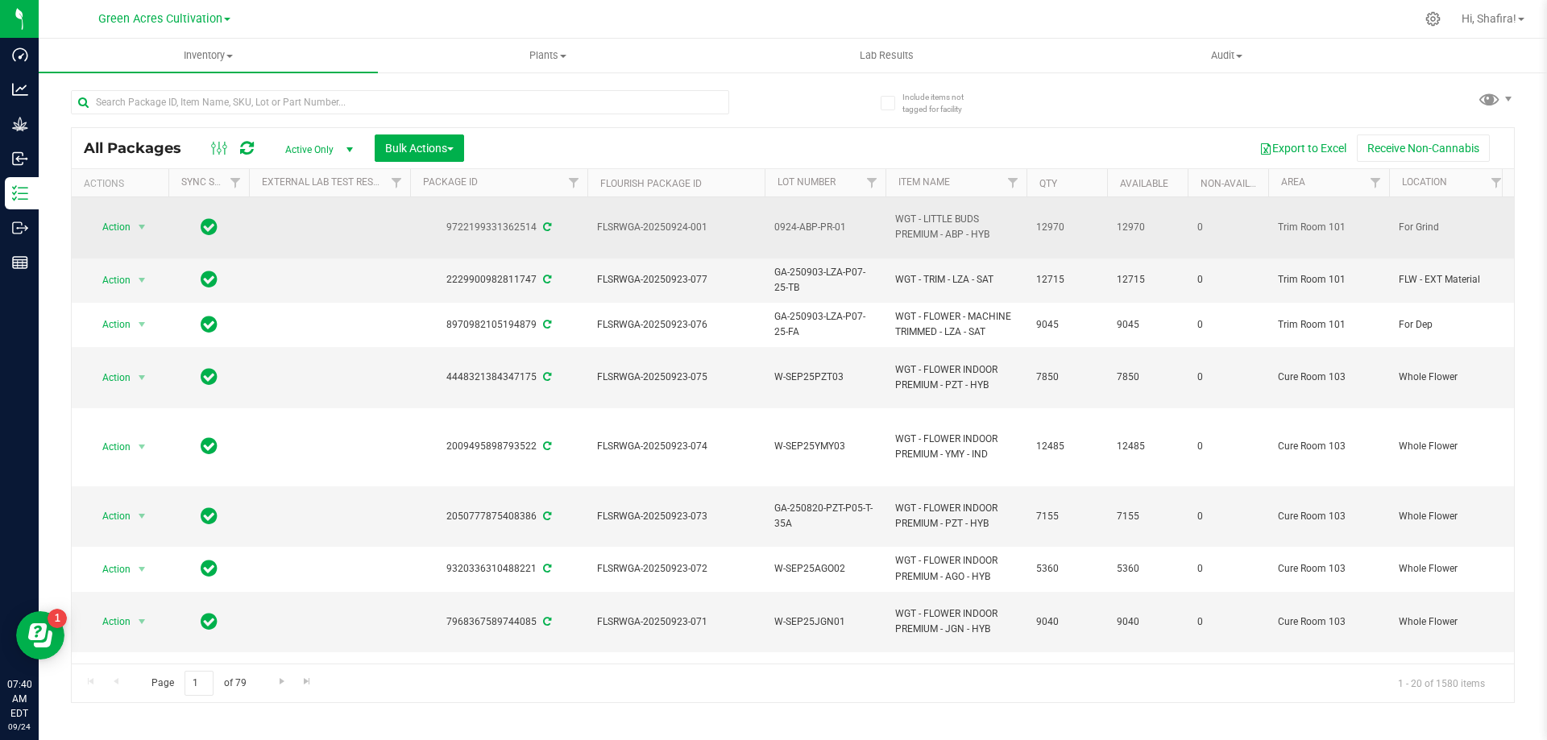
drag, startPoint x: 896, startPoint y: 216, endPoint x: 950, endPoint y: 233, distance: 56.6
click at [950, 233] on span "WGT - LITTLE BUDS PREMIUM - ABP - HYB" at bounding box center [956, 227] width 122 height 31
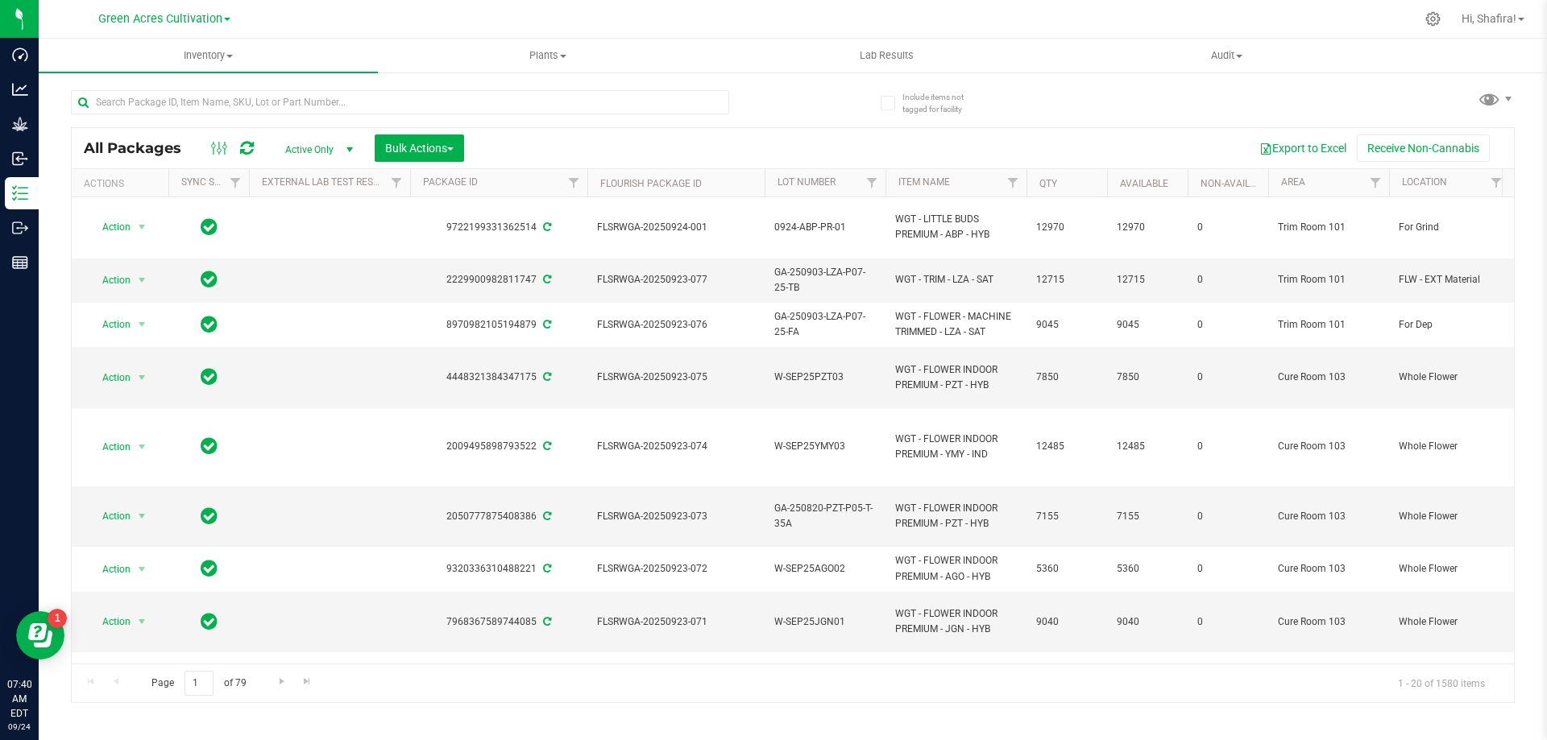
copy span "WGT - LITTLE BUDS PREMIUM - A"
click at [260, 108] on input "text" at bounding box center [400, 102] width 658 height 24
paste input "WGT - LITTLE BUDS PREMIUM - A"
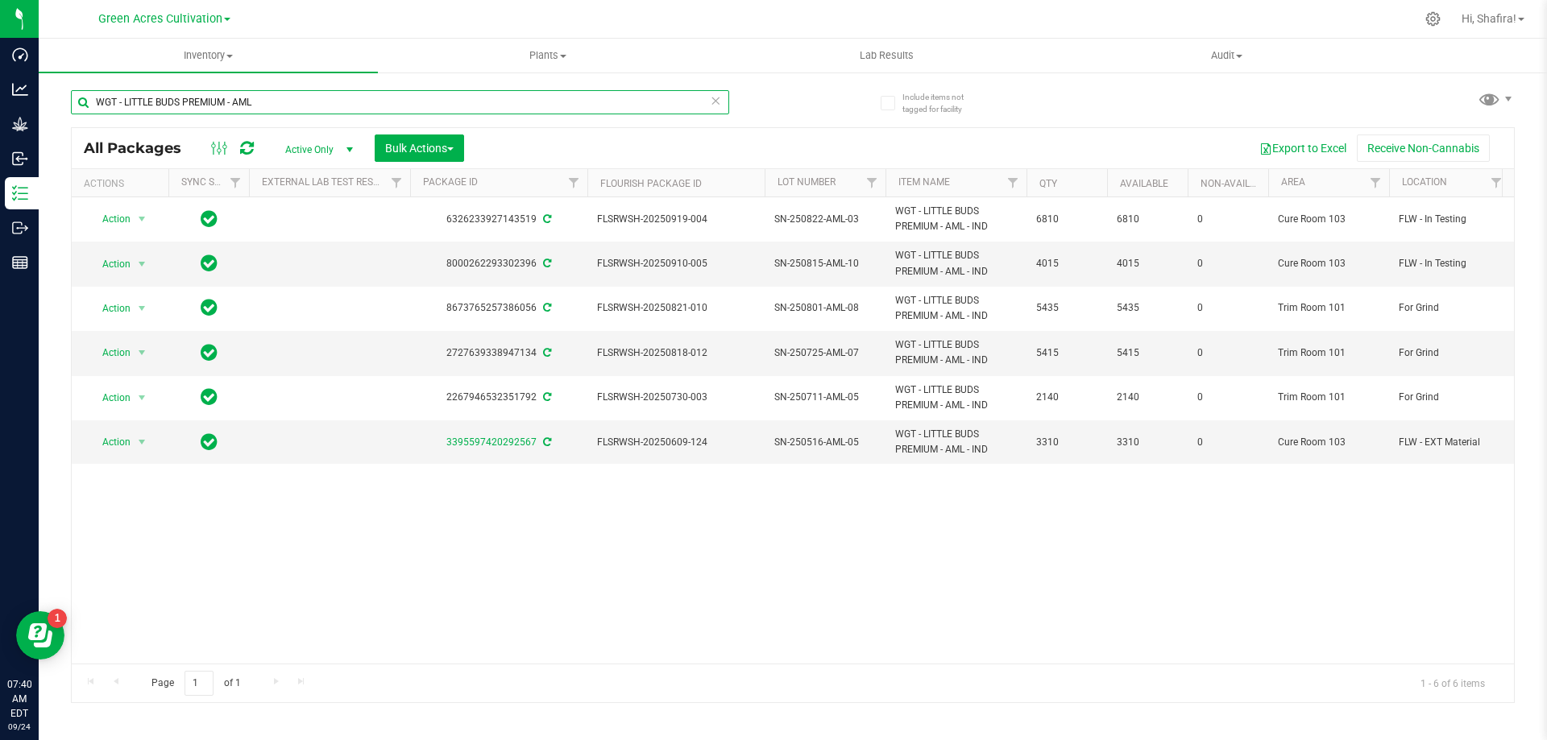
type input "WGT - LITTLE BUDS PREMIUM - AML"
click at [1376, 181] on span "Filter" at bounding box center [1374, 182] width 13 height 13
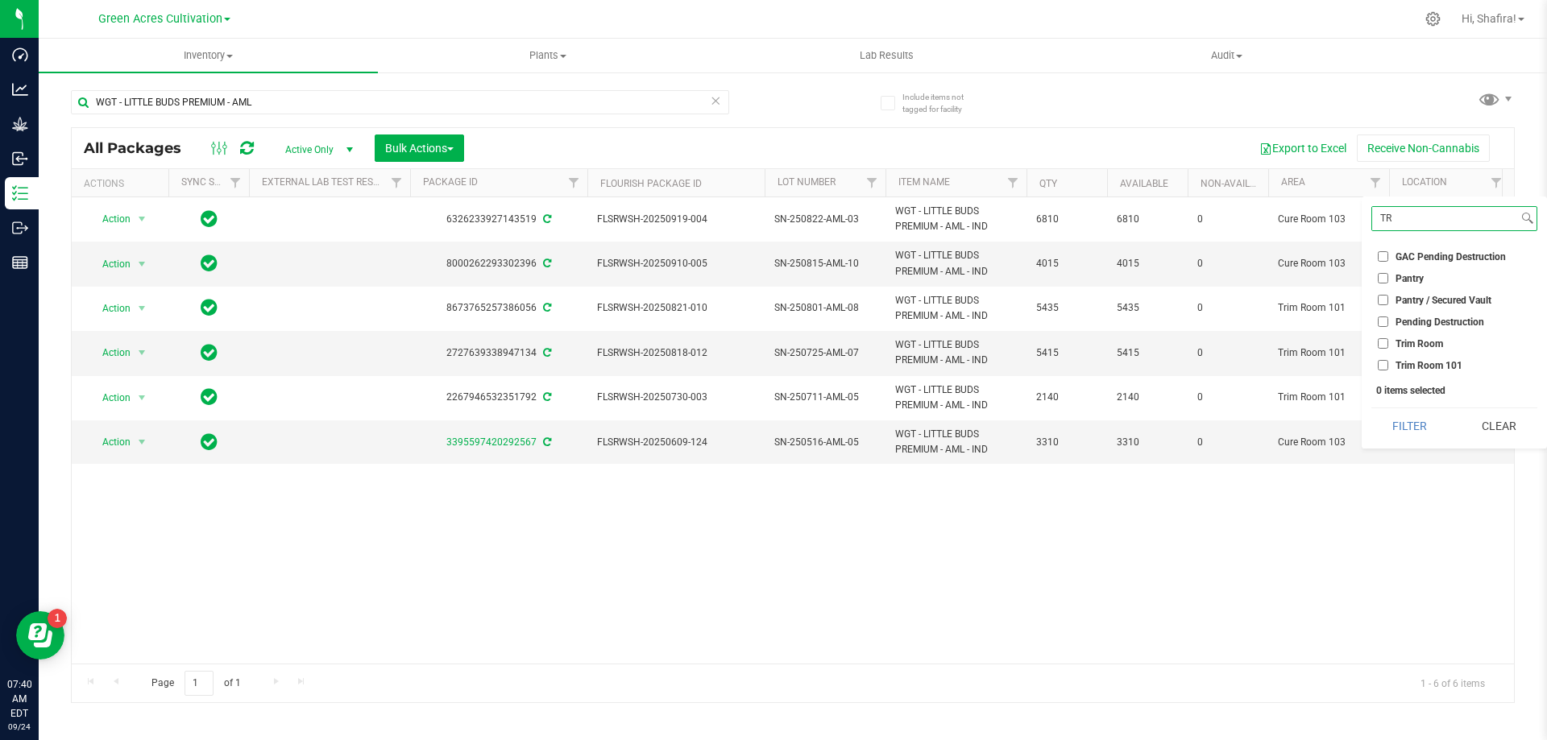
type input "TR"
click at [1409, 375] on div "TR Select All 01 02 05 06 09 10 13 13 14 15 17 18 19 19 21 22 23 25 26 29 30 32…" at bounding box center [1453, 323] width 185 height 252
click at [1409, 366] on span "Trim Room 101" at bounding box center [1428, 366] width 67 height 10
click at [1388, 366] on input "Trim Room 101" at bounding box center [1382, 365] width 10 height 10
checkbox input "true"
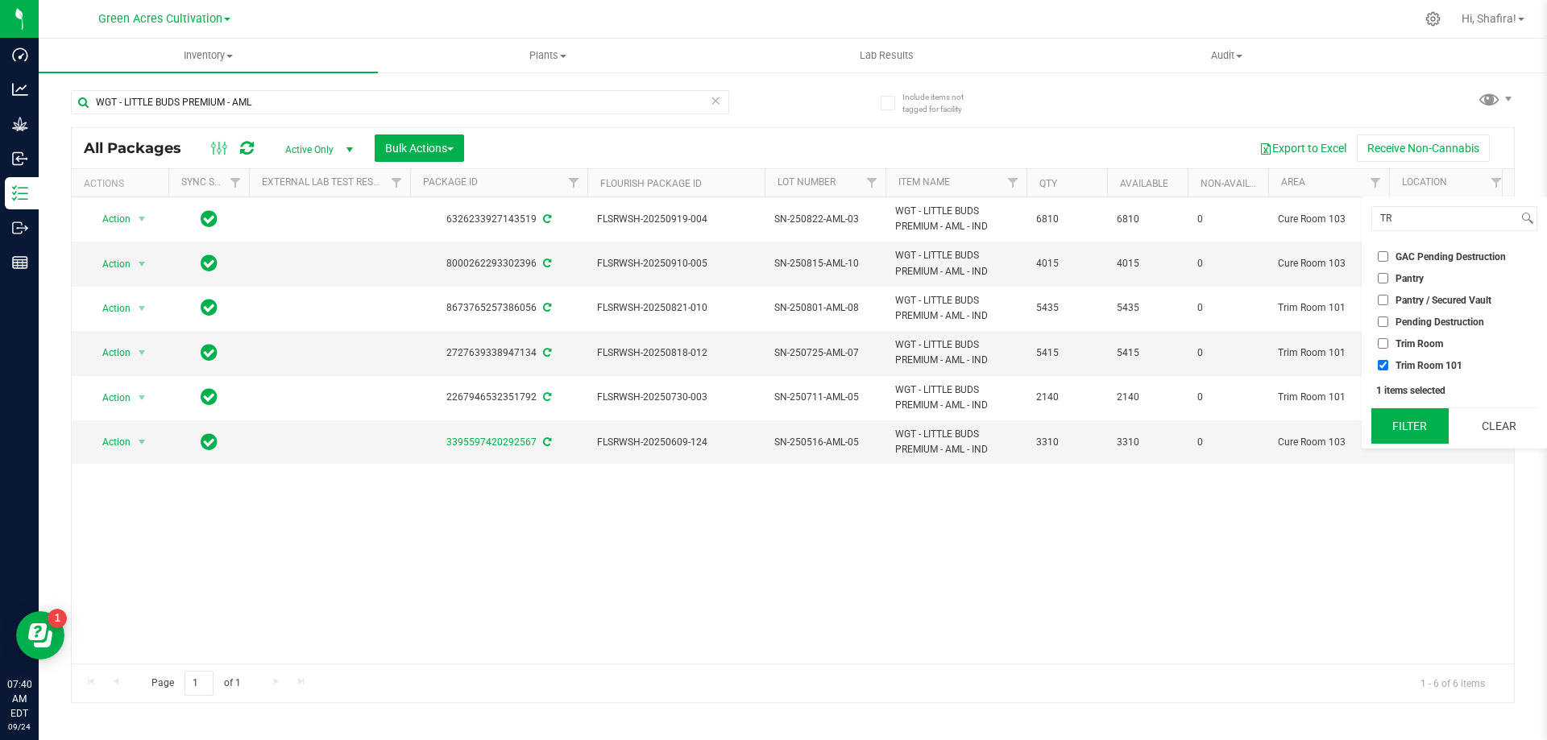
click at [1398, 422] on button "Filter" at bounding box center [1409, 425] width 77 height 35
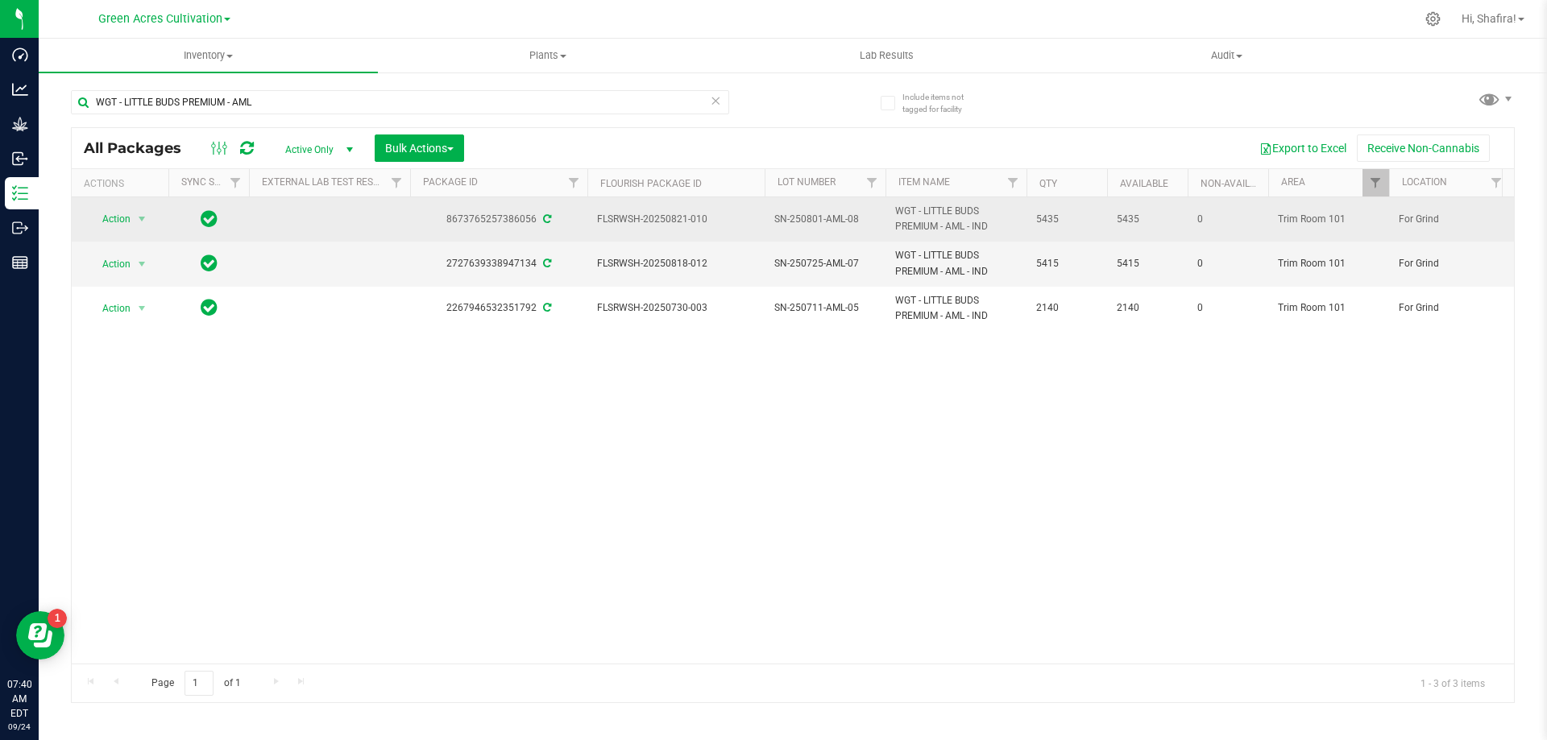
click at [822, 222] on span "SN-250801-AML-08" at bounding box center [824, 219] width 101 height 15
click at [822, 222] on input "SN-250801-AML-08" at bounding box center [821, 219] width 115 height 25
type input "0924-AML-PR-01"
click at [803, 217] on input "0924-AML-PR-01" at bounding box center [821, 219] width 115 height 25
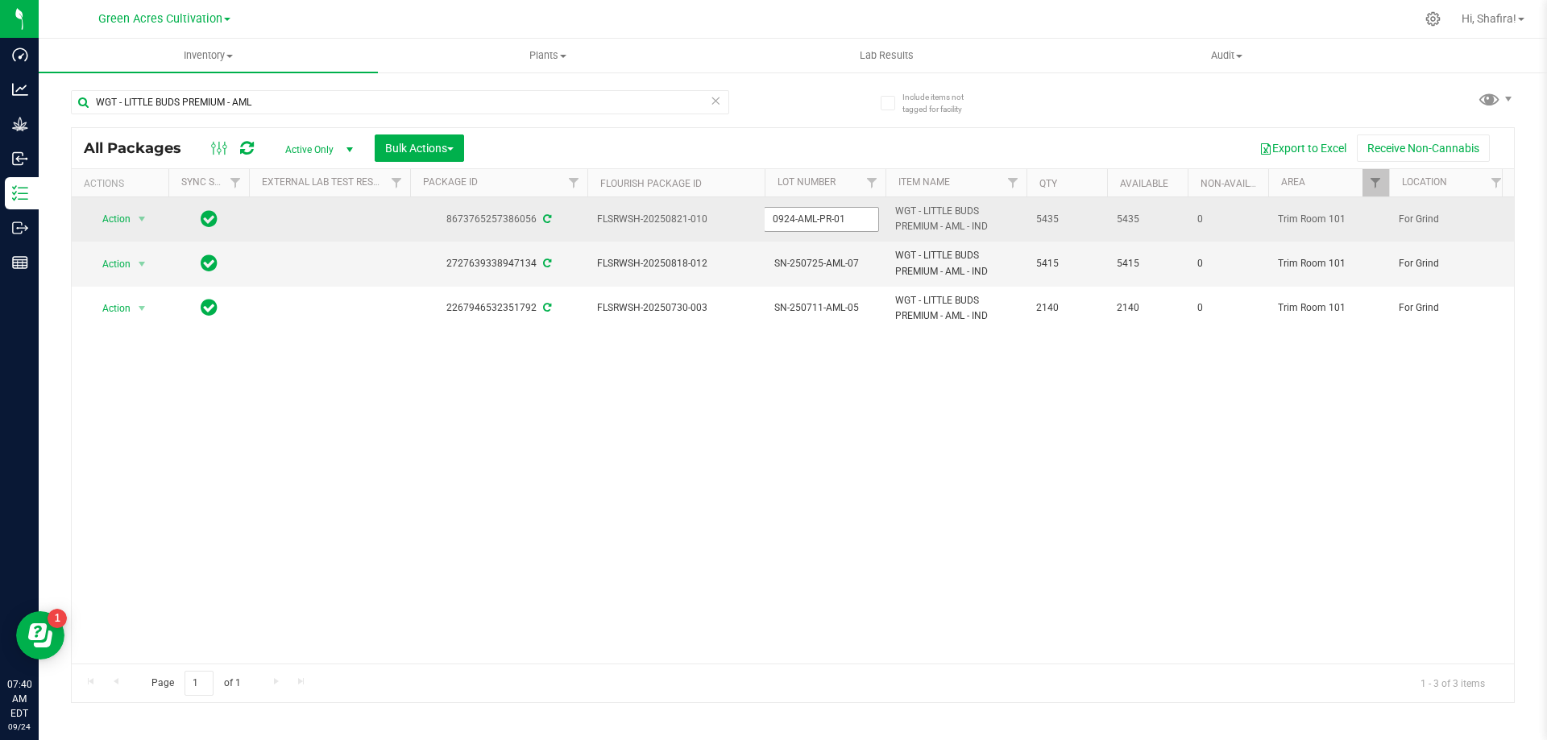
click at [803, 217] on input "0924-AML-PR-01" at bounding box center [821, 219] width 115 height 25
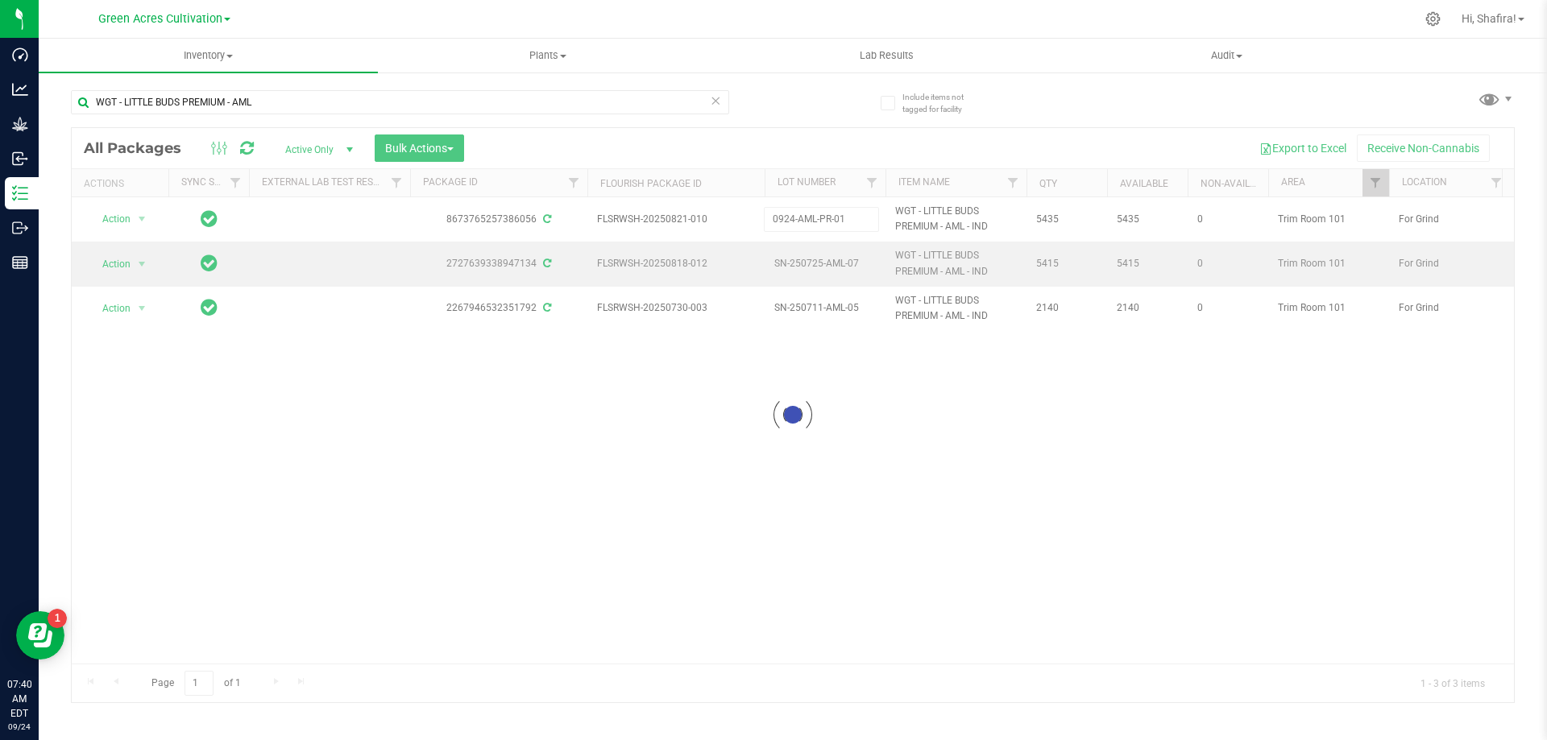
click at [843, 263] on div "Loading... All Packages Active Only Active Only Lab Samples Locked All External…" at bounding box center [792, 415] width 1443 height 576
click at [843, 263] on div at bounding box center [793, 415] width 1442 height 574
click at [843, 263] on span "SN-250725-AML-07" at bounding box center [824, 263] width 101 height 15
click at [843, 263] on input "SN-250725-AML-07" at bounding box center [821, 263] width 115 height 25
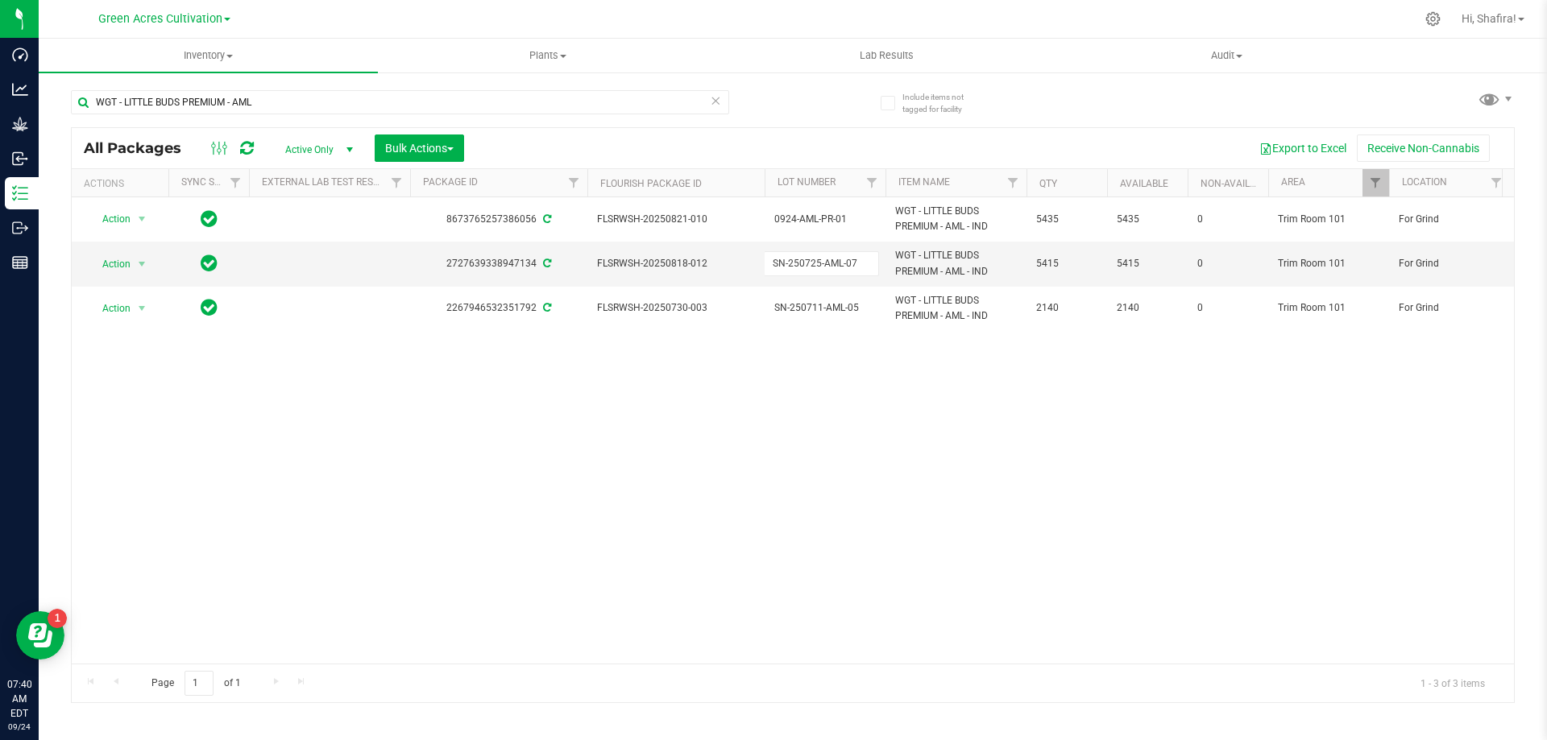
click at [843, 263] on input "SN-250725-AML-07" at bounding box center [821, 263] width 115 height 25
type input "0924-AML-PR-01"
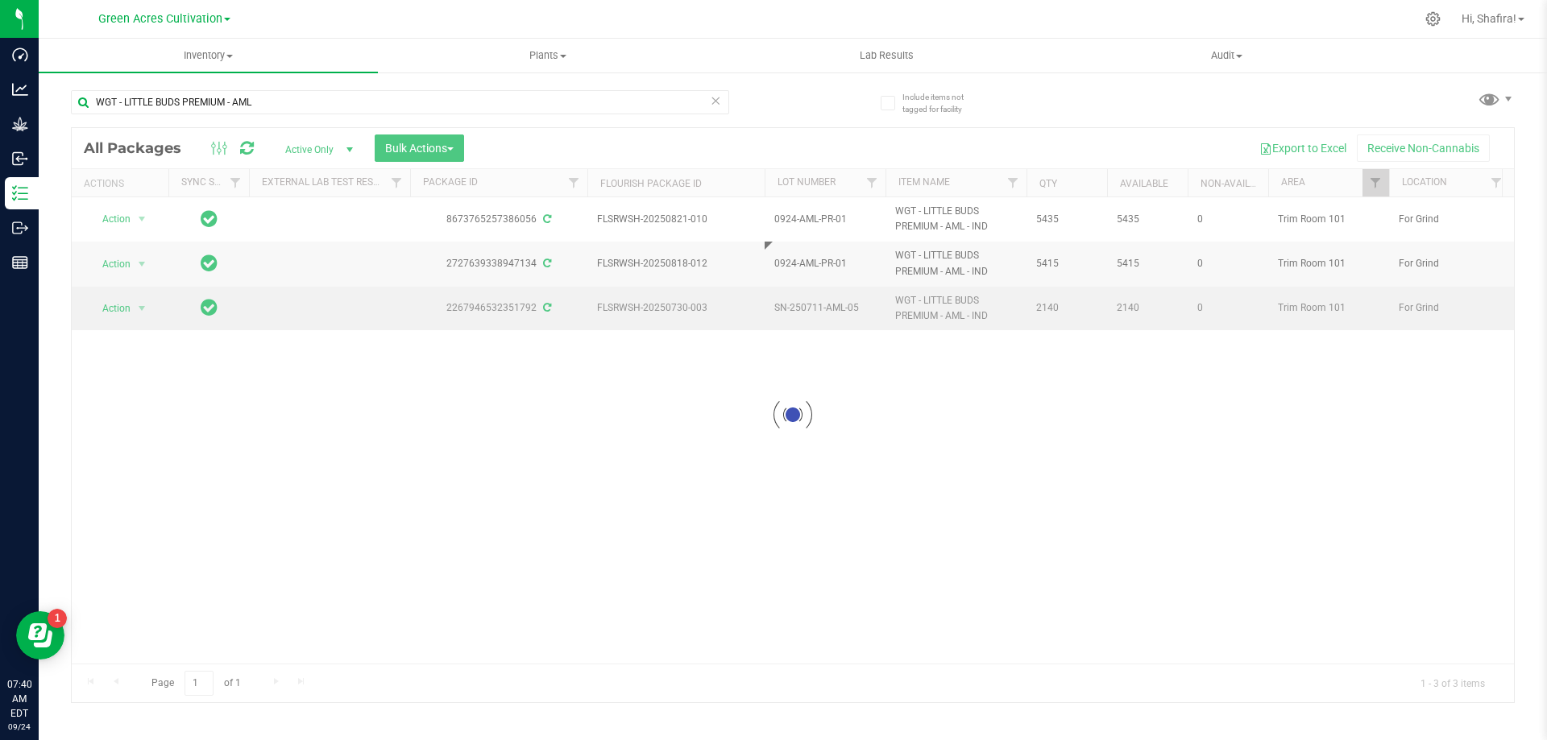
click at [813, 301] on div "Loading... All Packages Active Only Active Only Lab Samples Locked All External…" at bounding box center [792, 415] width 1443 height 576
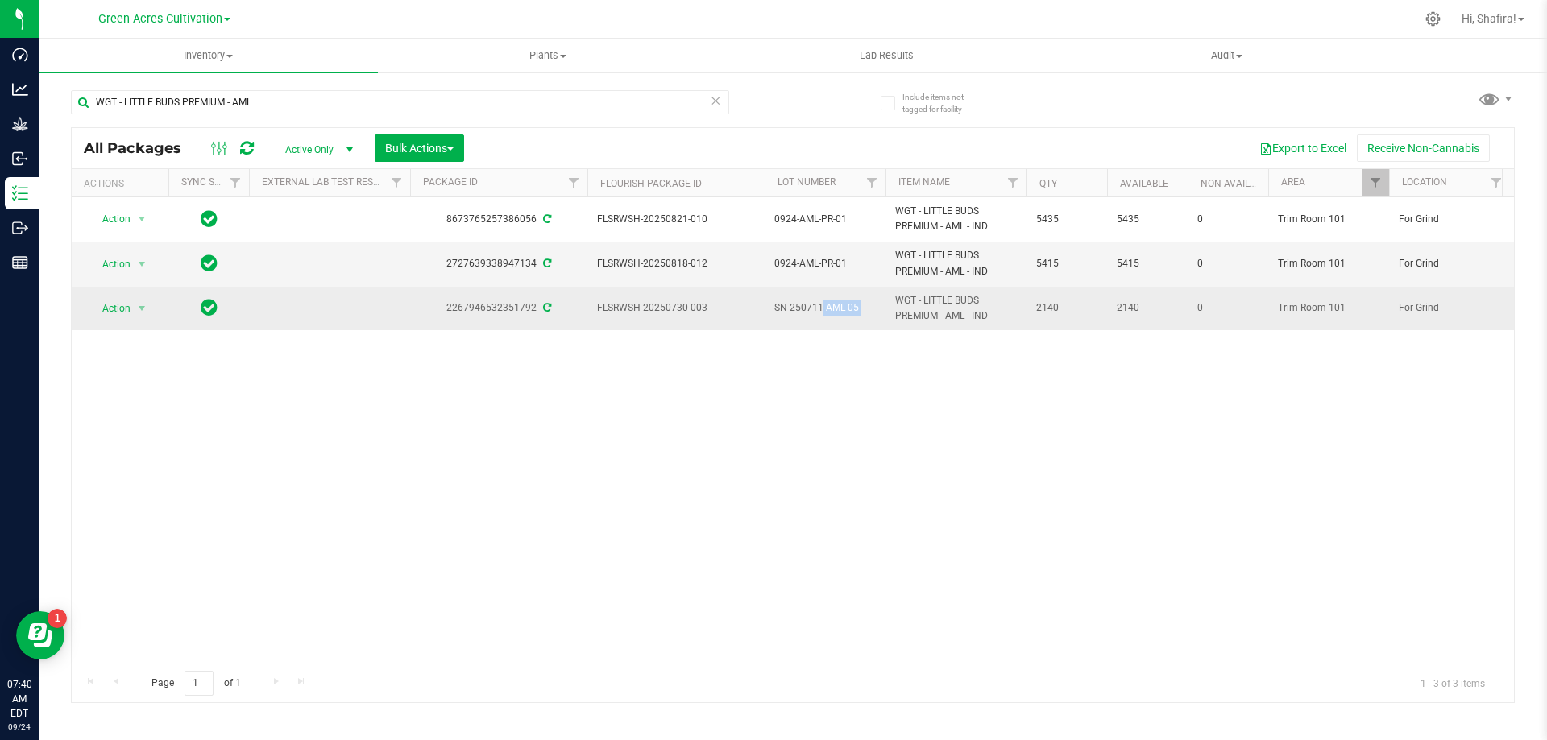
click at [814, 300] on span "SN-250711-AML-05" at bounding box center [824, 307] width 101 height 15
type input "0924-AML-PR-01"
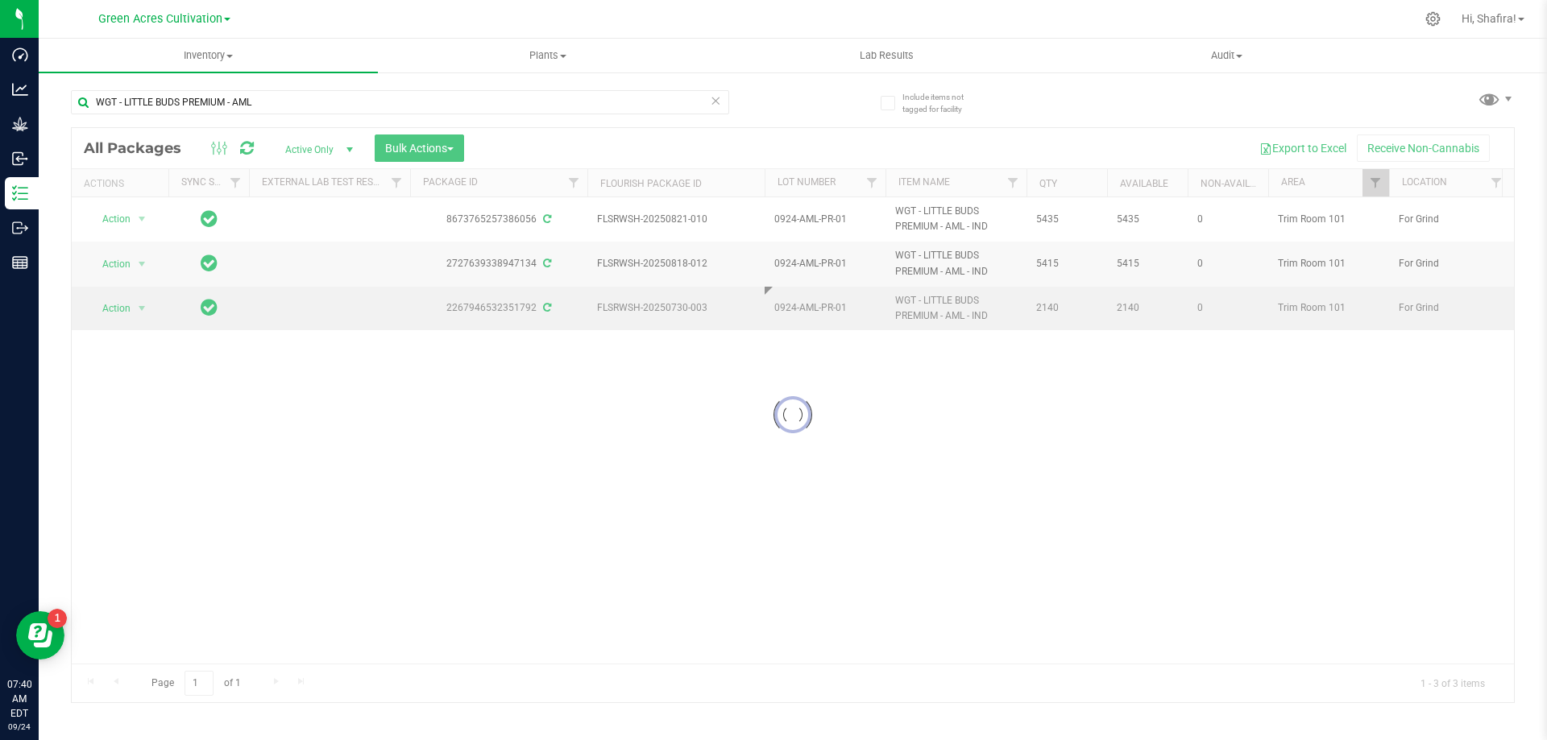
drag, startPoint x: 807, startPoint y: 419, endPoint x: 806, endPoint y: 375, distance: 43.5
click at [807, 413] on div "Loading... All Packages Active Only Active Only Lab Samples Locked All External…" at bounding box center [792, 415] width 1443 height 576
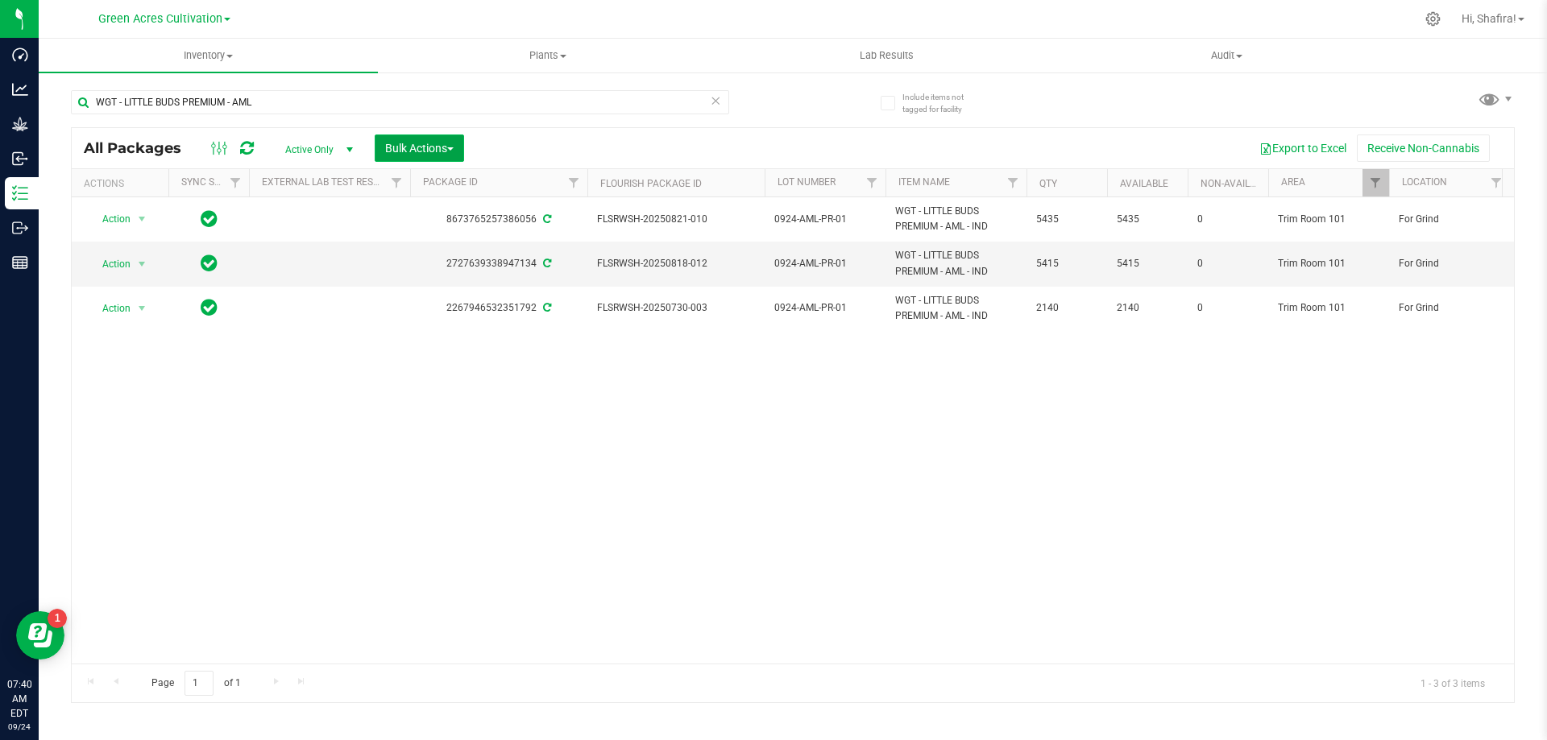
click at [459, 141] on button "Bulk Actions" at bounding box center [419, 148] width 89 height 27
click at [465, 217] on span "Combine packages (lot)" at bounding box center [441, 213] width 115 height 13
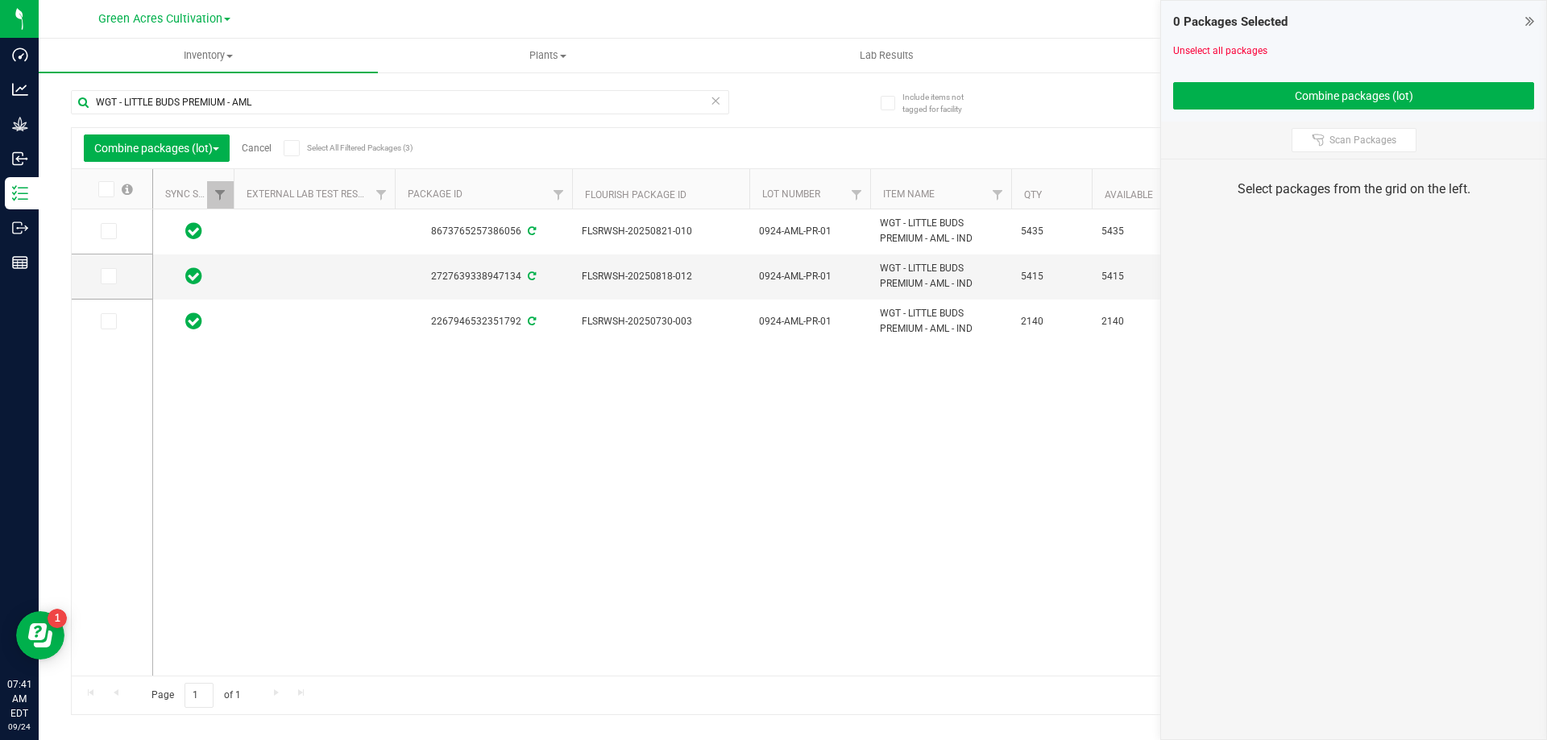
click at [106, 196] on span at bounding box center [106, 189] width 16 height 16
click at [0, 0] on input "checkbox" at bounding box center [0, 0] width 0 height 0
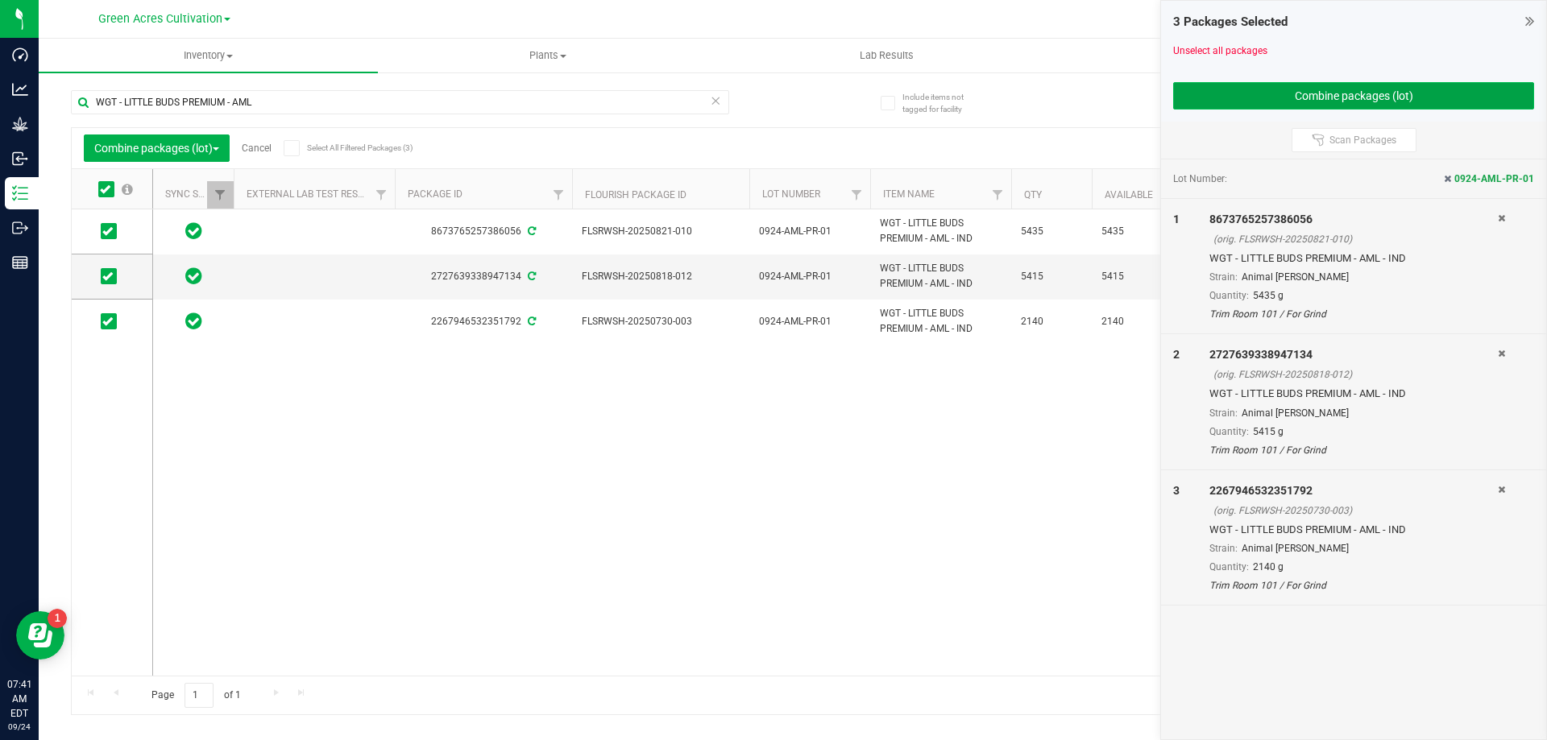
click at [1398, 92] on button "Combine packages (lot)" at bounding box center [1353, 95] width 361 height 27
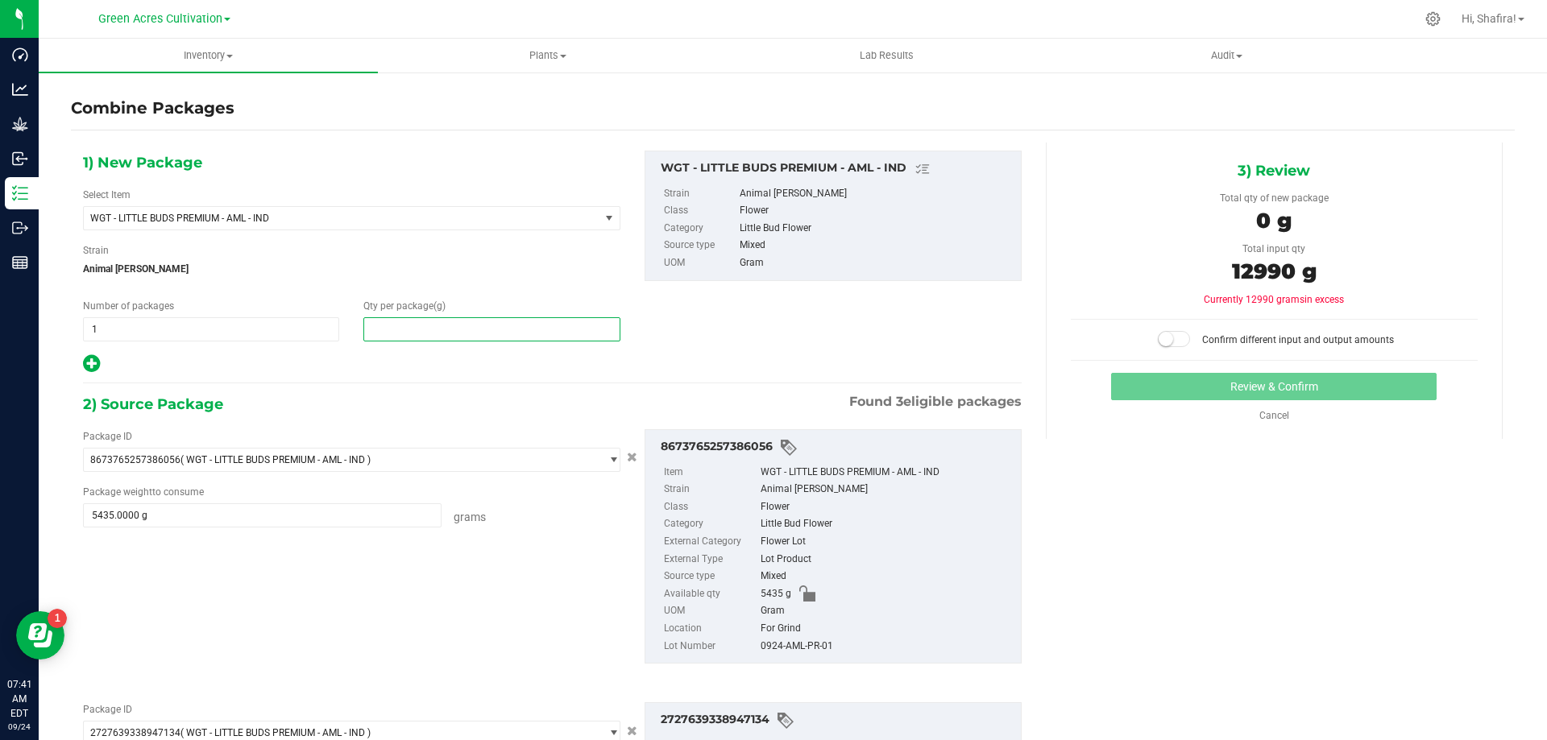
click at [440, 337] on span at bounding box center [491, 329] width 256 height 24
type input "12990"
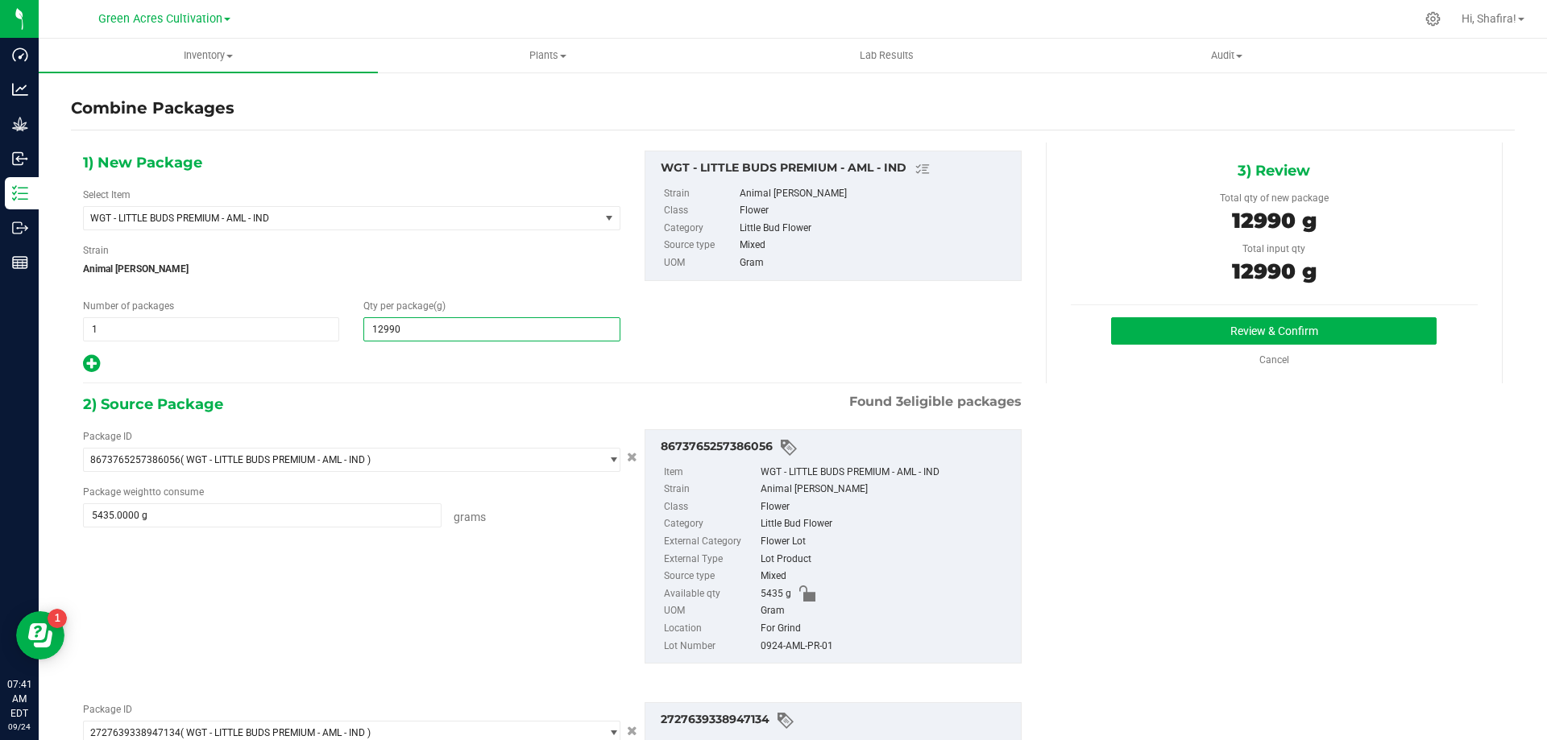
type input "12,990"
click at [789, 647] on div "0924-AML-PR-01" at bounding box center [886, 647] width 252 height 18
copy div "0924-AML-PR-01"
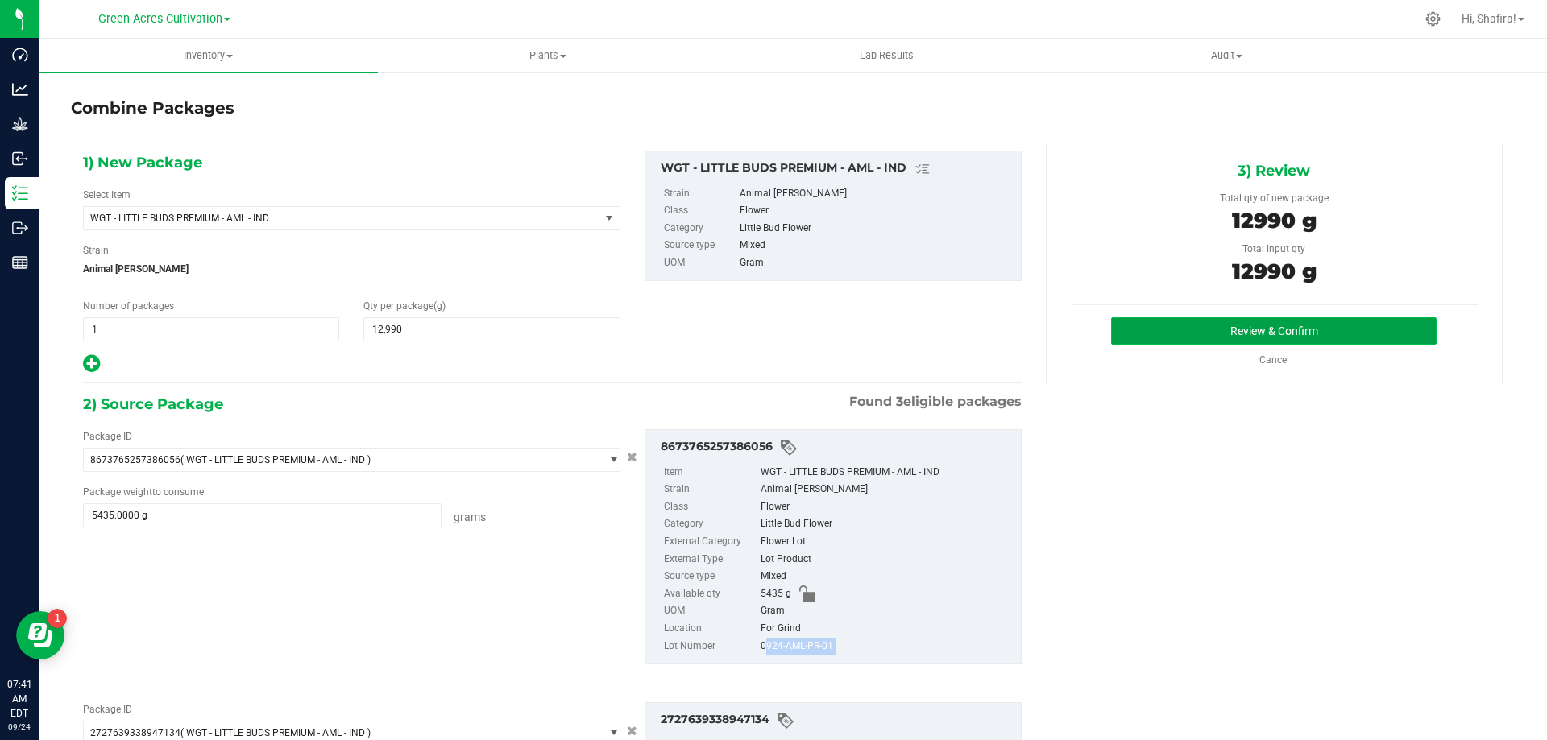
click at [1338, 328] on button "Review & Confirm" at bounding box center [1273, 330] width 325 height 27
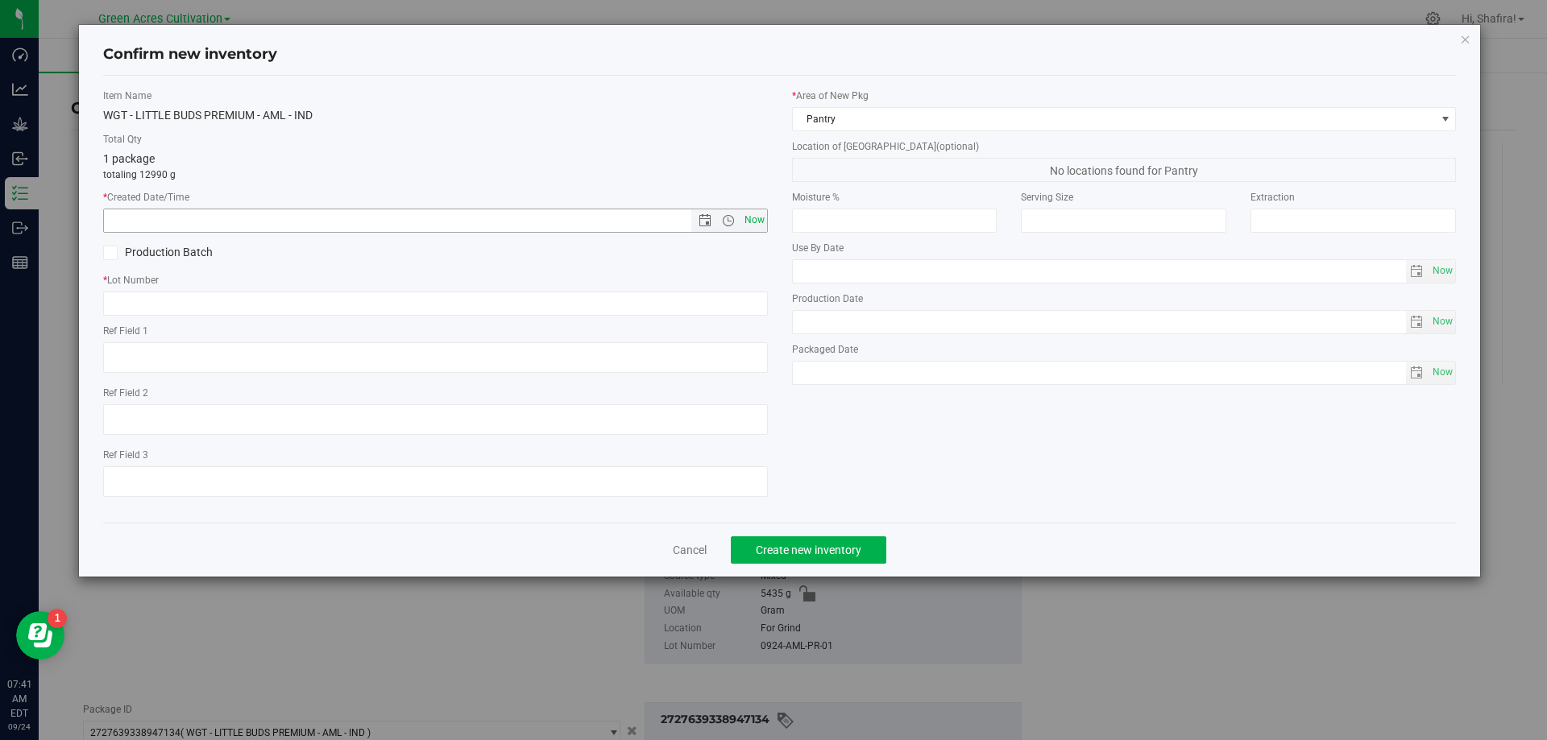
click at [753, 223] on span "Now" at bounding box center [753, 220] width 27 height 23
type input "[DATE] 7:41 AM"
paste input "0924-AML-PR-01"
type input "0924-AML-PR-01"
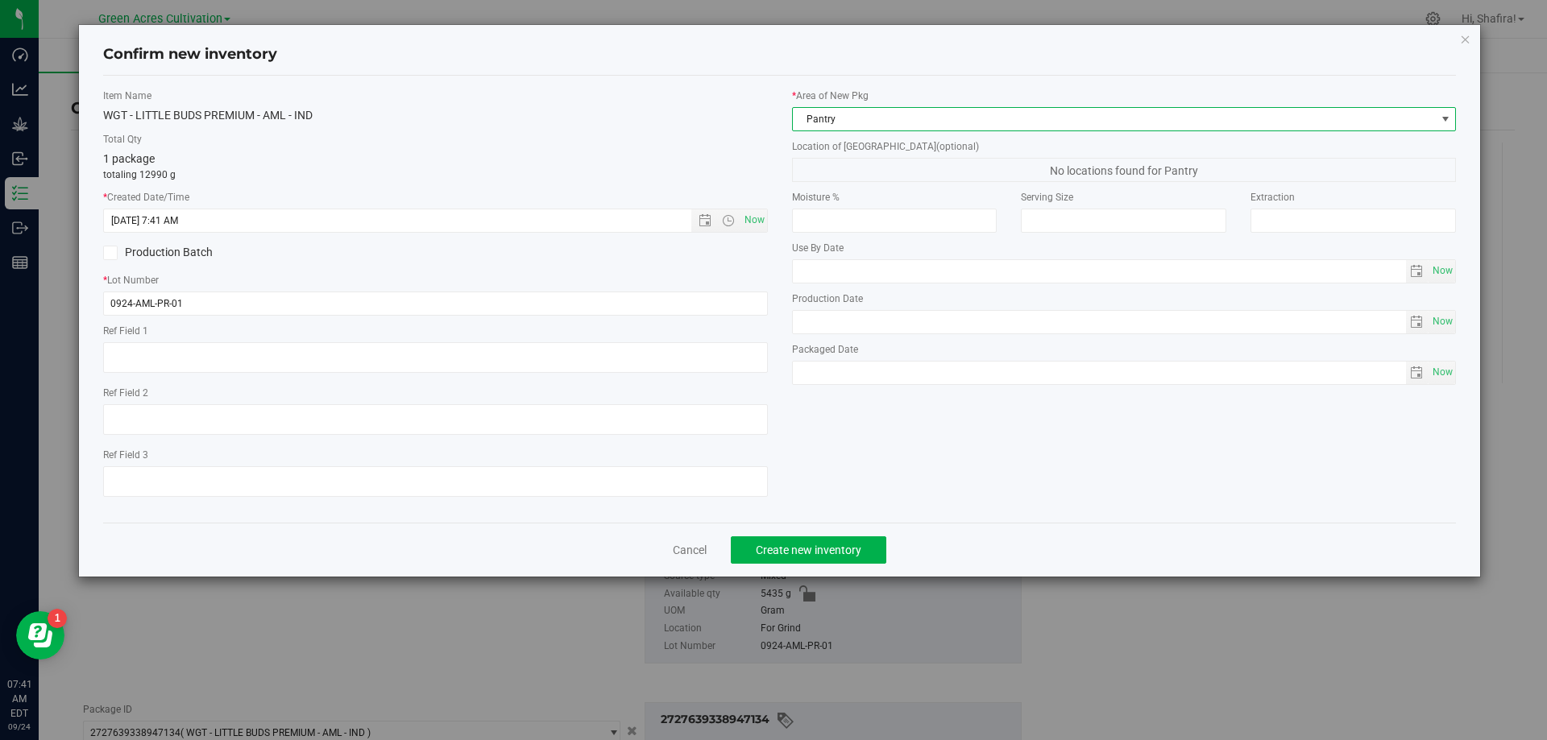
click at [885, 110] on span "Pantry" at bounding box center [1114, 119] width 643 height 23
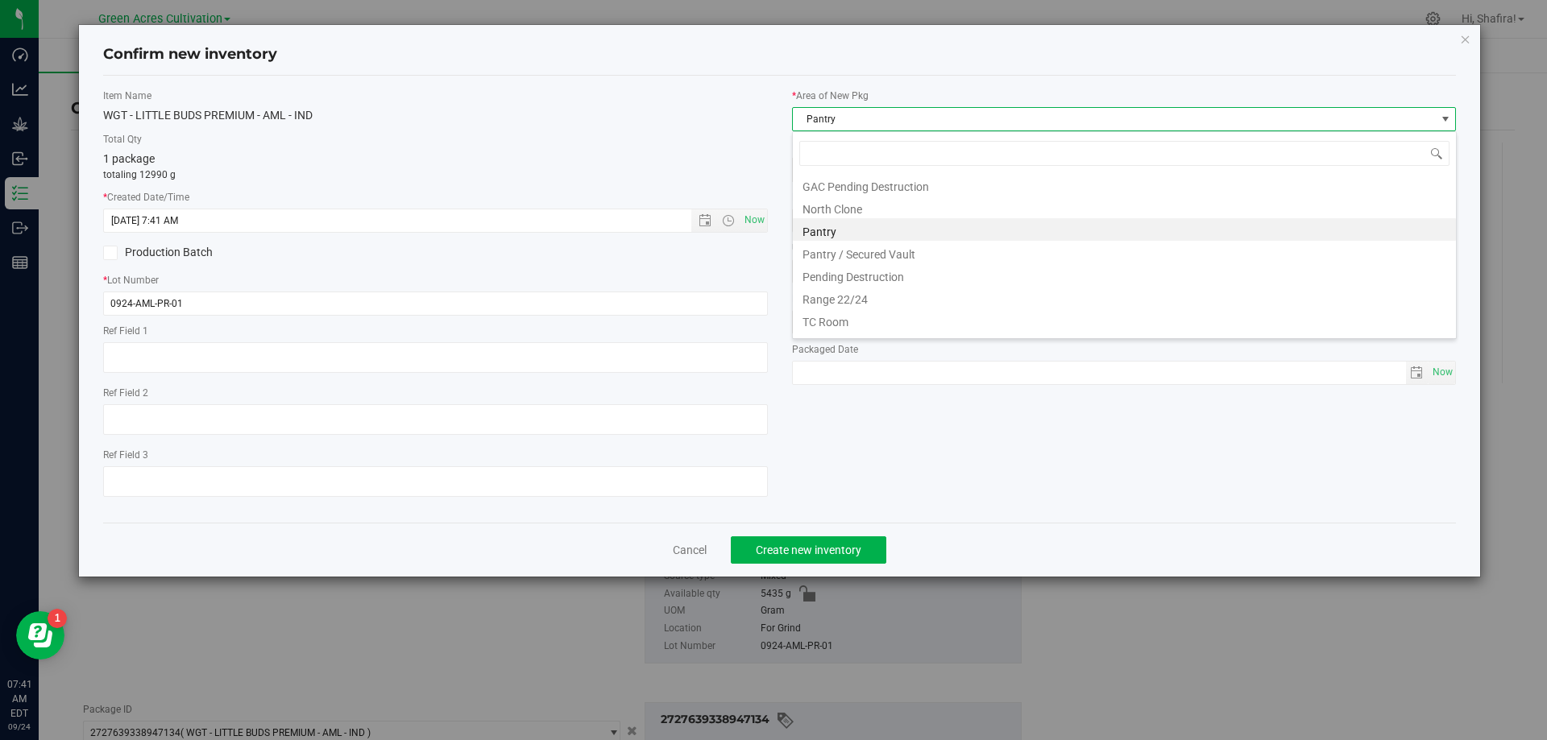
scroll to position [245, 0]
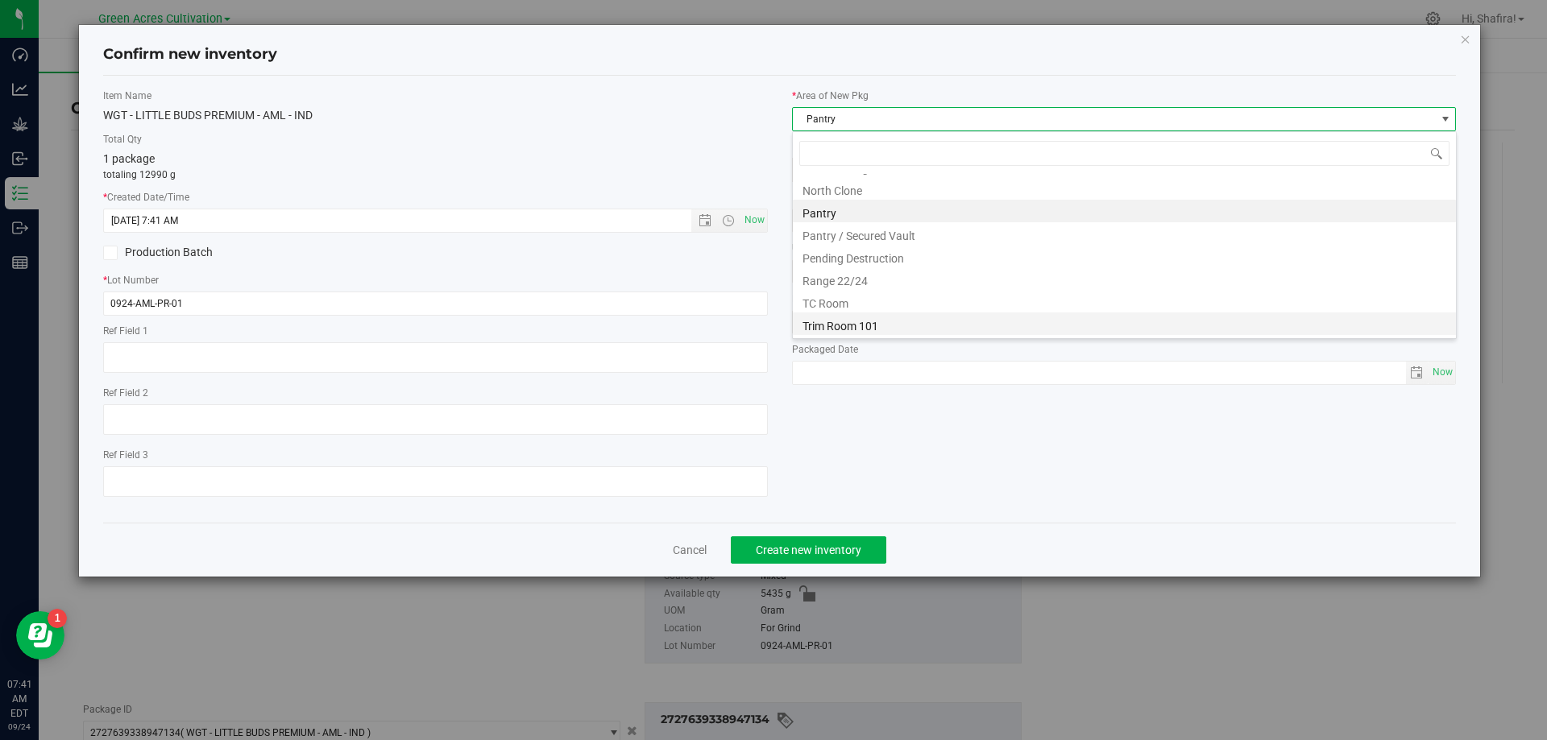
click at [849, 327] on li "Trim Room 101" at bounding box center [1124, 324] width 663 height 23
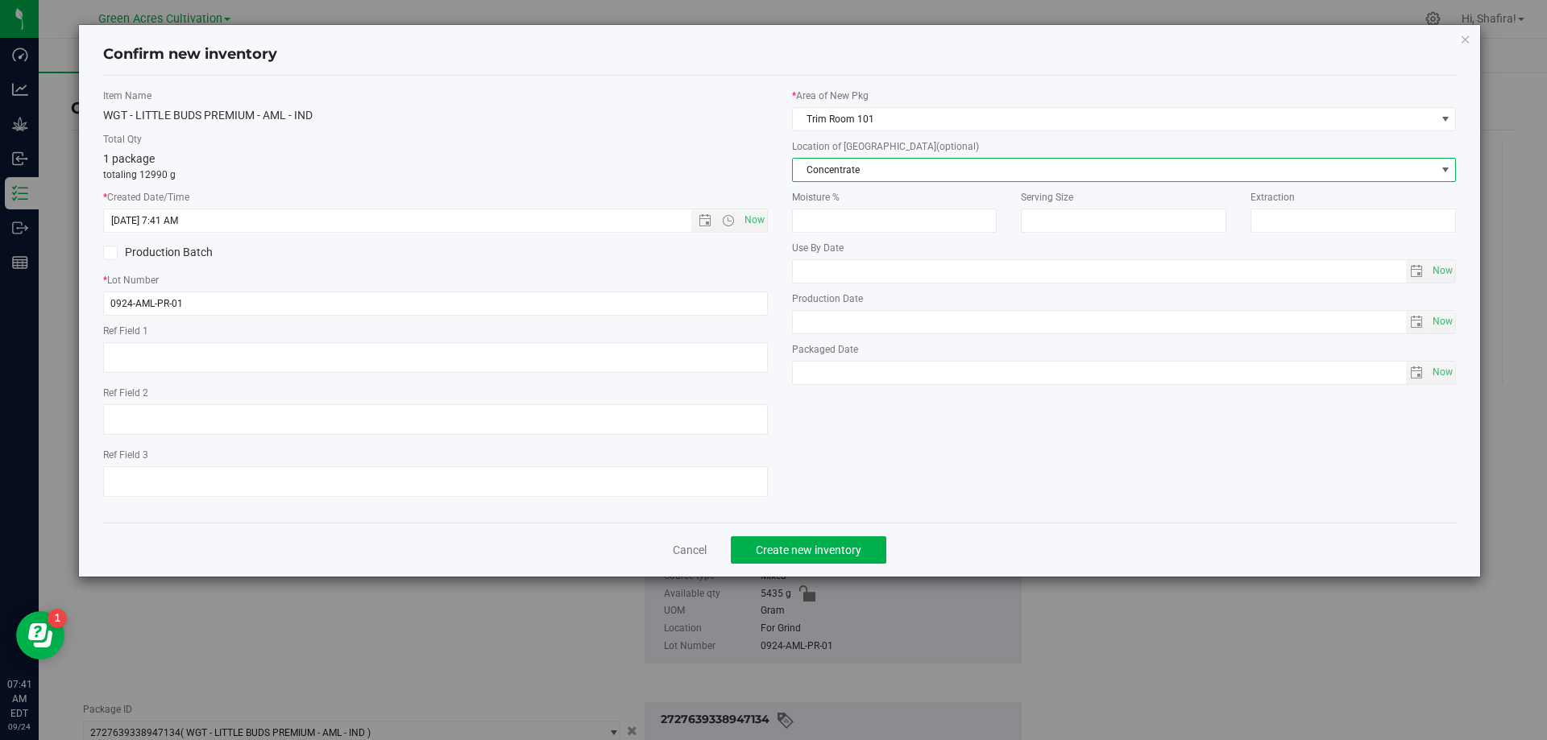
click at [847, 181] on span "Concentrate" at bounding box center [1124, 170] width 665 height 24
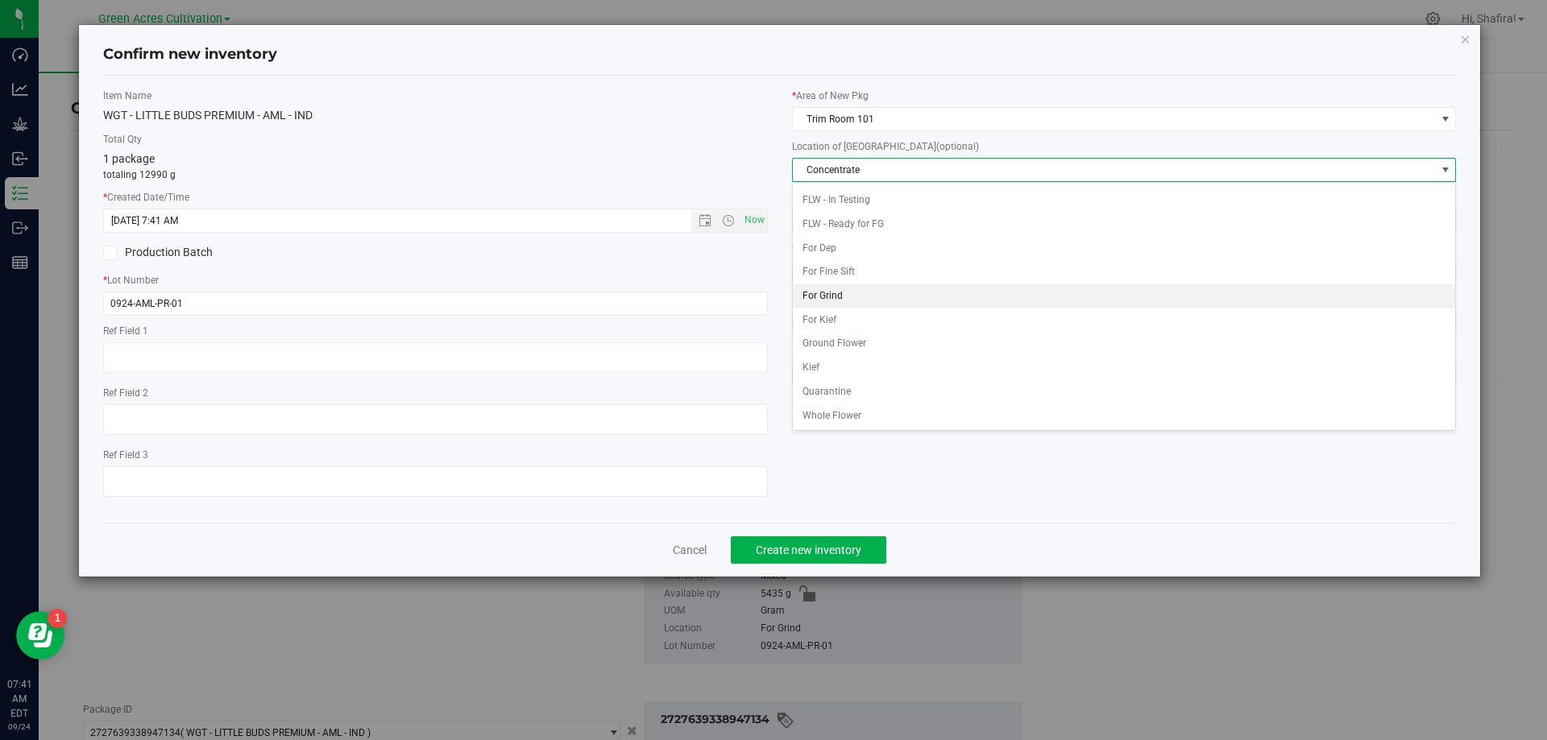
scroll to position [165, 0]
click at [854, 303] on li "For Grind" at bounding box center [1124, 296] width 663 height 24
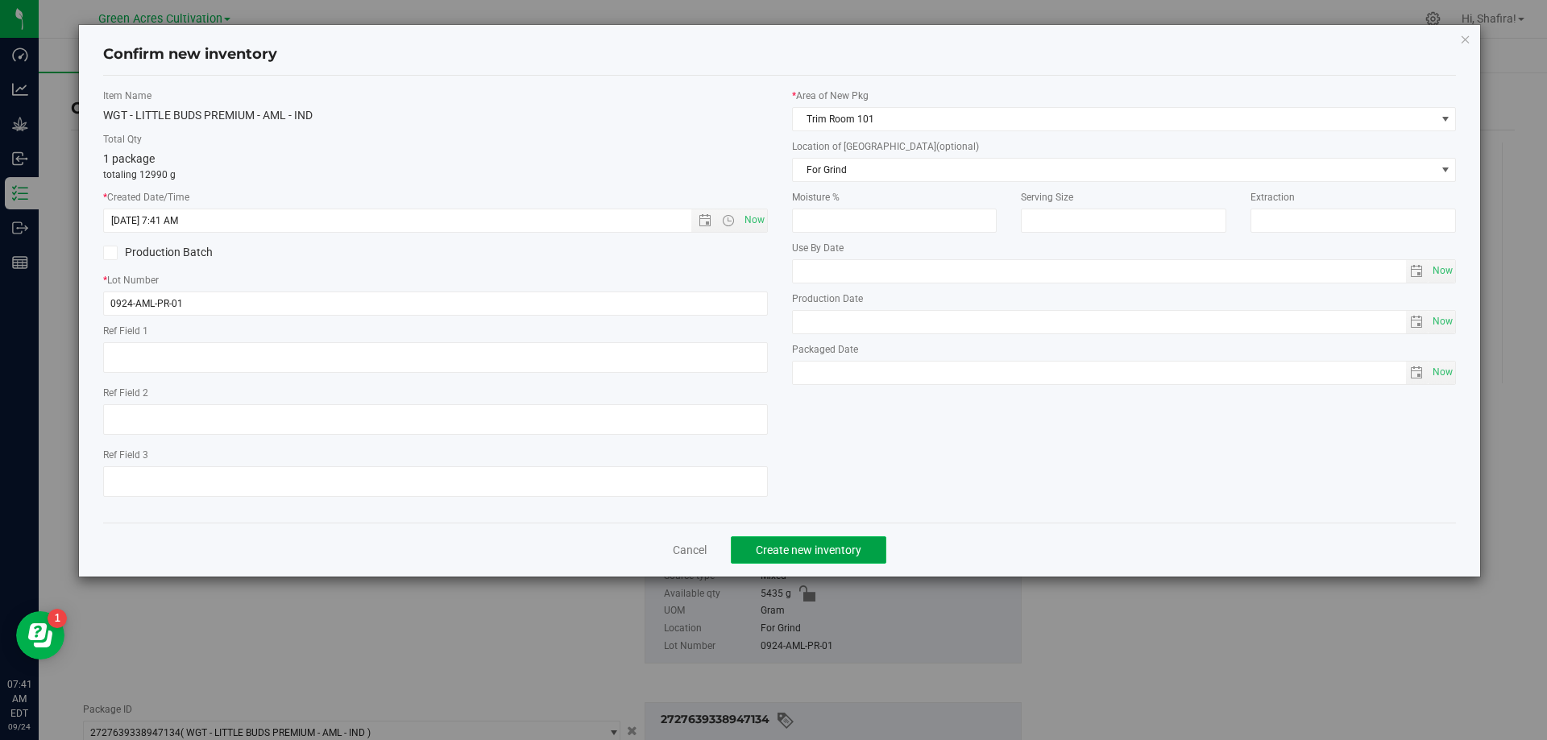
click at [818, 561] on button "Create new inventory" at bounding box center [808, 549] width 155 height 27
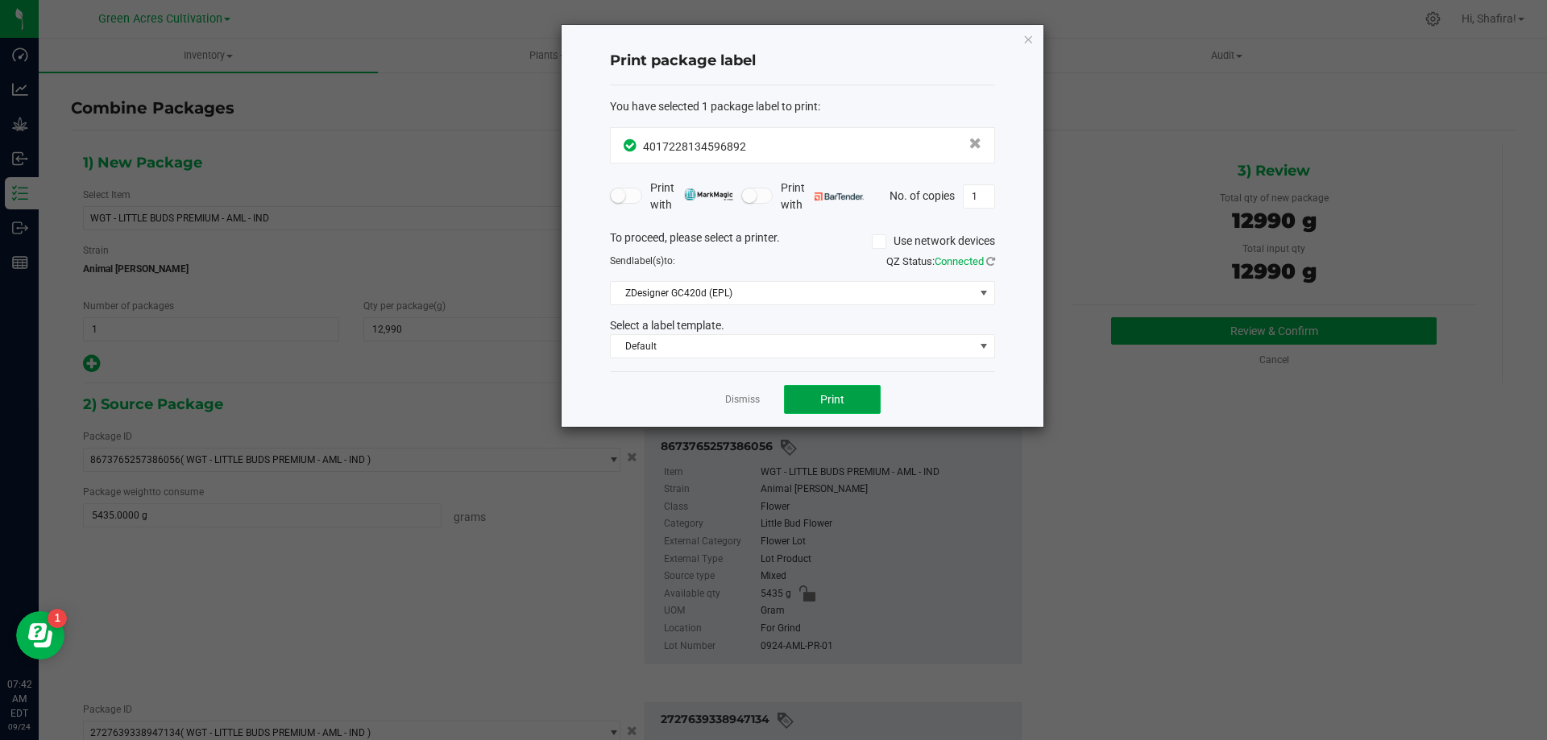
click at [834, 394] on span "Print" at bounding box center [832, 399] width 24 height 13
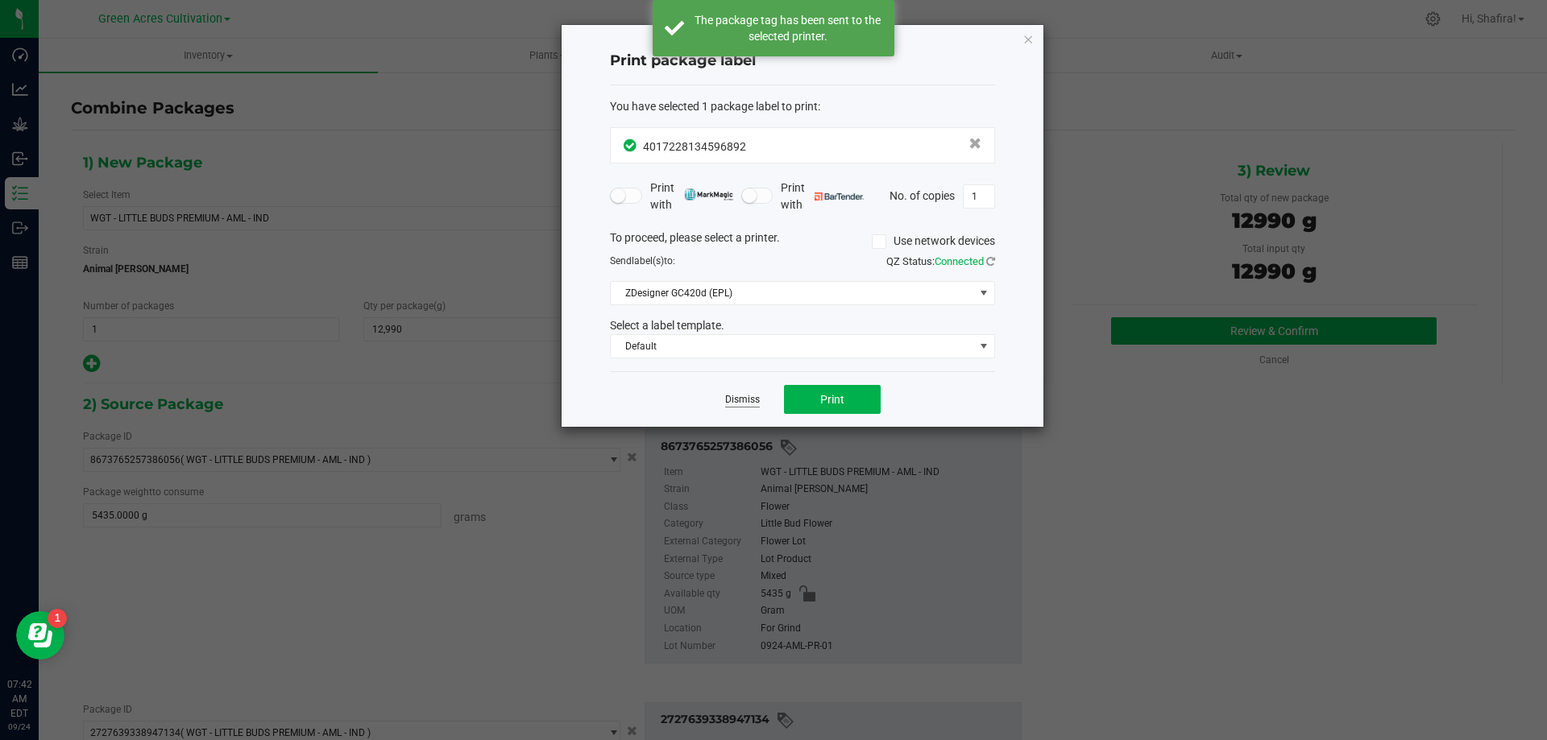
click at [726, 396] on link "Dismiss" at bounding box center [742, 400] width 35 height 14
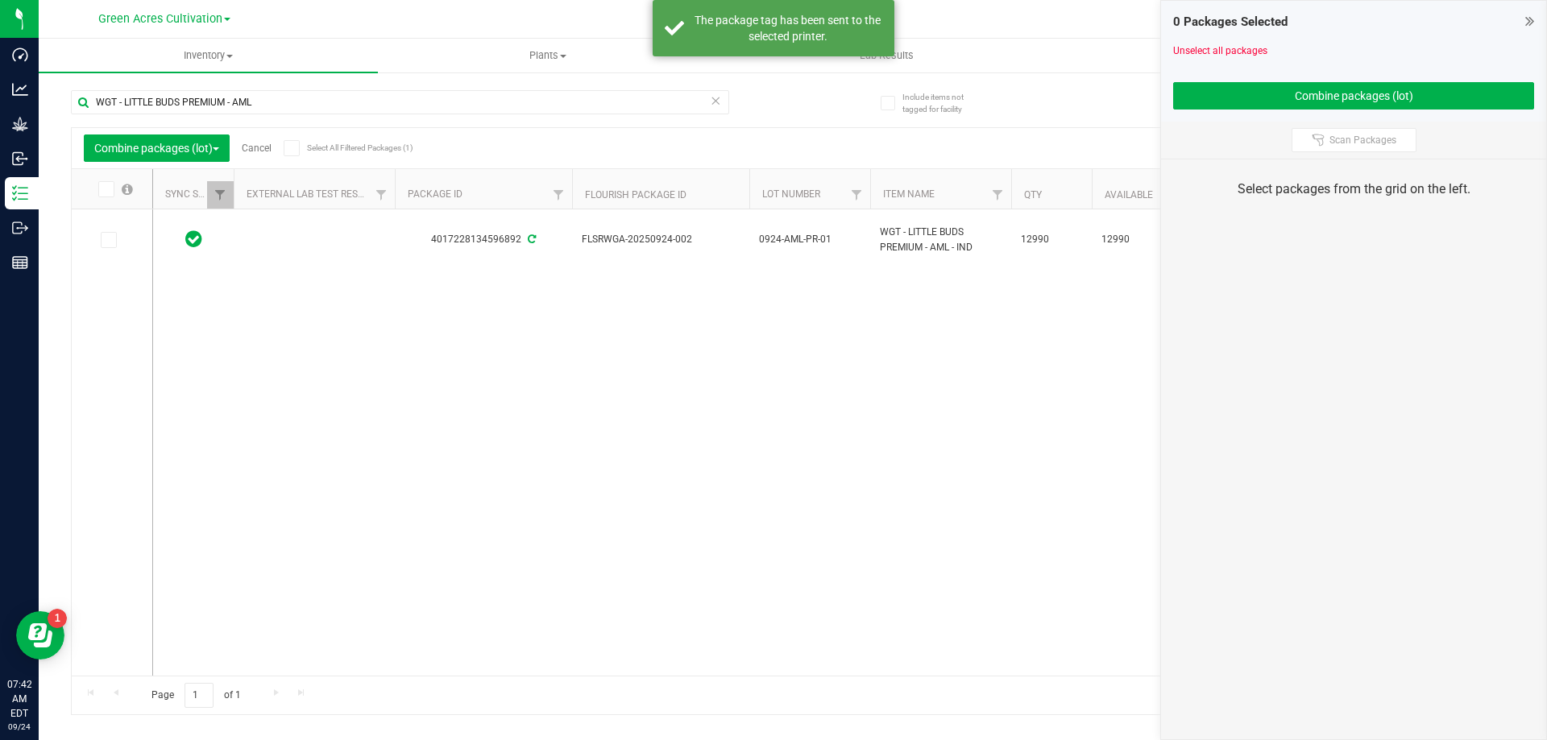
click at [265, 151] on link "Cancel" at bounding box center [257, 148] width 30 height 11
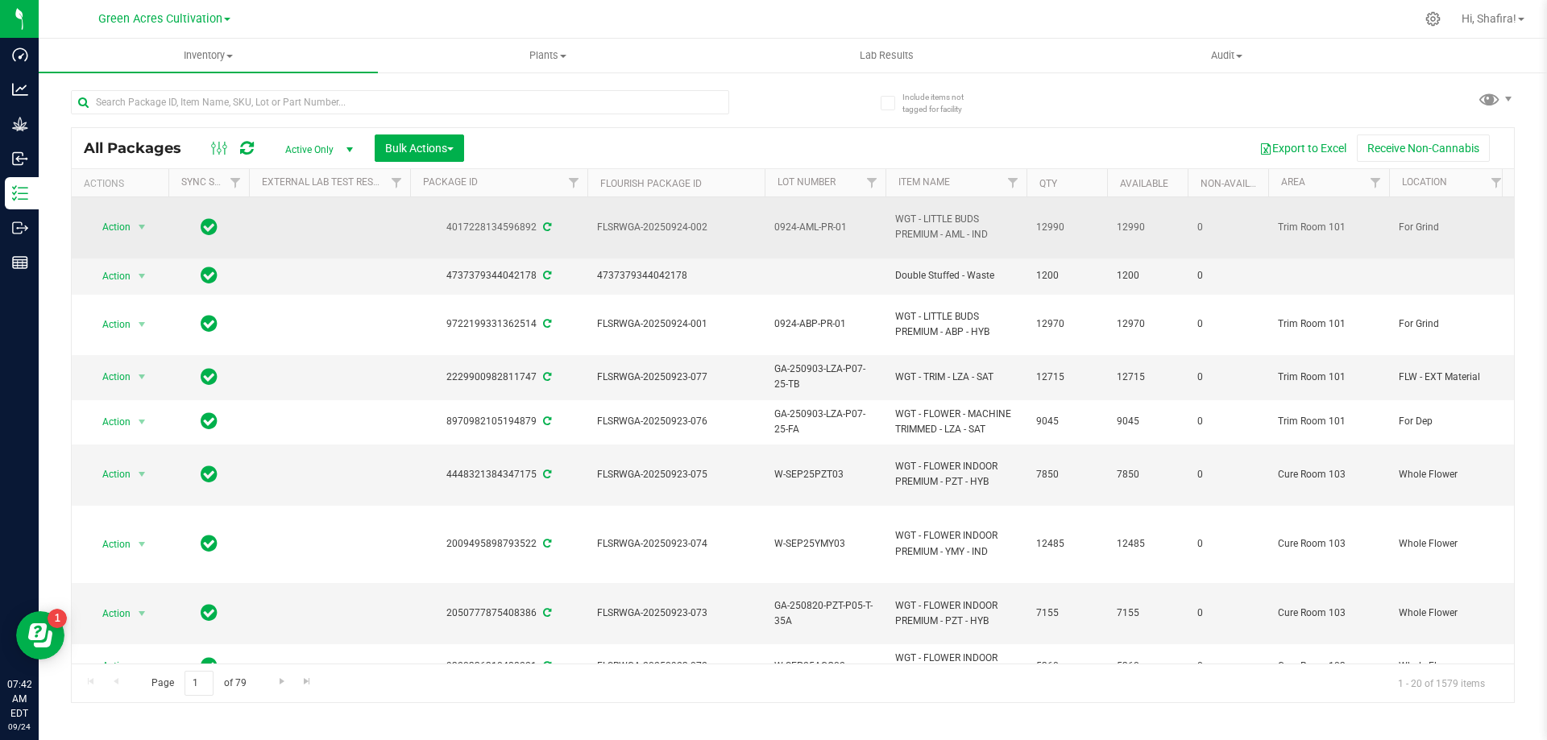
click at [673, 225] on span "FLSRWGA-20250924-002" at bounding box center [676, 227] width 158 height 15
copy tr "FLSRWGA-20250924-002"
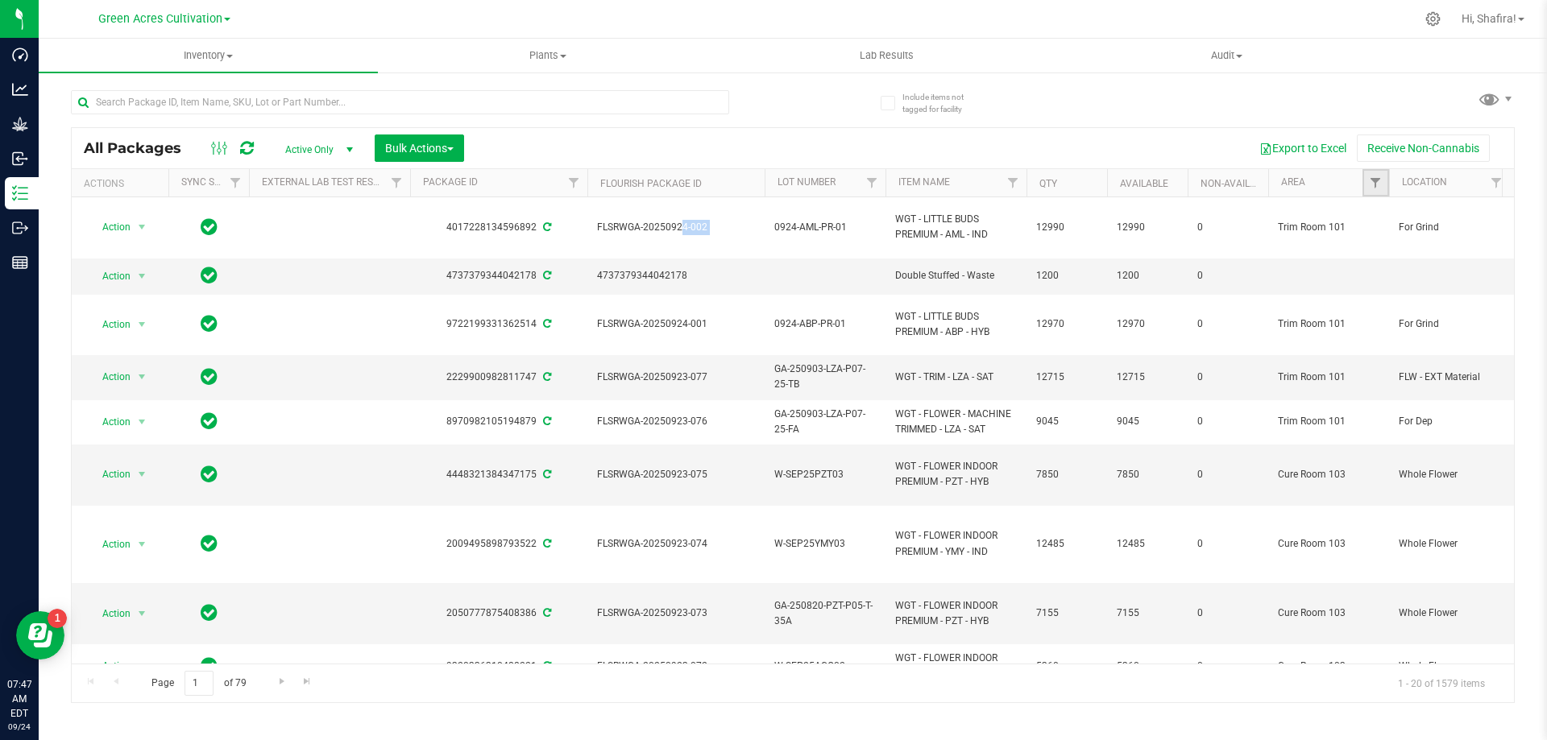
click at [1365, 187] on link "Filter" at bounding box center [1375, 182] width 27 height 27
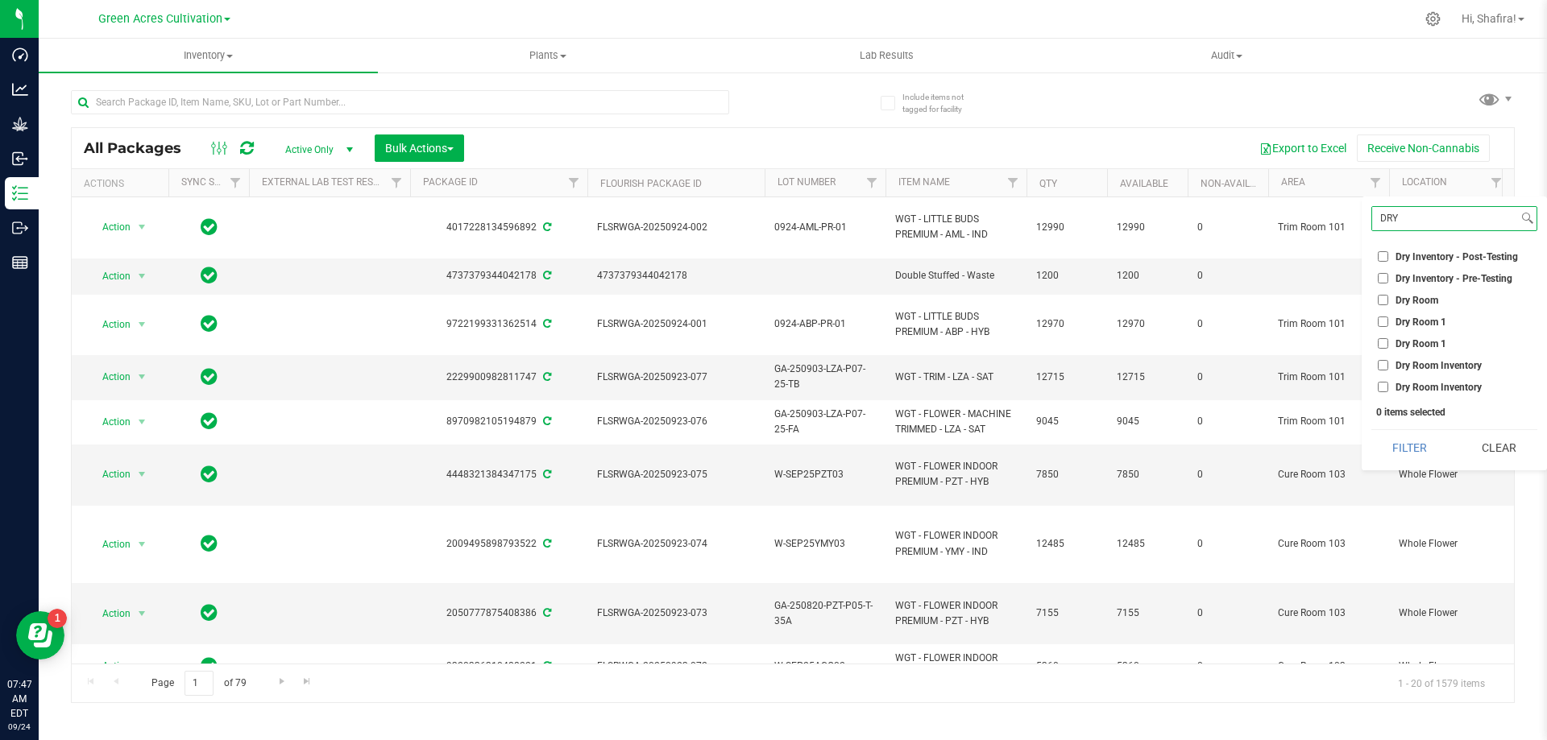
type input "DRY"
click at [1382, 298] on input "Dry Room" at bounding box center [1382, 300] width 10 height 10
checkbox input "true"
drag, startPoint x: 1407, startPoint y: 458, endPoint x: 1497, endPoint y: 206, distance: 267.0
click at [1408, 457] on button "Filter" at bounding box center [1409, 447] width 77 height 35
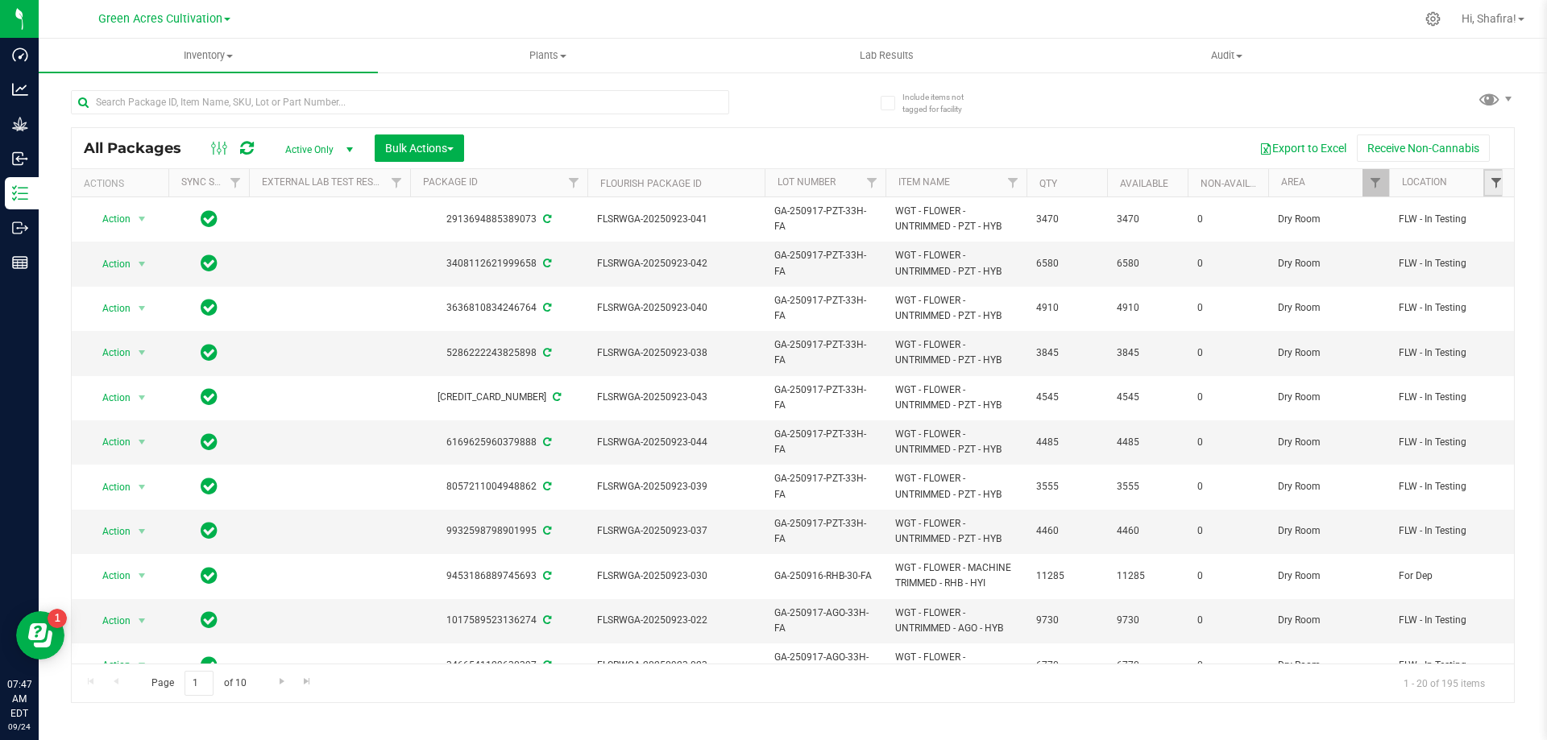
click at [1493, 176] on span "Filter" at bounding box center [1495, 182] width 13 height 13
type input "FOR"
click at [1385, 321] on input "For Grind" at bounding box center [1382, 322] width 10 height 10
checkbox input "true"
click at [1412, 408] on button "Filter" at bounding box center [1409, 404] width 77 height 35
